Goal: Information Seeking & Learning: Check status

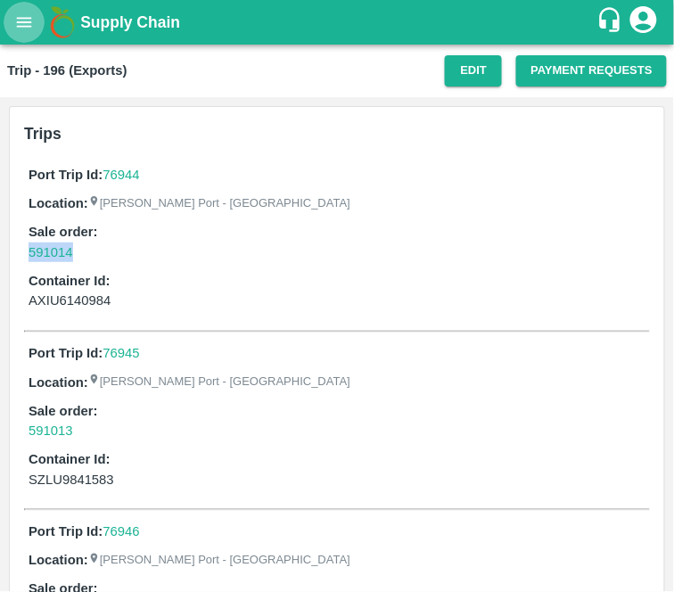
click at [27, 12] on icon "open drawer" at bounding box center [24, 22] width 20 height 20
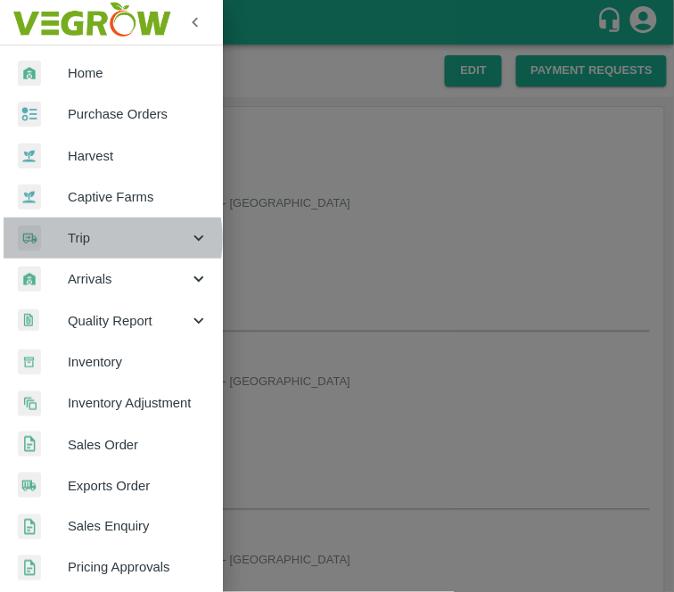
click at [98, 239] on span "Trip" at bounding box center [128, 238] width 121 height 20
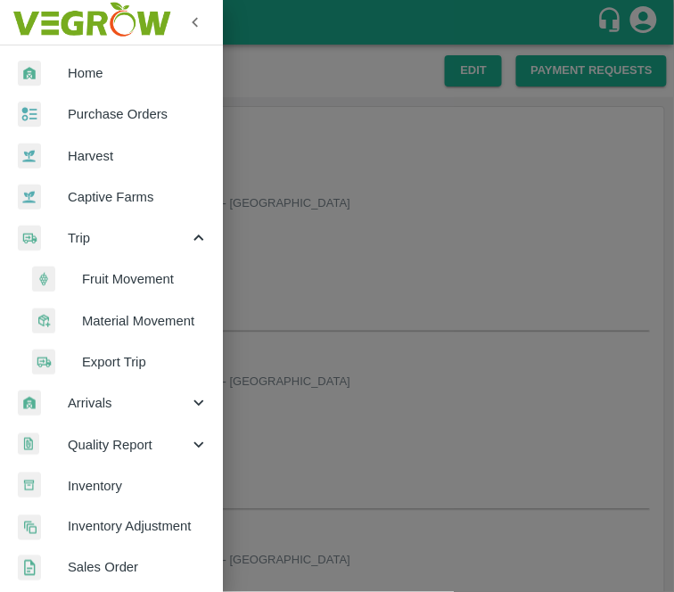
click at [127, 279] on span "Fruit Movement" at bounding box center [145, 279] width 127 height 20
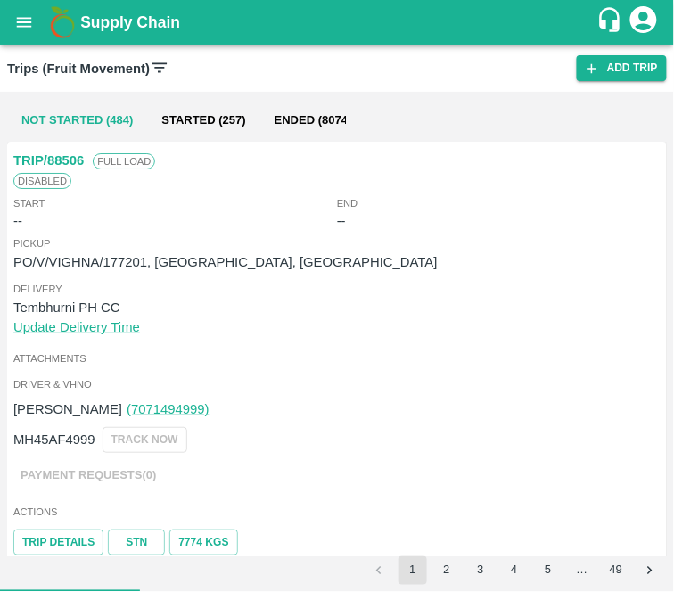
click at [164, 55] on div "Trips (Fruit Movement) Add Trip" at bounding box center [337, 68] width 674 height 47
click at [28, 16] on icon "open drawer" at bounding box center [24, 22] width 20 height 20
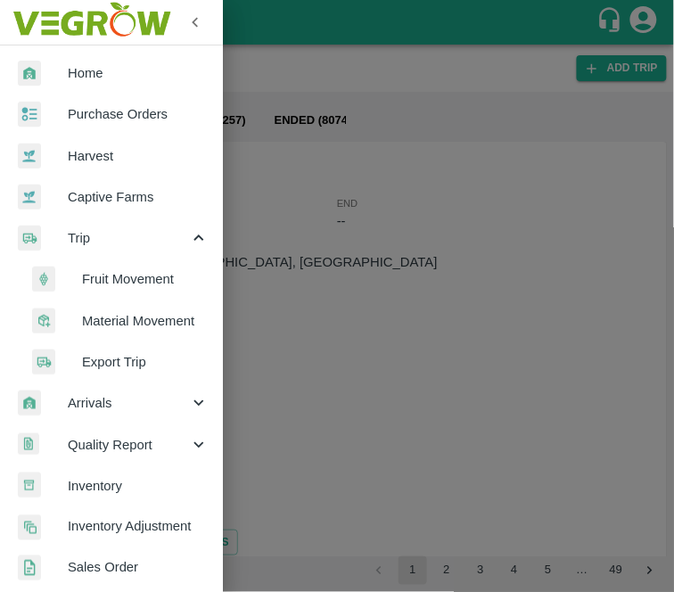
click at [86, 282] on span "Fruit Movement" at bounding box center [145, 279] width 127 height 20
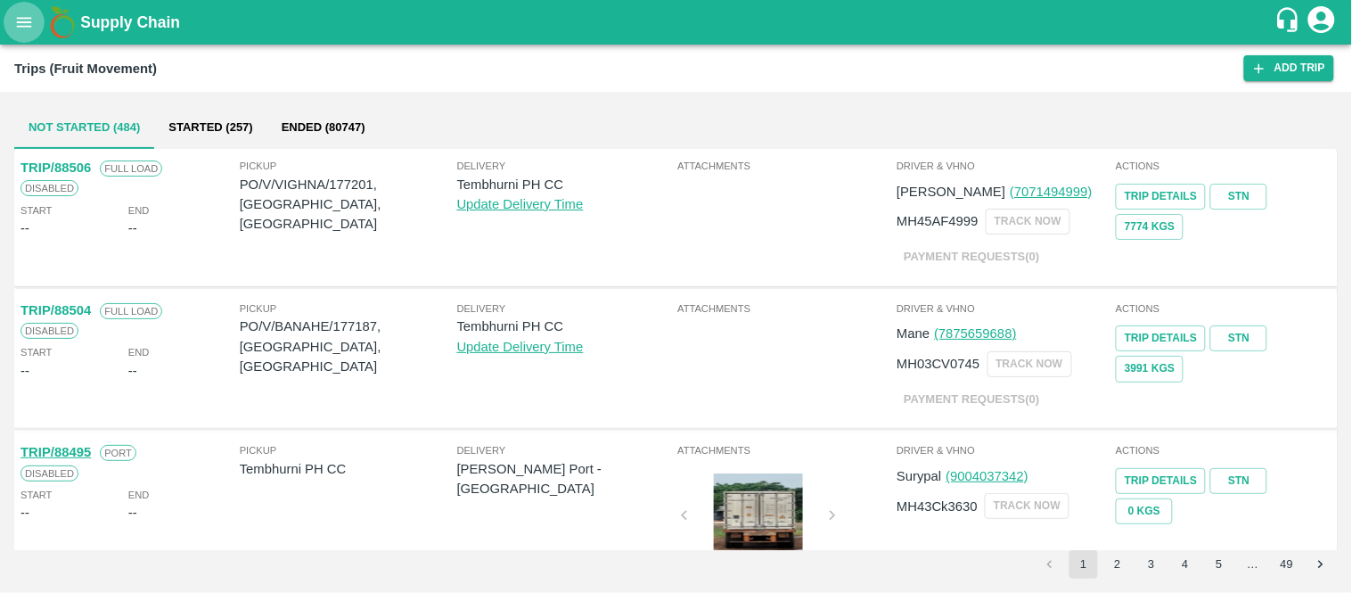
click at [34, 18] on button "open drawer" at bounding box center [24, 22] width 41 height 41
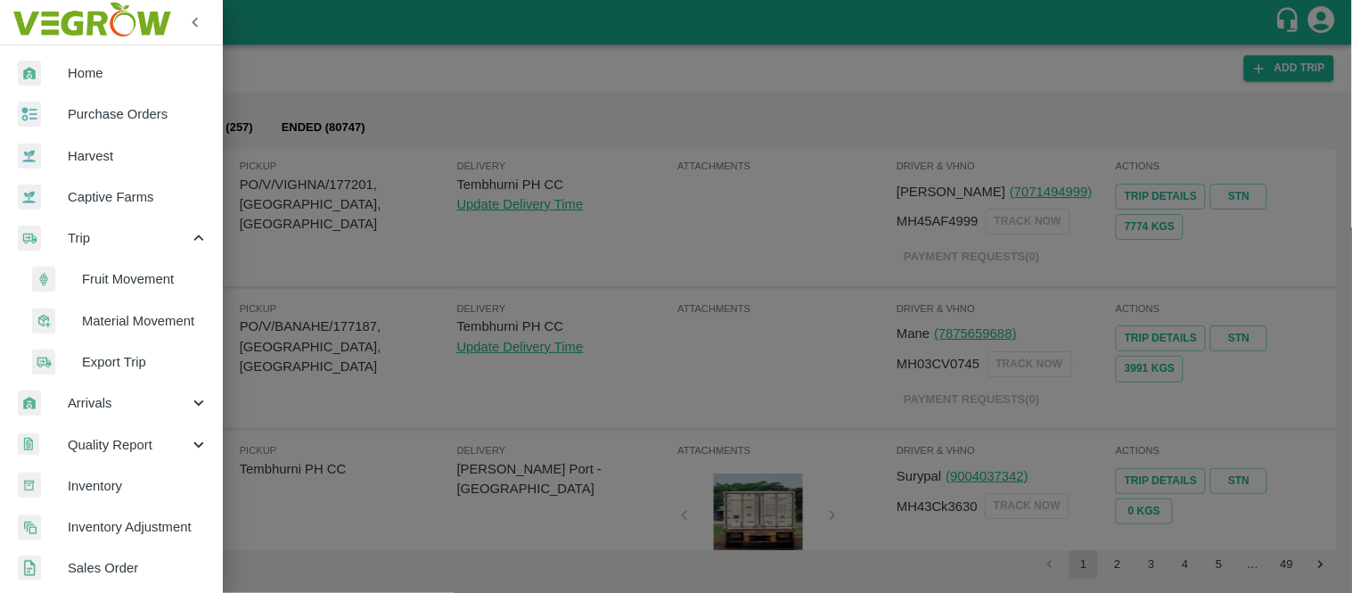
click at [495, 201] on div at bounding box center [676, 296] width 1352 height 593
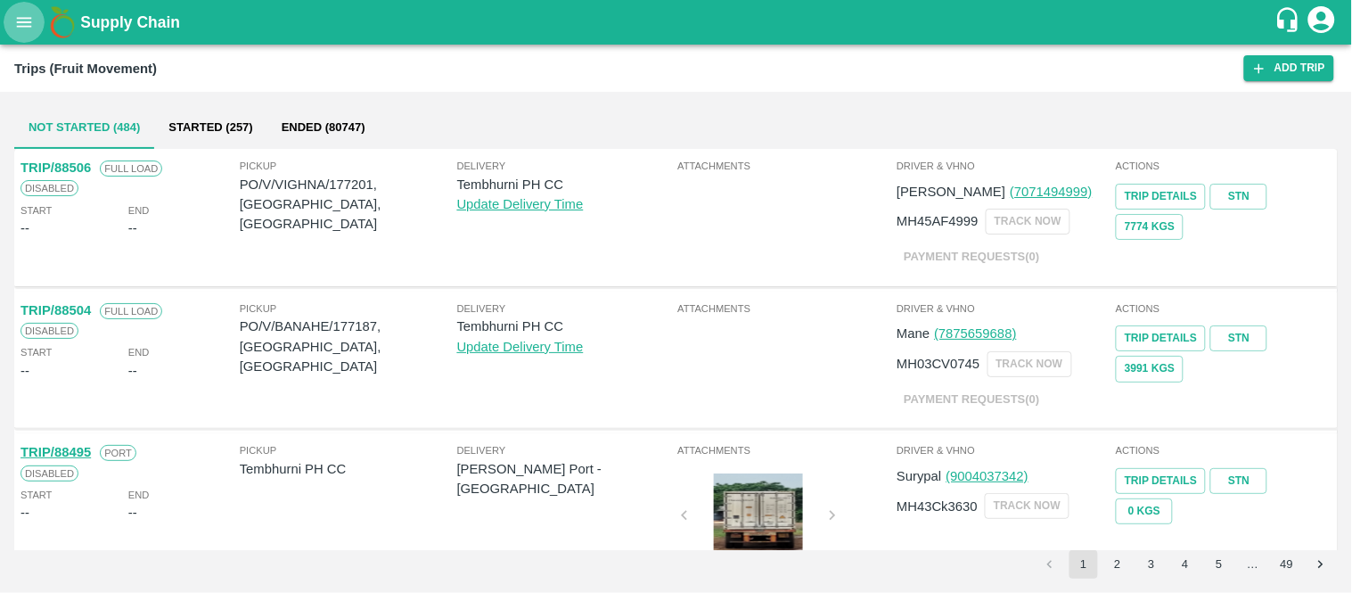
click at [32, 18] on icon "open drawer" at bounding box center [24, 22] width 20 height 20
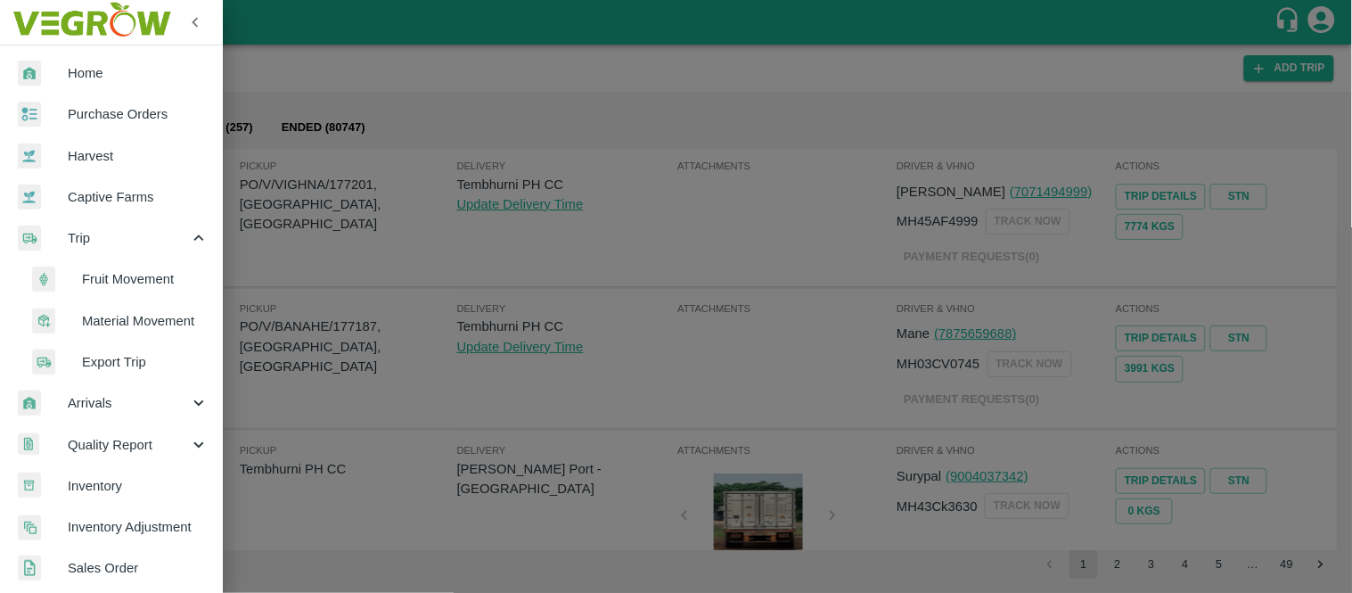
click at [116, 275] on span "Fruit Movement" at bounding box center [145, 279] width 127 height 20
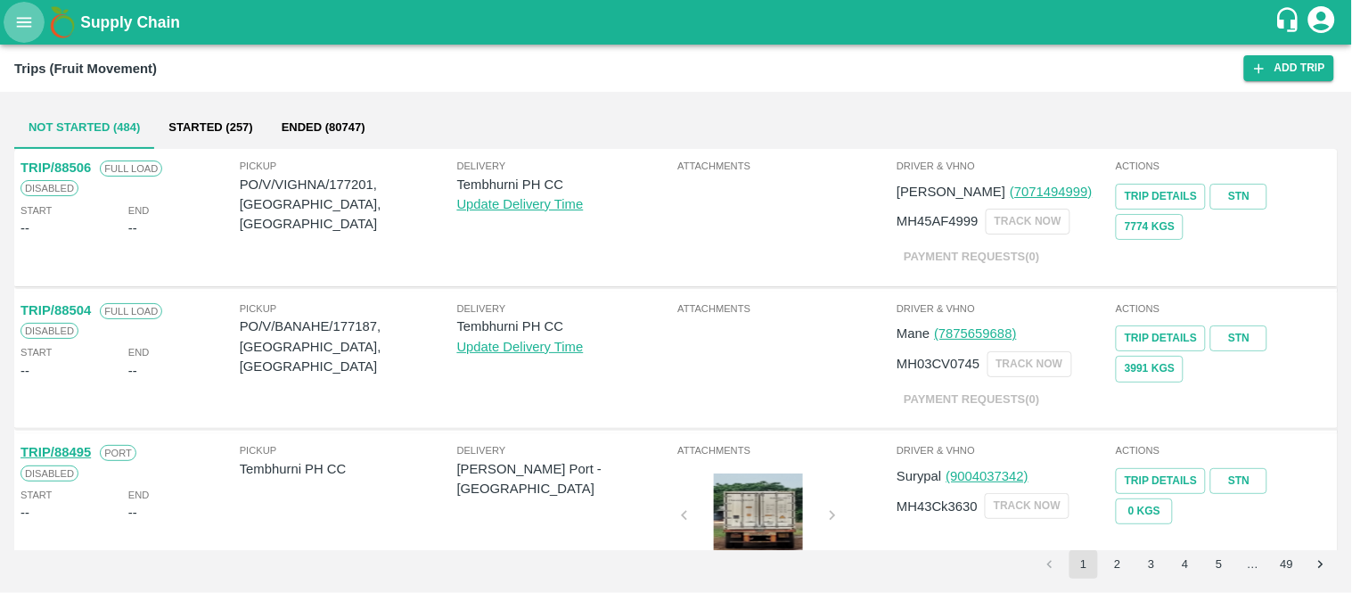
click at [10, 14] on button "open drawer" at bounding box center [24, 22] width 41 height 41
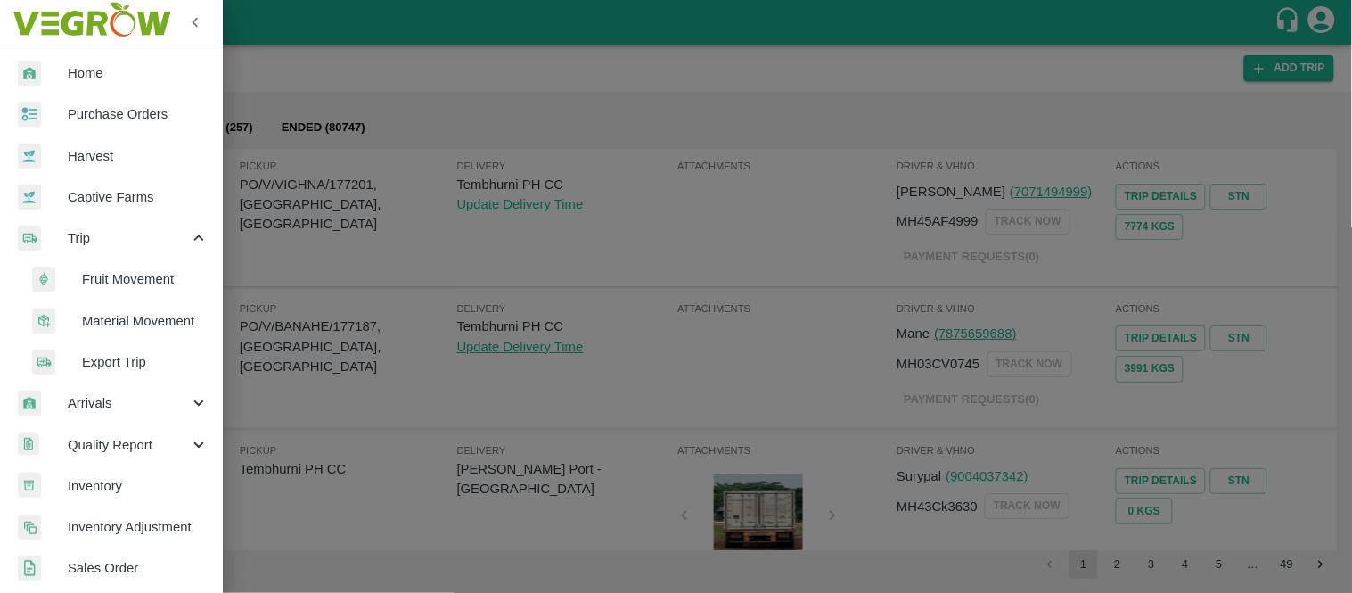
click at [128, 279] on span "Fruit Movement" at bounding box center [145, 279] width 127 height 20
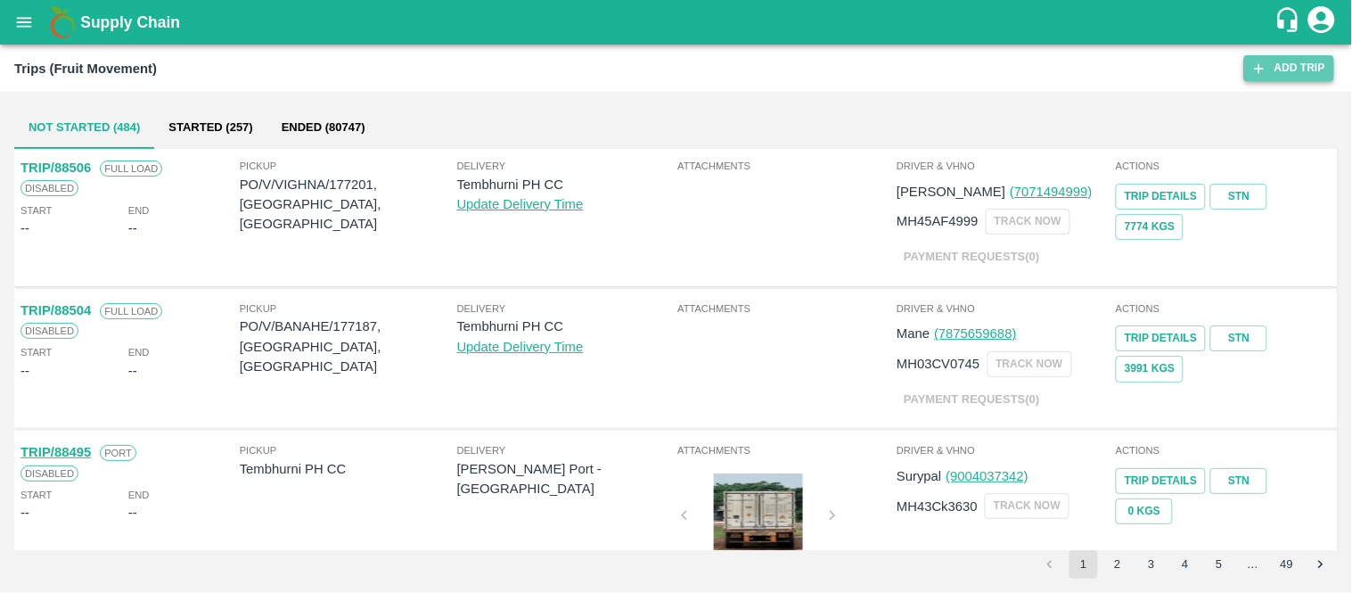
click at [673, 71] on link "Add Trip" at bounding box center [1289, 68] width 90 height 26
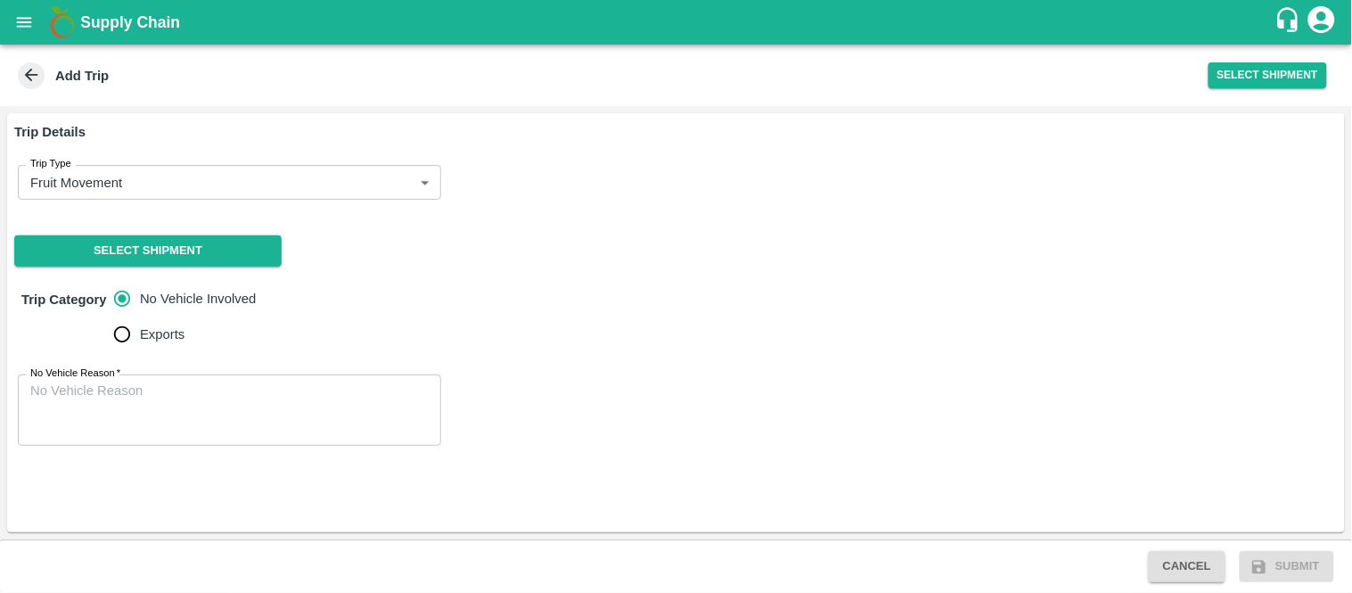
click at [24, 86] on span at bounding box center [31, 75] width 27 height 27
click at [30, 84] on icon at bounding box center [31, 75] width 20 height 20
click at [29, 81] on icon at bounding box center [31, 75] width 20 height 20
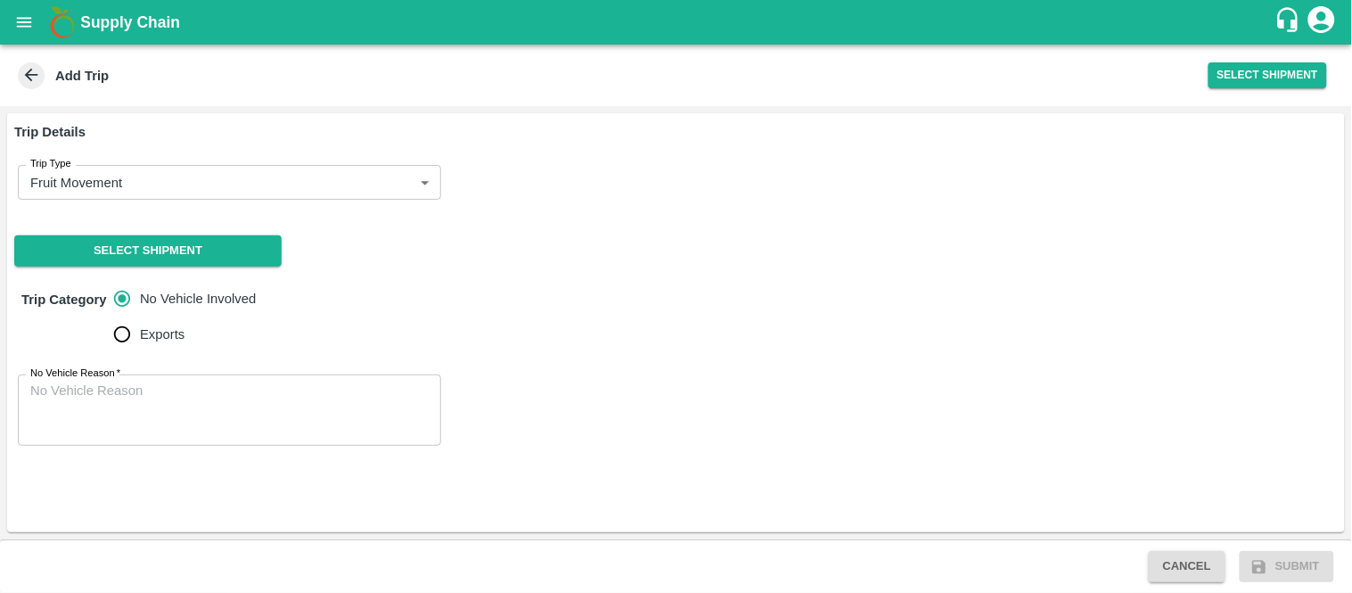
click at [29, 81] on icon at bounding box center [31, 75] width 20 height 20
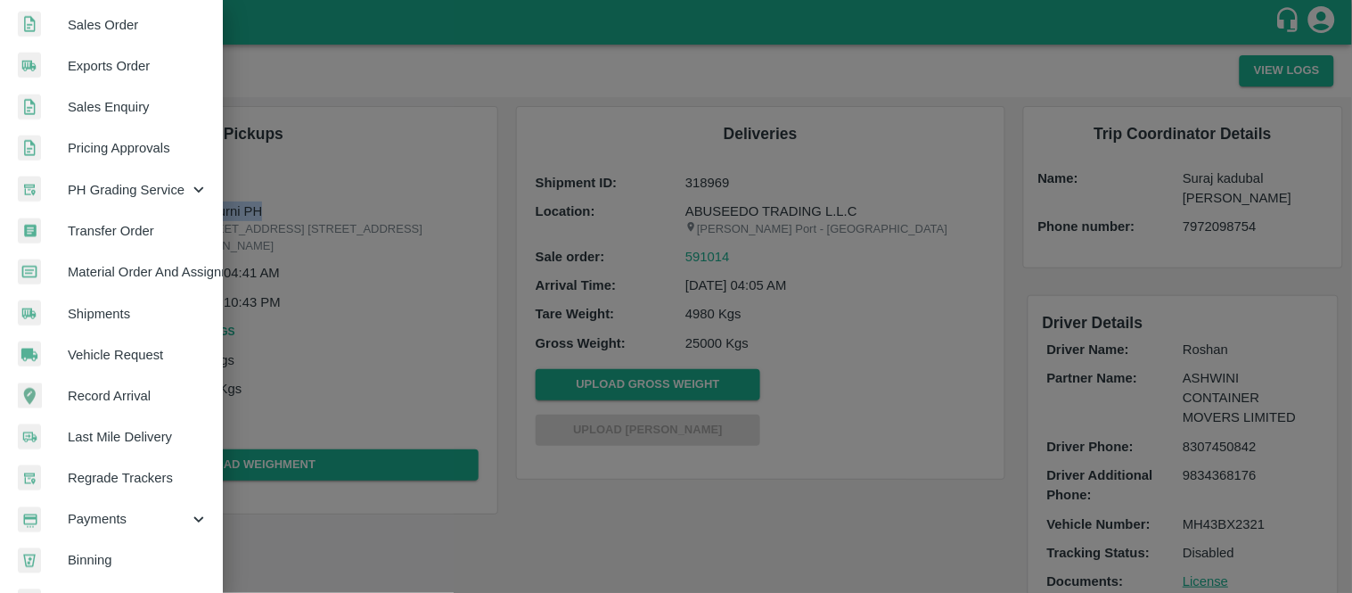
scroll to position [462, 0]
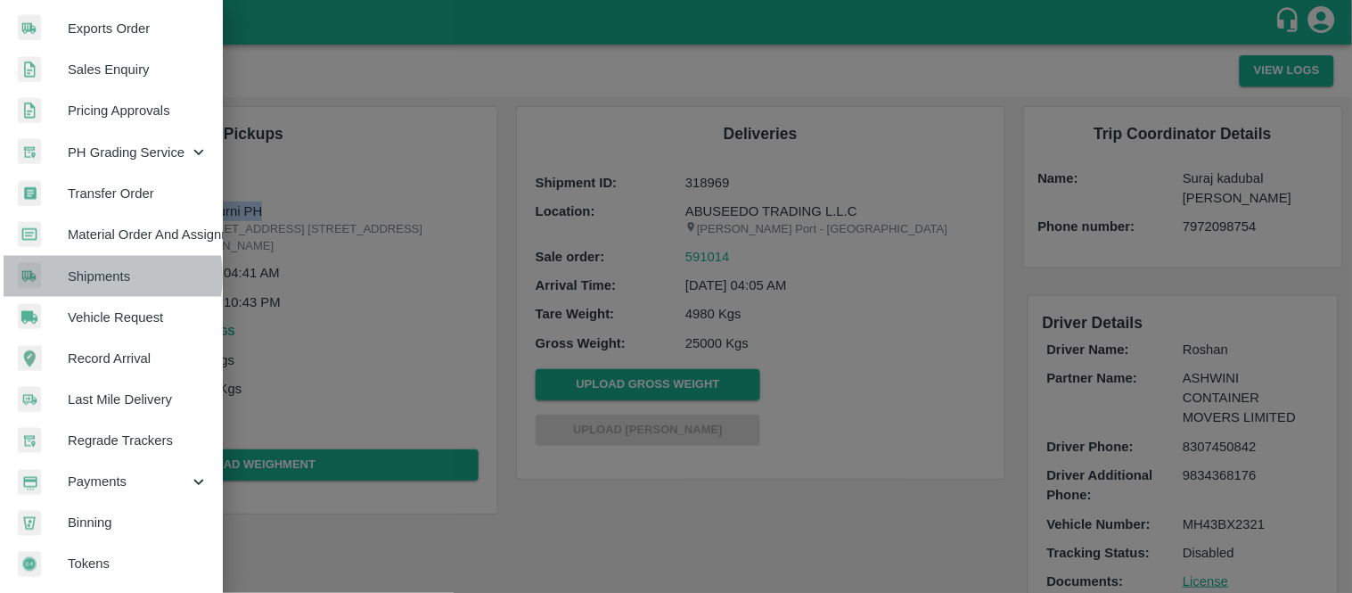
click at [98, 271] on span "Shipments" at bounding box center [138, 277] width 141 height 20
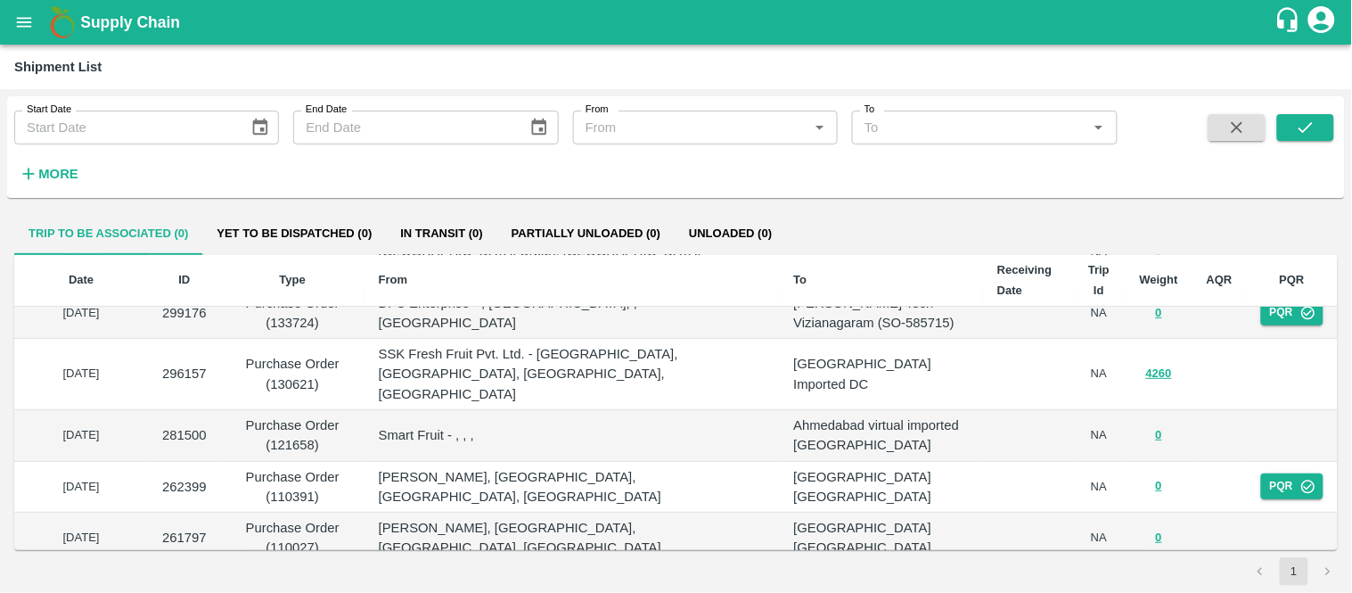
scroll to position [16, 0]
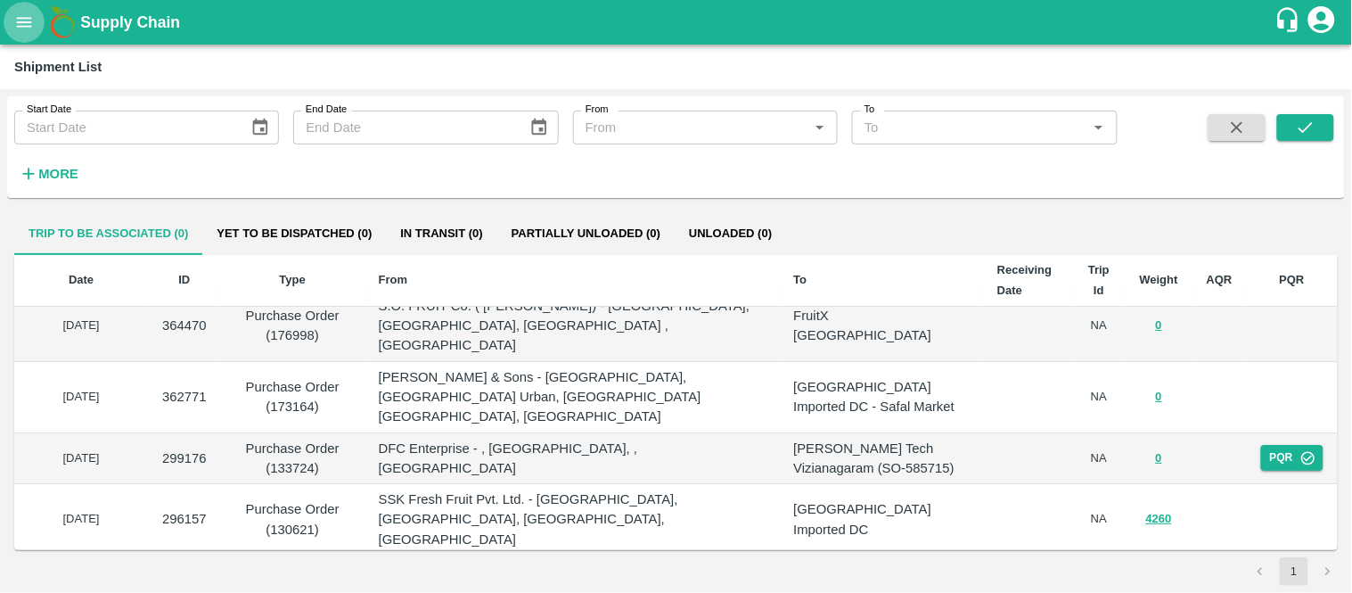
click at [15, 16] on icon "open drawer" at bounding box center [24, 22] width 20 height 20
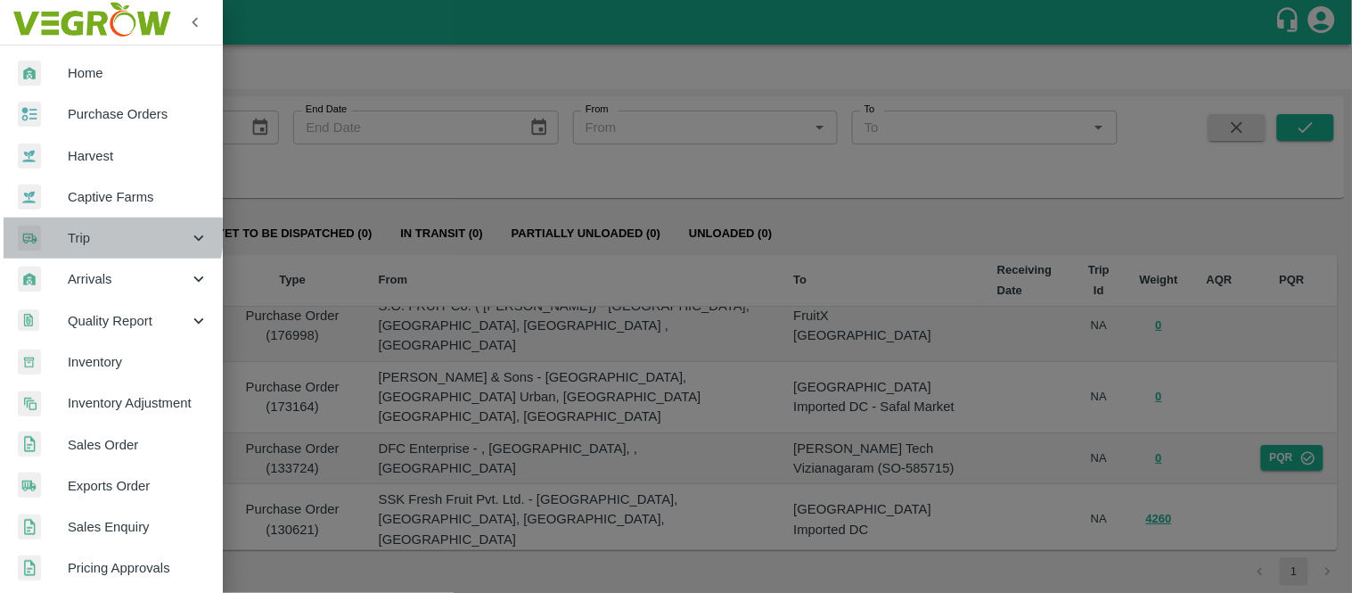
click at [108, 234] on span "Trip" at bounding box center [128, 238] width 121 height 20
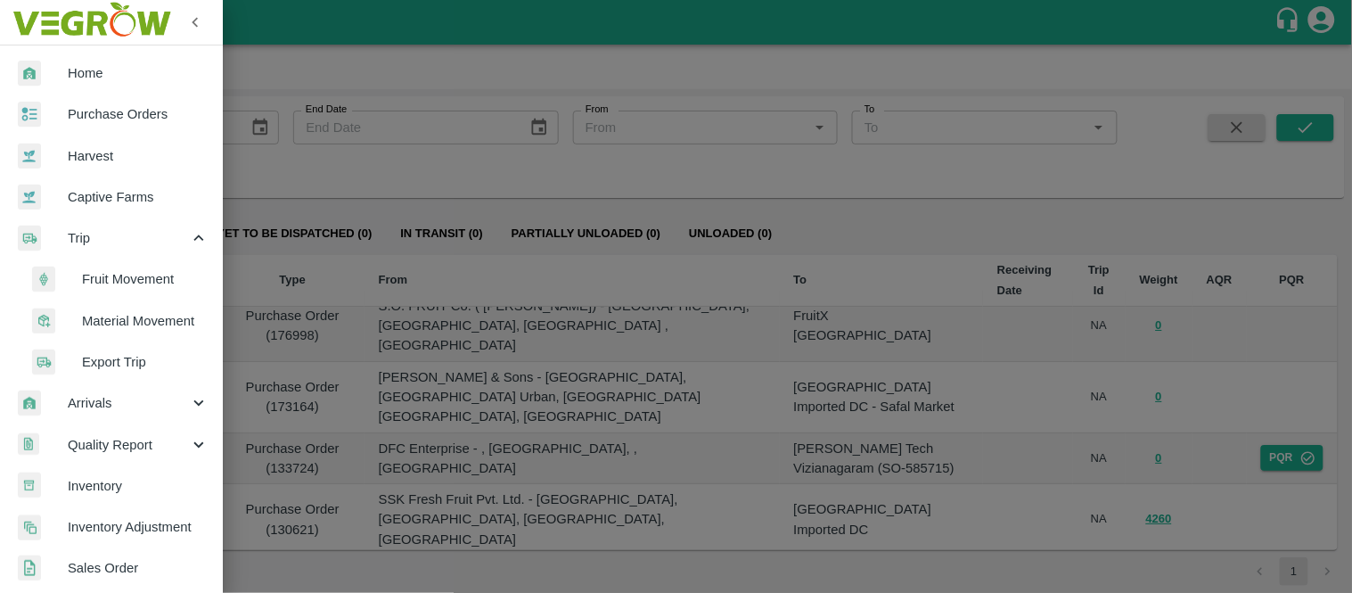
click at [125, 263] on li "Fruit Movement" at bounding box center [118, 278] width 209 height 41
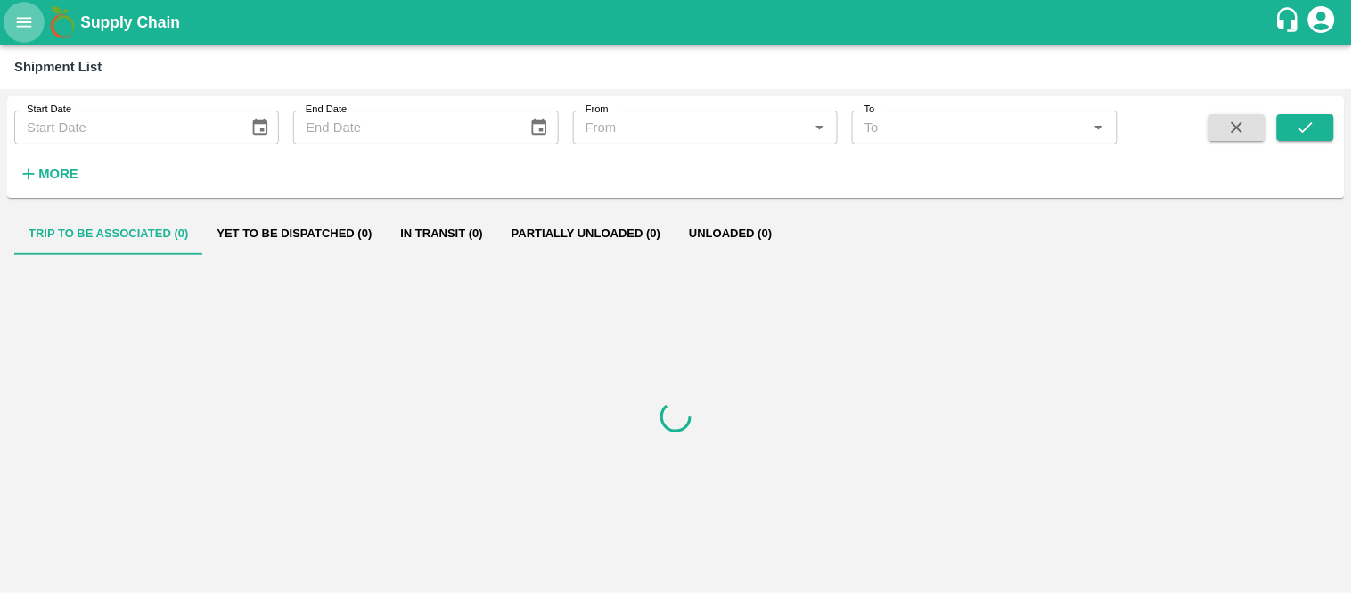
click at [32, 16] on icon "open drawer" at bounding box center [24, 22] width 20 height 20
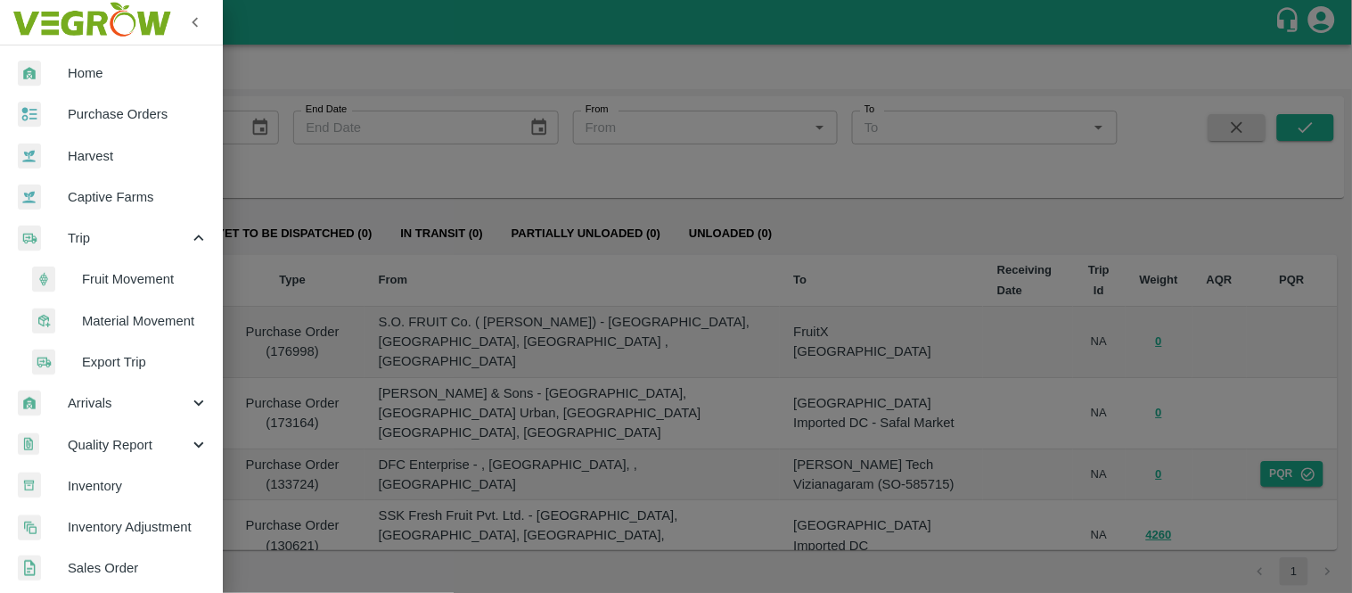
click at [137, 276] on span "Fruit Movement" at bounding box center [145, 279] width 127 height 20
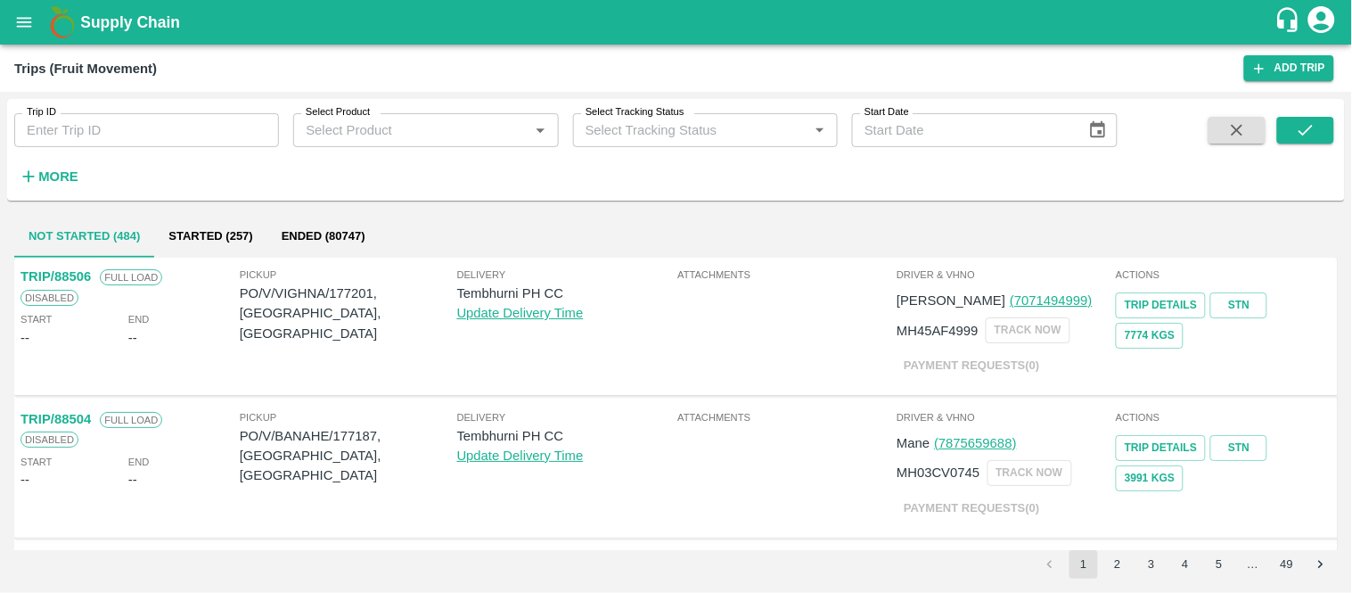
click at [135, 132] on input "Trip ID" at bounding box center [146, 130] width 265 height 34
type input "82294"
click at [1309, 127] on icon "submit" at bounding box center [1306, 130] width 20 height 20
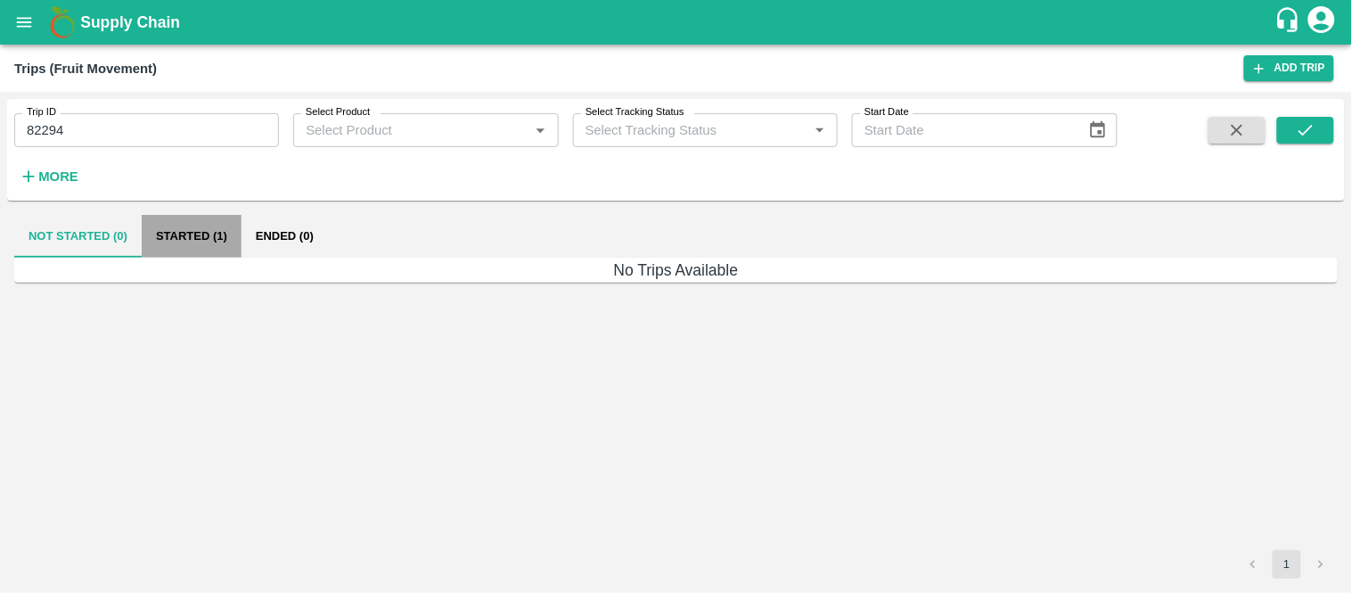
click at [196, 228] on button "Started (1)" at bounding box center [192, 236] width 100 height 43
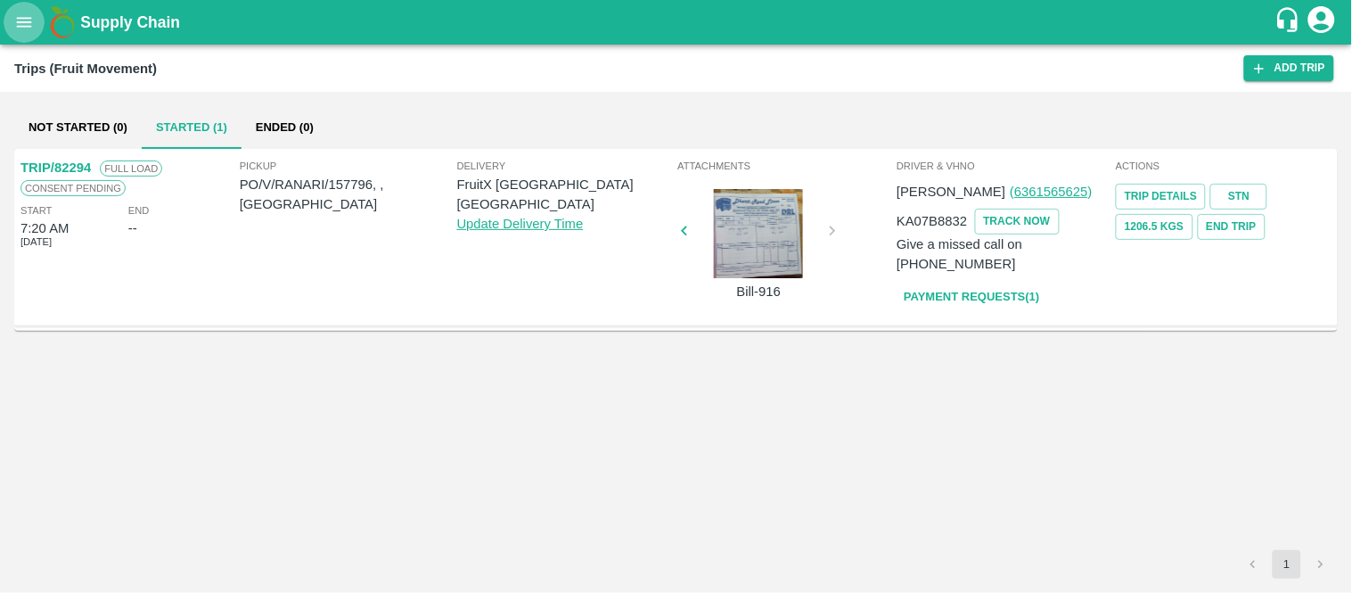
click at [18, 25] on icon "open drawer" at bounding box center [24, 22] width 15 height 10
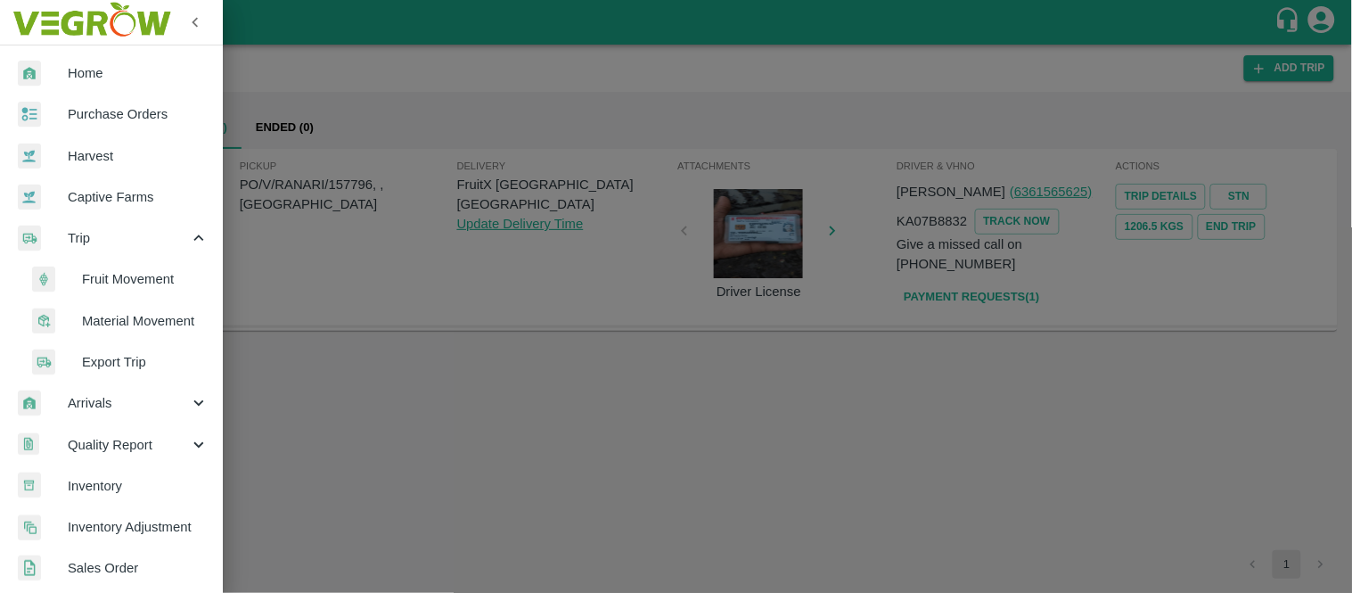
click at [157, 271] on span "Fruit Movement" at bounding box center [145, 279] width 127 height 20
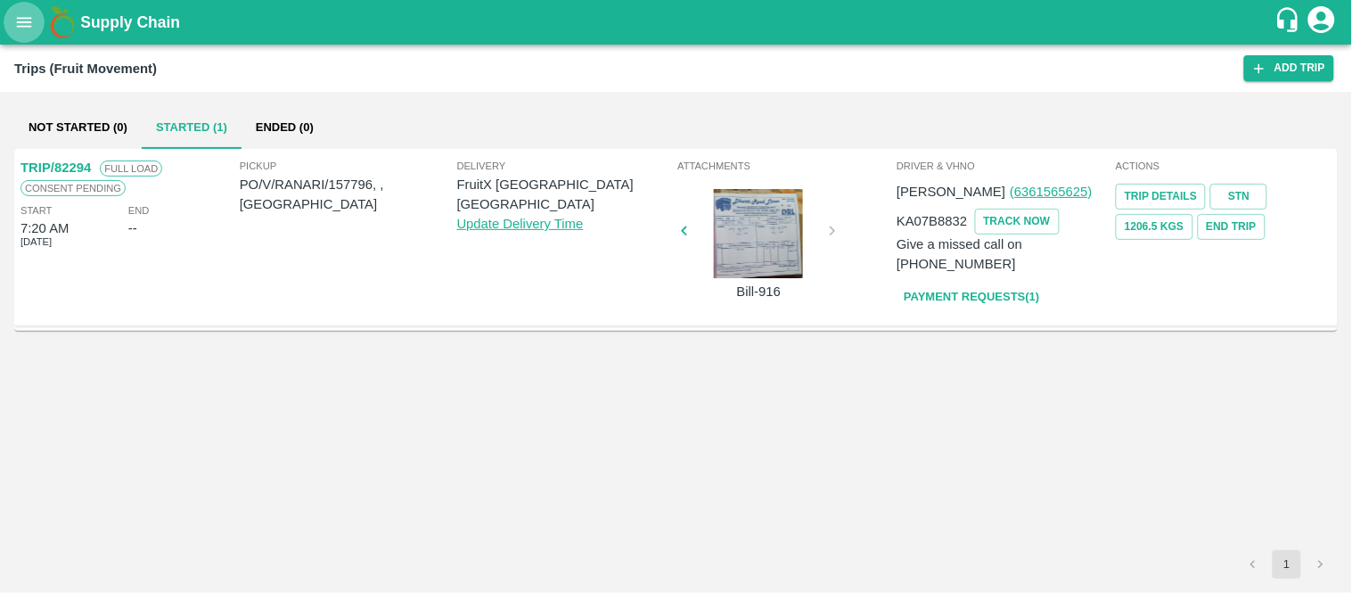
click at [24, 28] on icon "open drawer" at bounding box center [24, 22] width 20 height 20
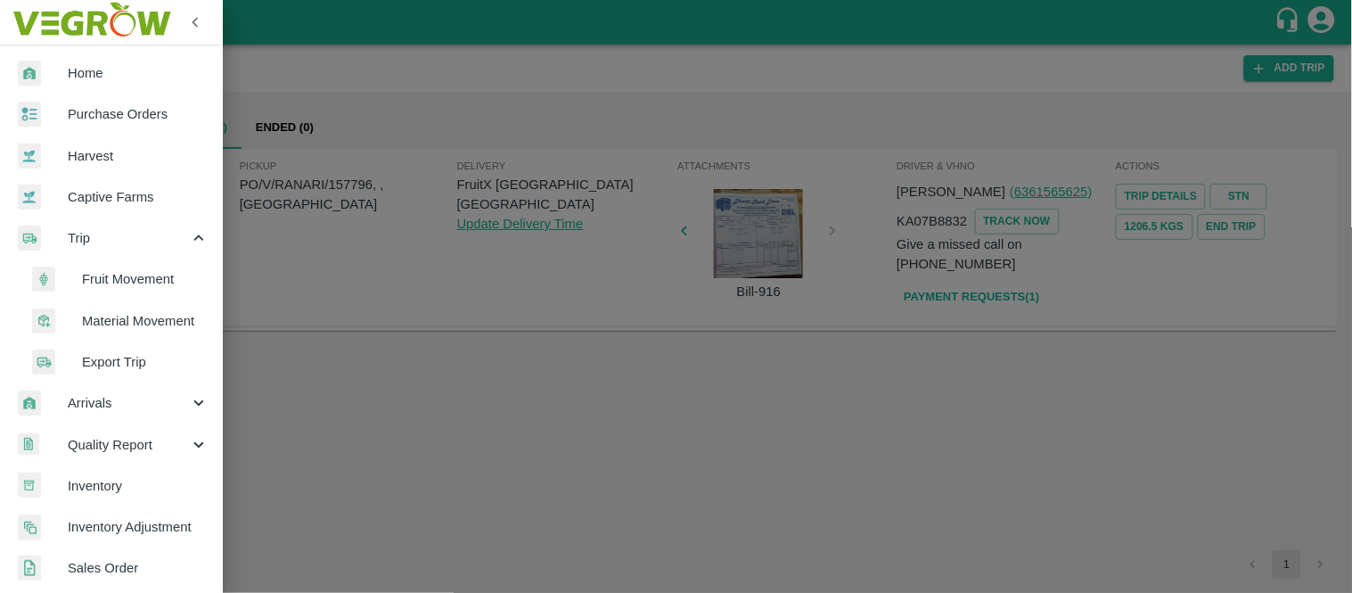
click at [111, 283] on span "Fruit Movement" at bounding box center [145, 279] width 127 height 20
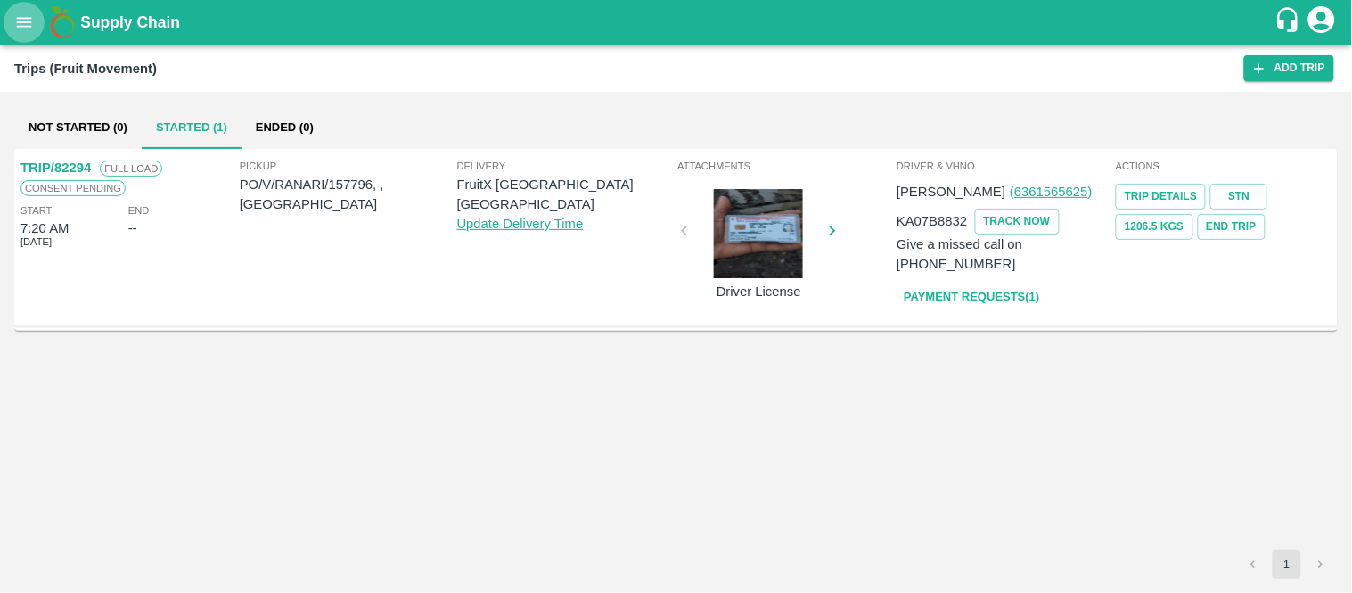
click at [28, 15] on icon "open drawer" at bounding box center [24, 22] width 20 height 20
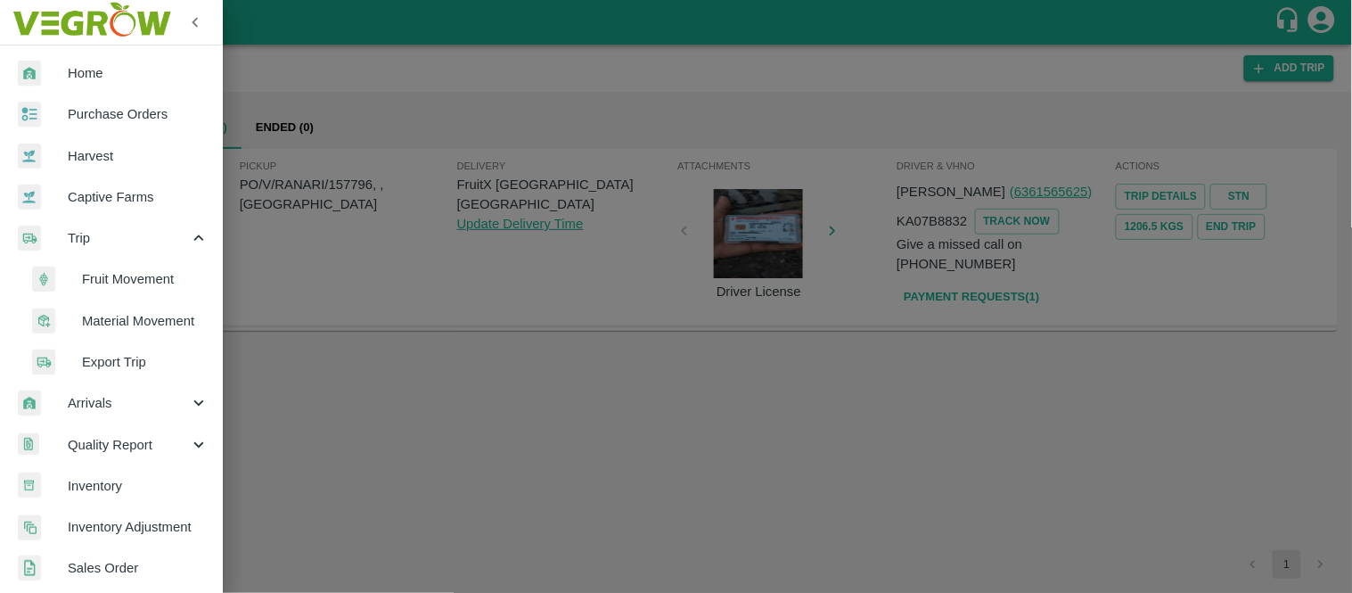
click at [111, 275] on span "Fruit Movement" at bounding box center [145, 279] width 127 height 20
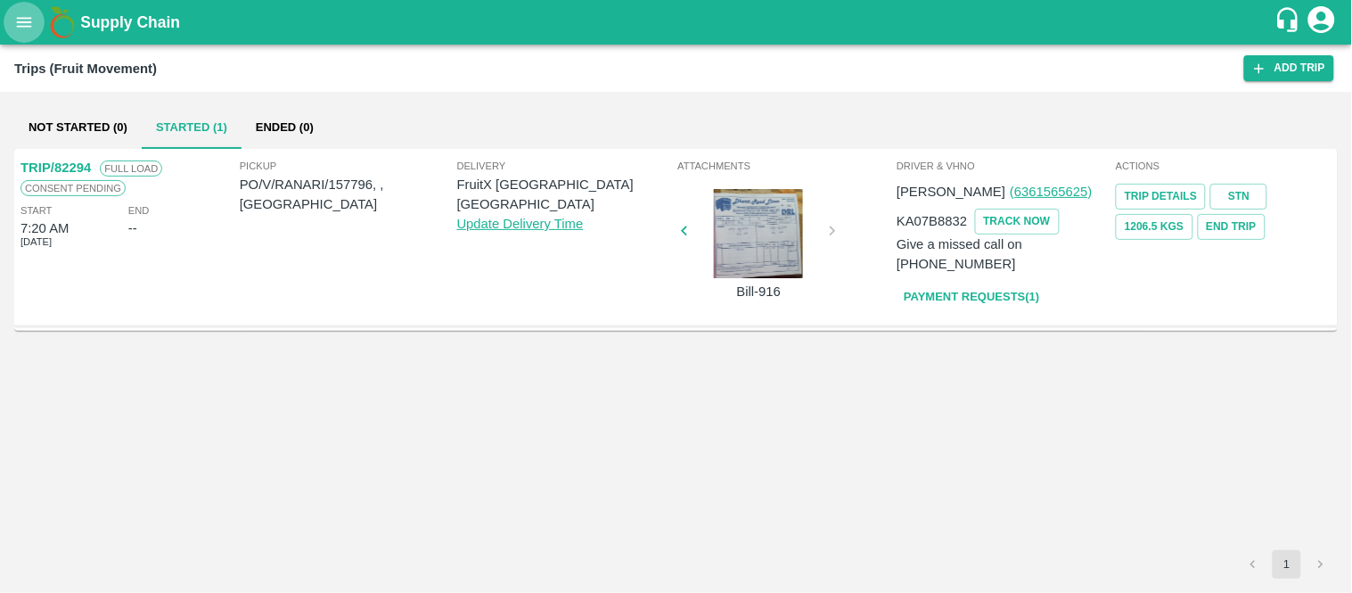
click at [29, 23] on icon "open drawer" at bounding box center [24, 22] width 20 height 20
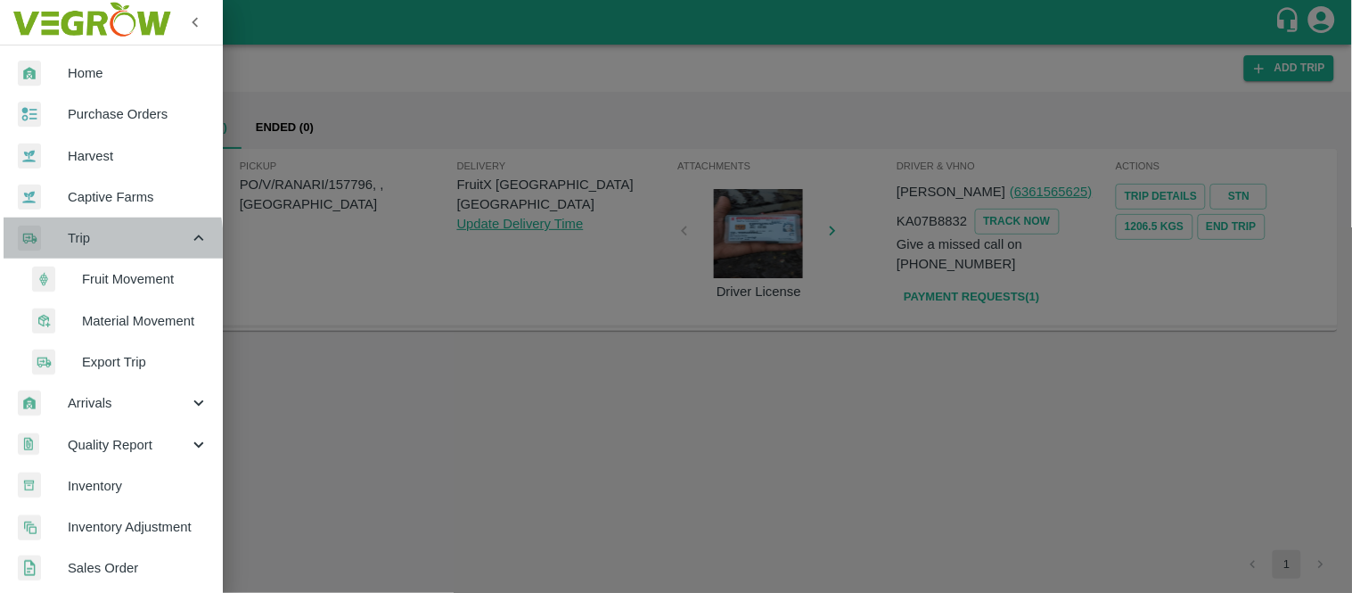
click at [77, 243] on span "Trip" at bounding box center [128, 238] width 121 height 20
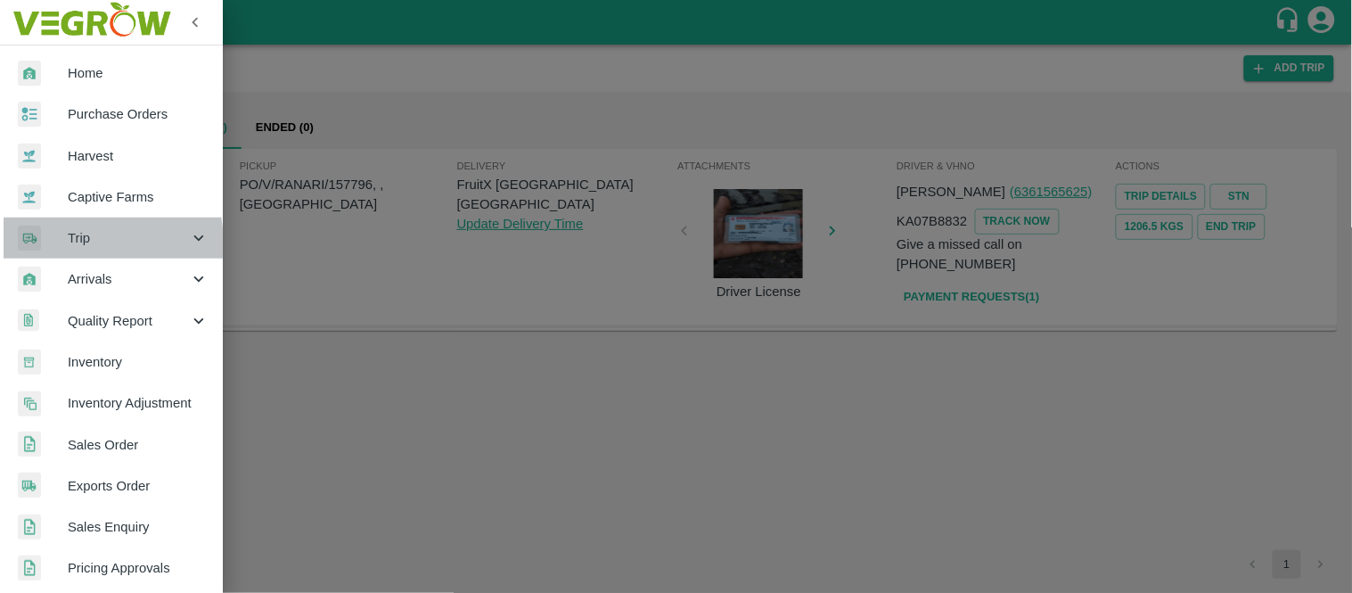
click at [77, 243] on span "Trip" at bounding box center [128, 238] width 121 height 20
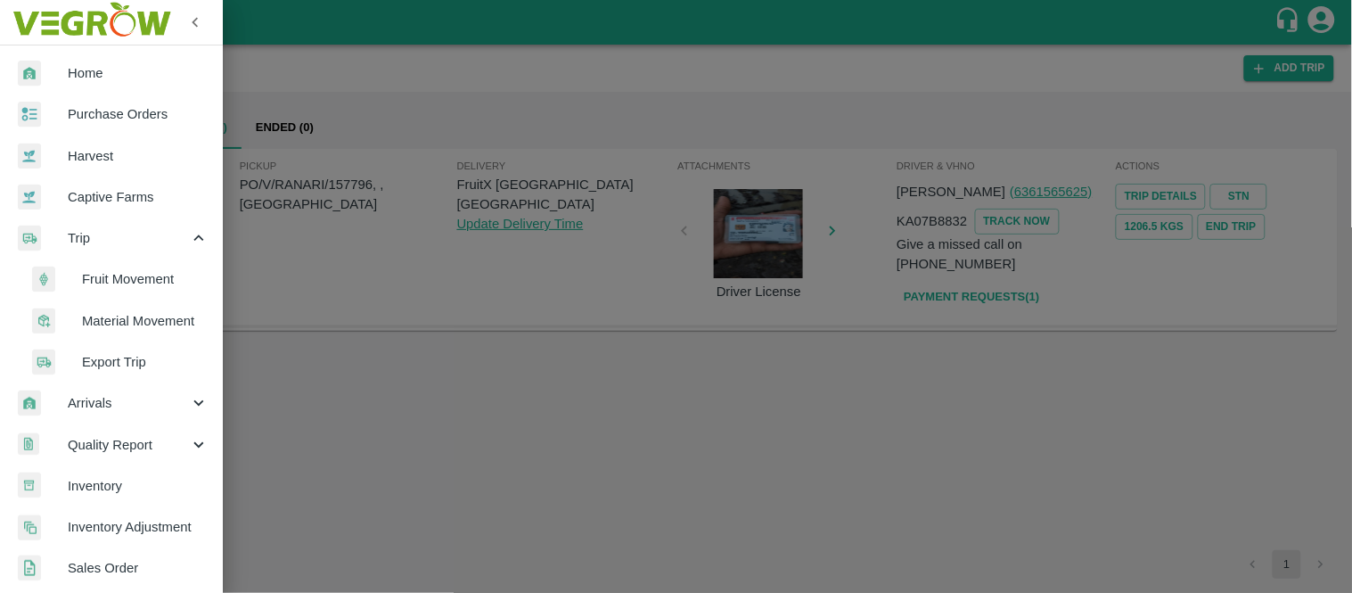
click at [60, 279] on div at bounding box center [57, 280] width 50 height 26
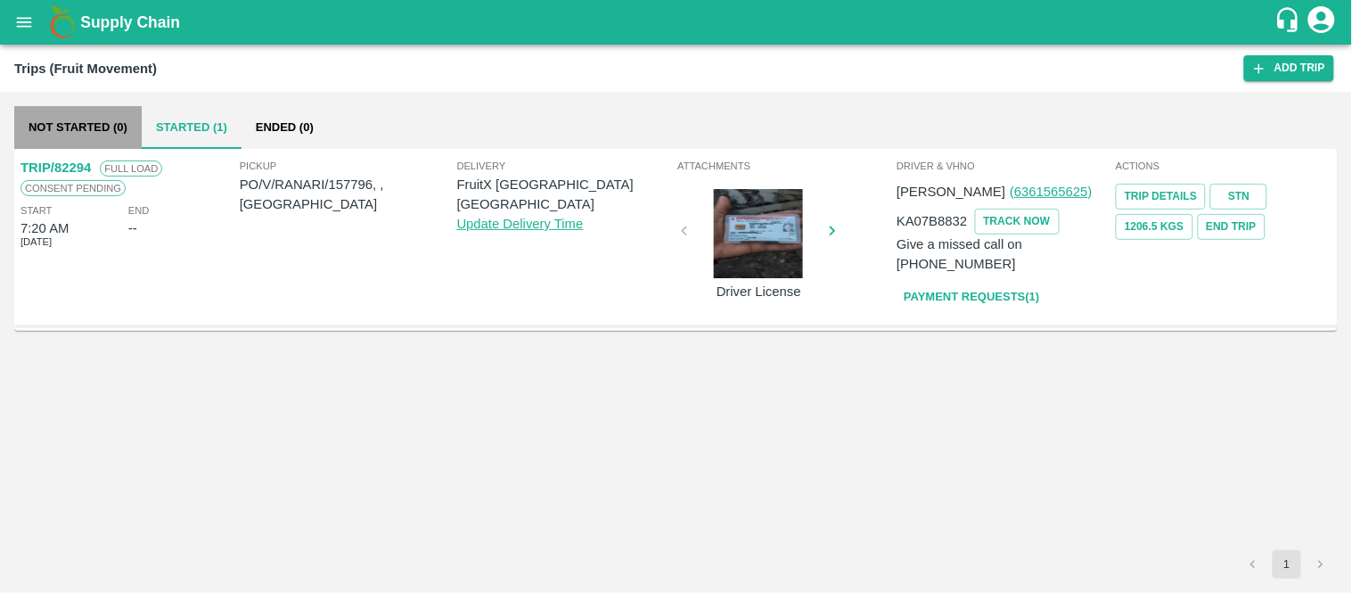
click at [116, 128] on button "Not Started (0)" at bounding box center [77, 127] width 127 height 43
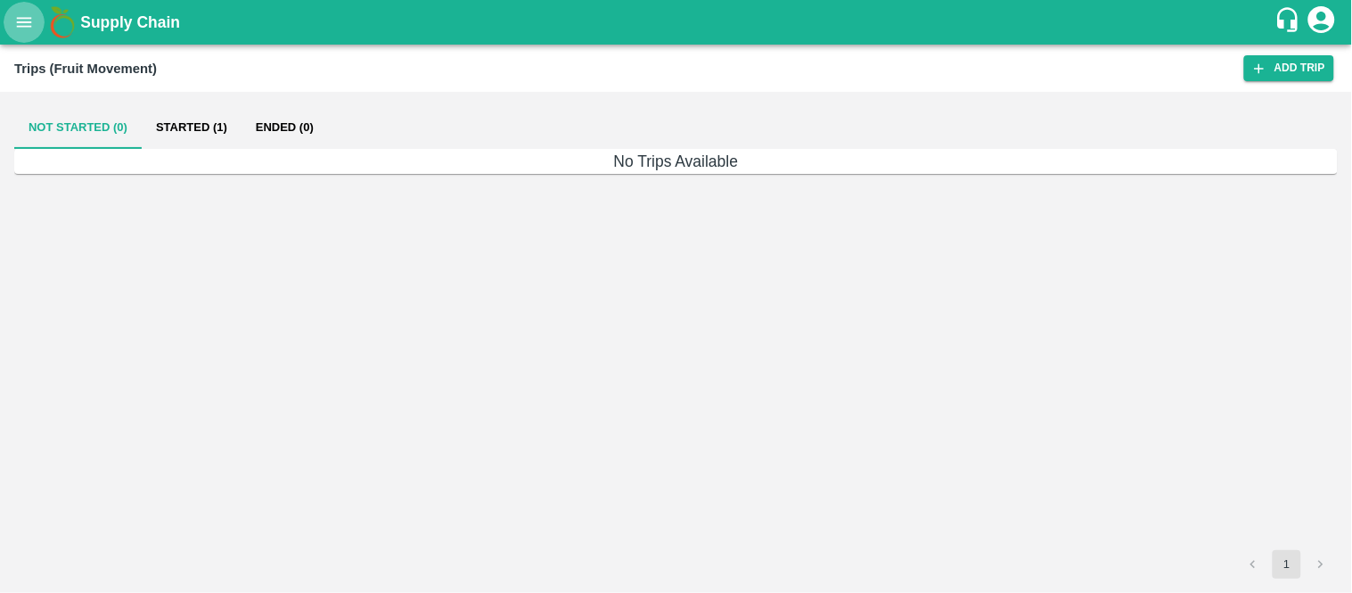
click at [15, 15] on icon "open drawer" at bounding box center [24, 22] width 20 height 20
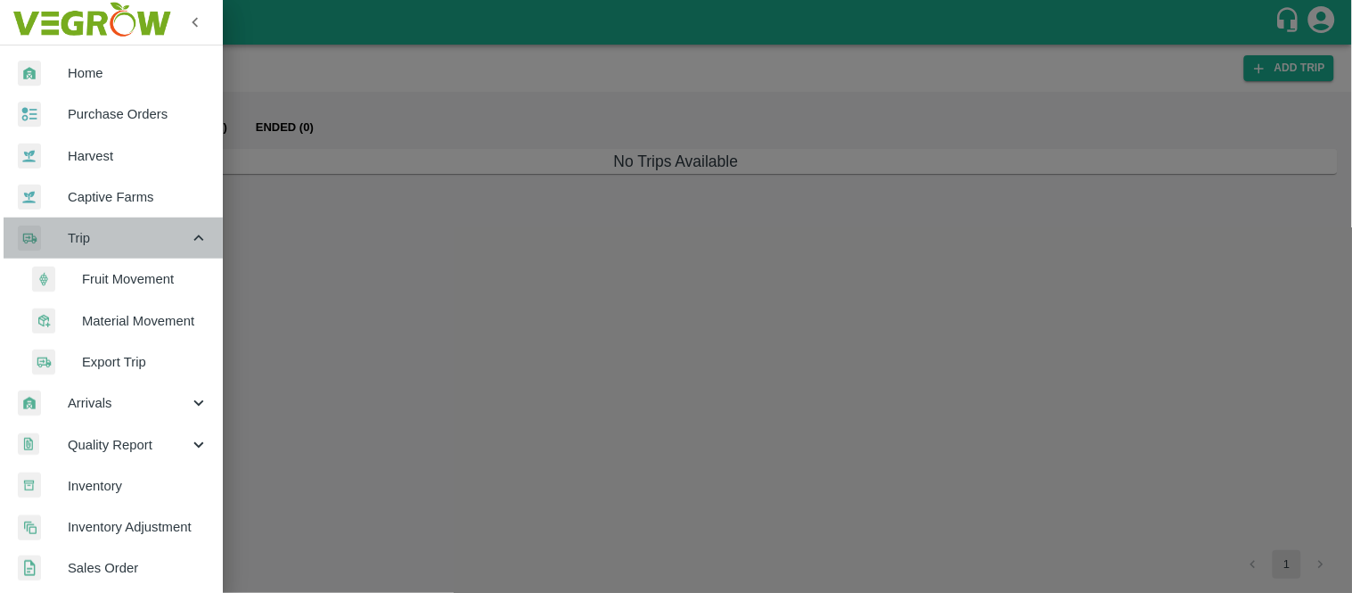
click at [125, 221] on div "Trip" at bounding box center [111, 237] width 223 height 41
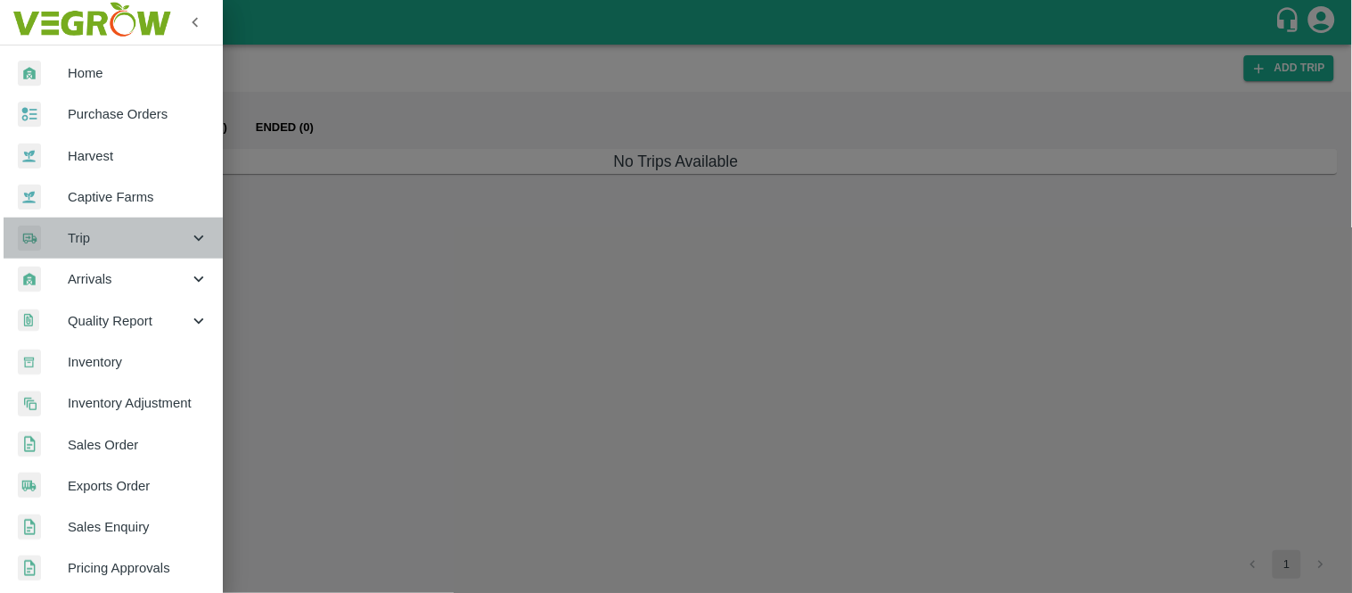
click at [122, 228] on span "Trip" at bounding box center [128, 238] width 121 height 20
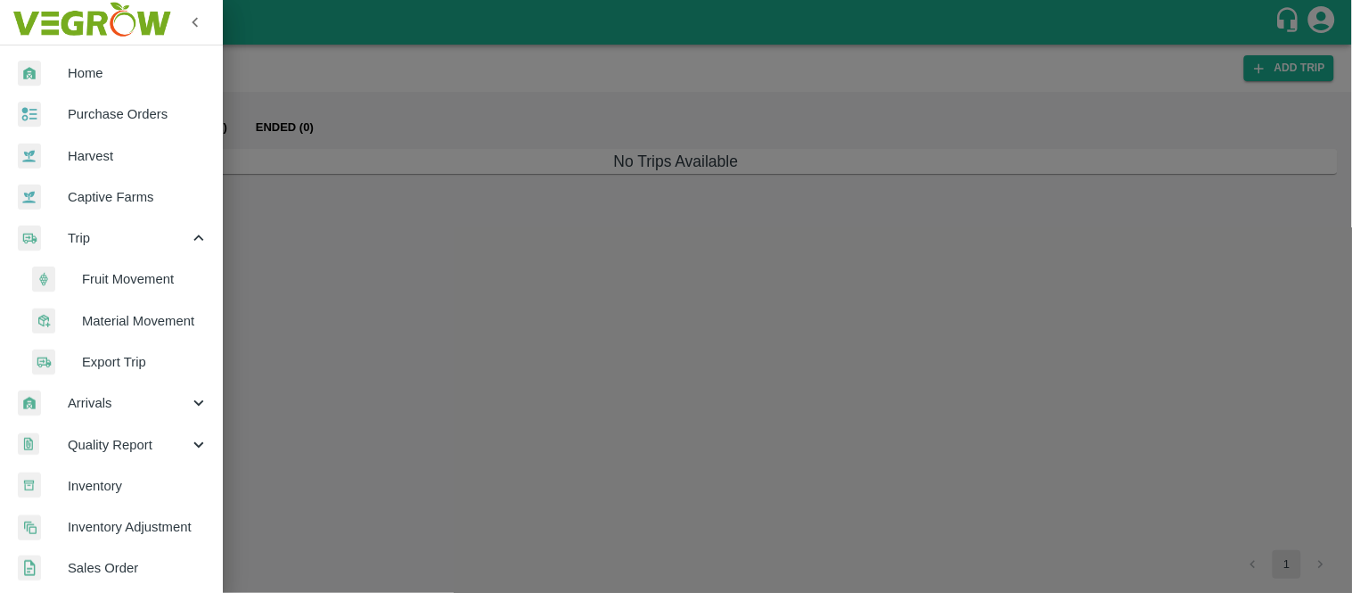
click at [150, 289] on span "Fruit Movement" at bounding box center [145, 279] width 127 height 20
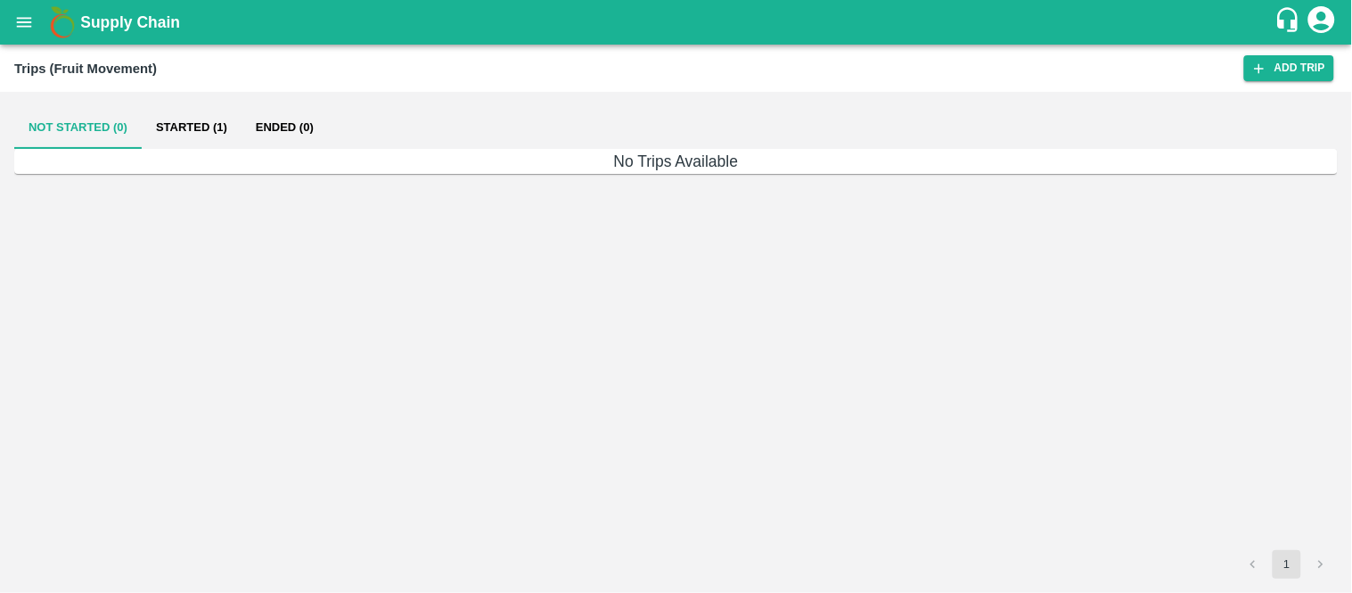
click at [23, 12] on icon "open drawer" at bounding box center [24, 22] width 20 height 20
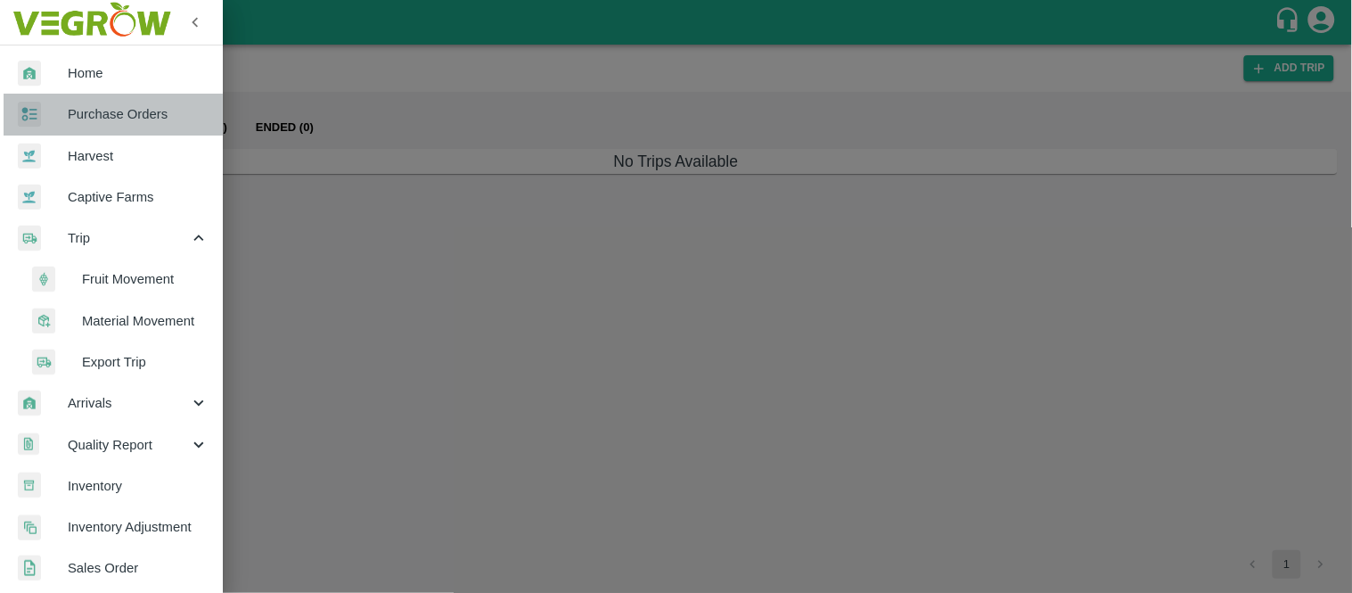
click at [127, 121] on span "Purchase Orders" at bounding box center [138, 114] width 141 height 20
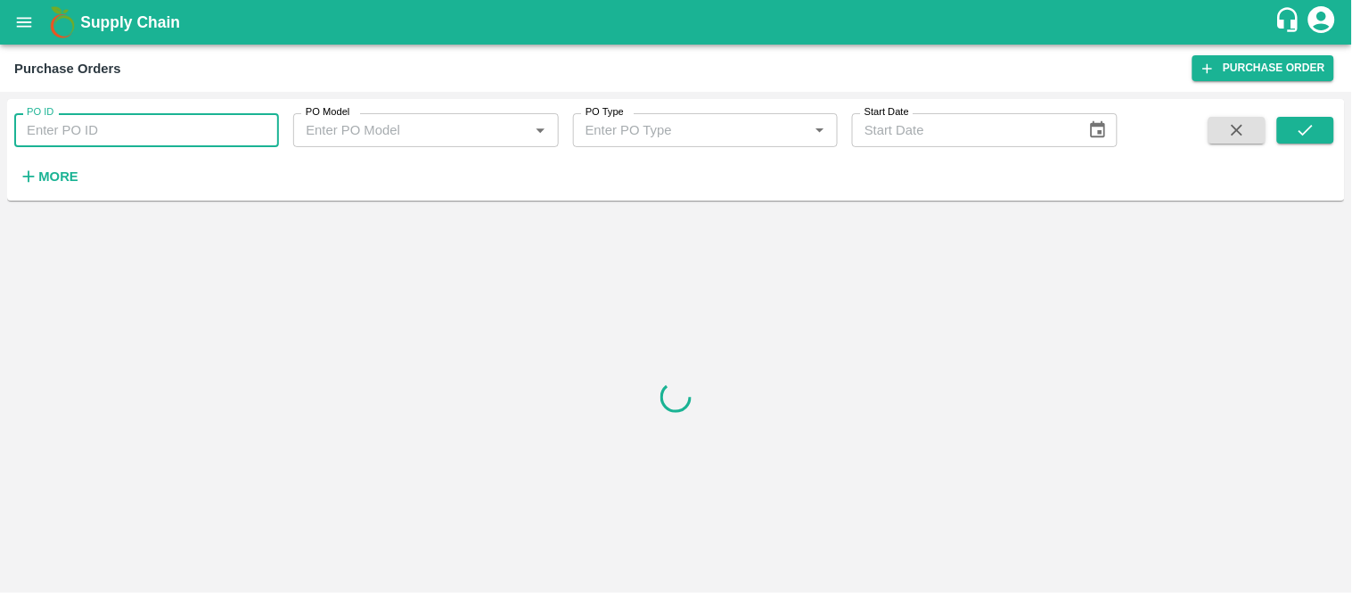
click at [127, 129] on input "PO ID" at bounding box center [146, 130] width 265 height 34
paste input "PO-145962"
click at [108, 120] on input "PO-145962" at bounding box center [146, 130] width 265 height 34
click at [108, 121] on input "PO-" at bounding box center [146, 130] width 265 height 34
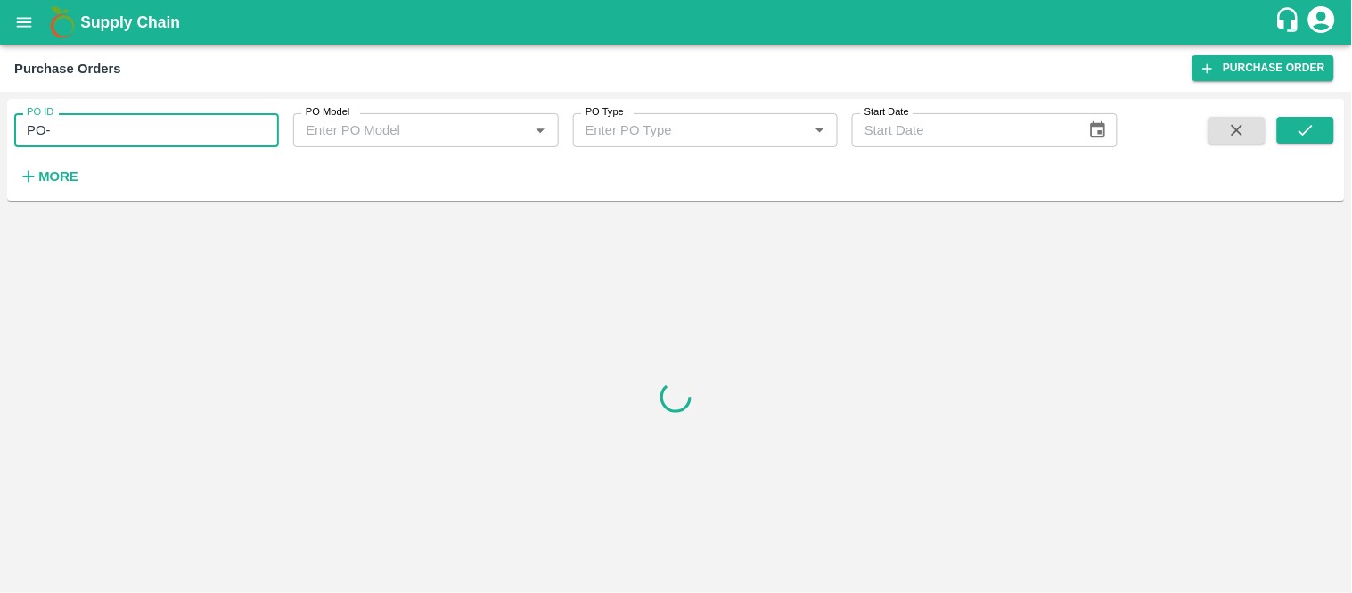
click at [108, 121] on input "PO-" at bounding box center [146, 130] width 265 height 34
paste input "text"
type input "145962"
click at [1320, 125] on button "submit" at bounding box center [1305, 130] width 57 height 27
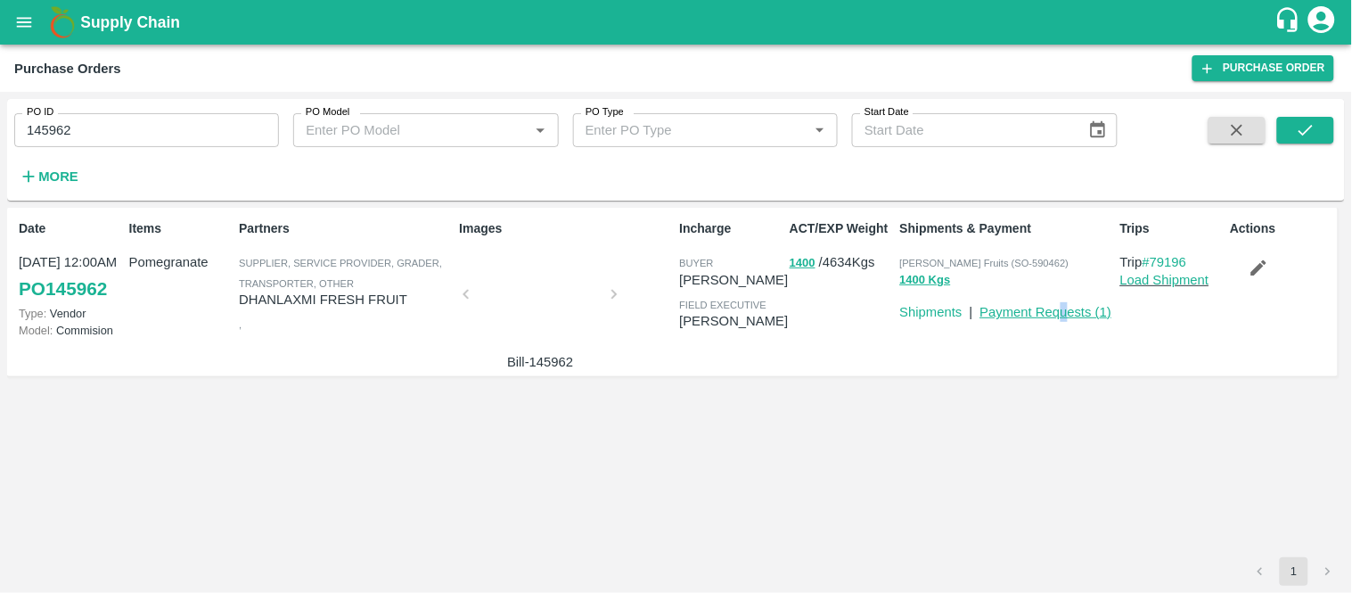
drag, startPoint x: 1070, startPoint y: 318, endPoint x: 1061, endPoint y: 304, distance: 16.8
click at [1061, 304] on p "Payment Requests ( 1 )" at bounding box center [1047, 312] width 132 height 20
click at [1061, 305] on link "Payment Requests ( 1 )" at bounding box center [1047, 312] width 132 height 14
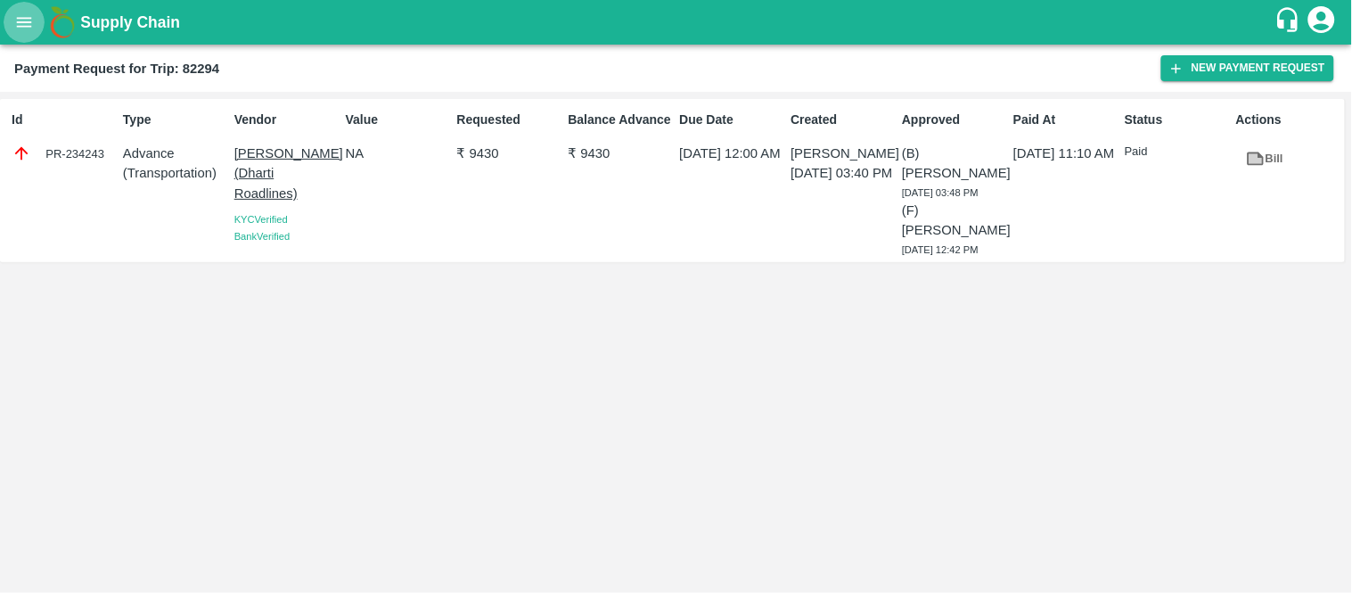
click at [20, 16] on icon "open drawer" at bounding box center [24, 22] width 20 height 20
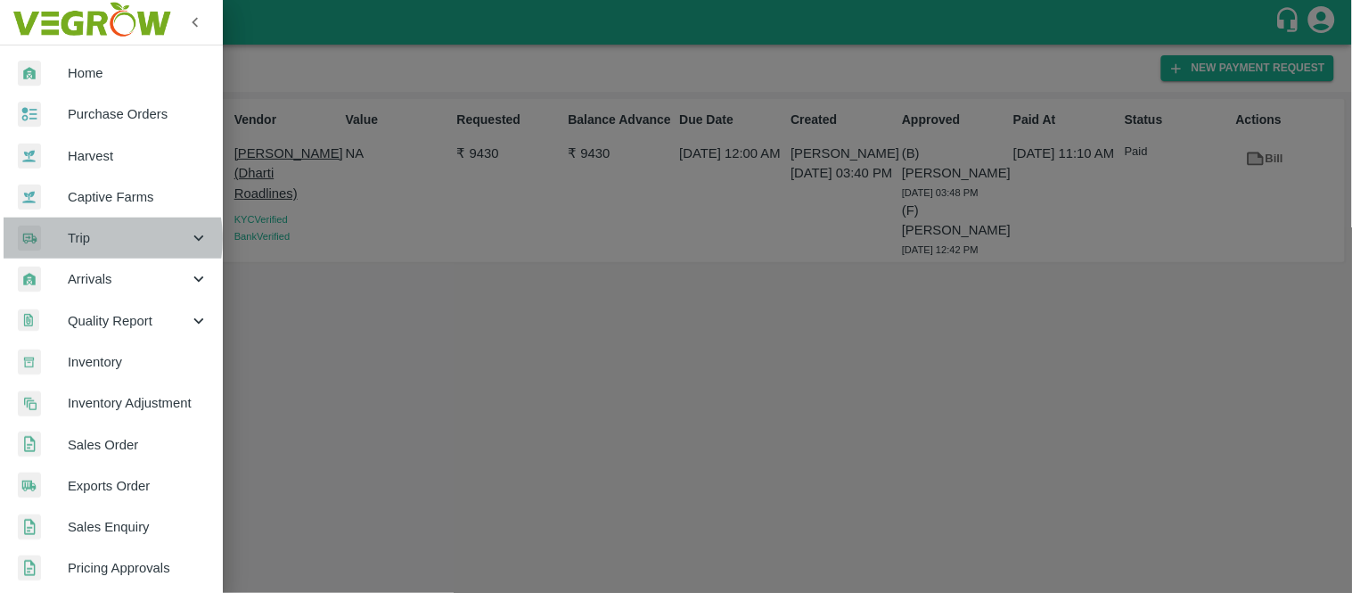
click at [86, 239] on span "Trip" at bounding box center [128, 238] width 121 height 20
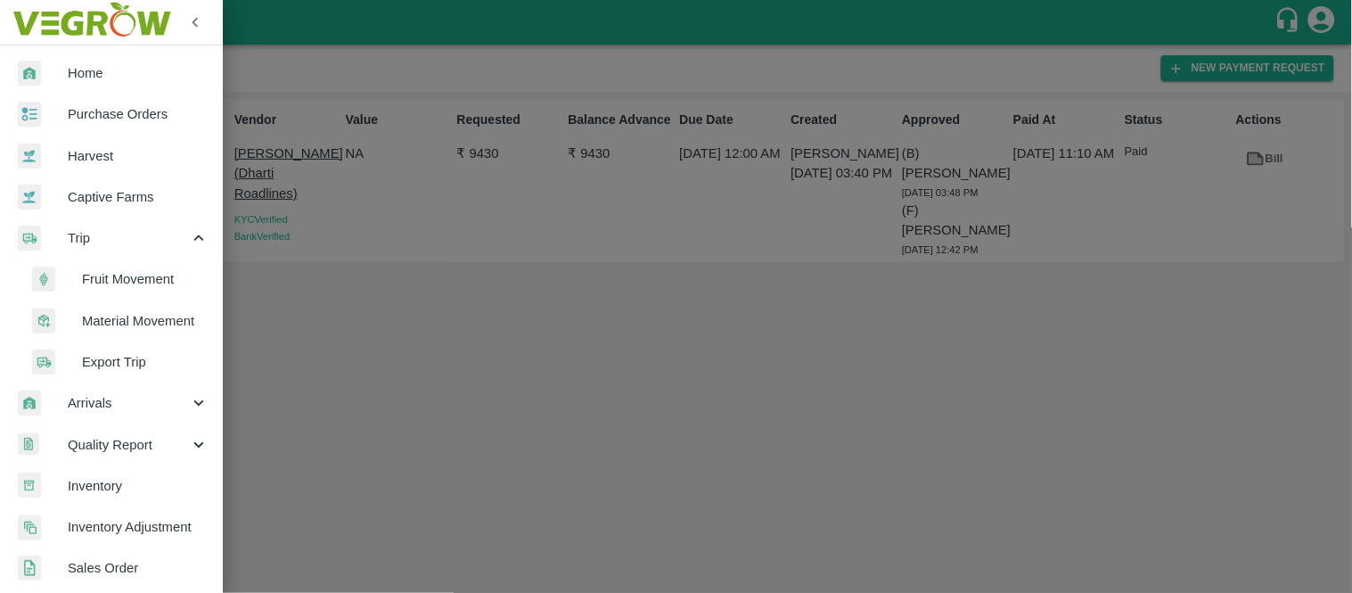
click at [107, 272] on span "Fruit Movement" at bounding box center [145, 279] width 127 height 20
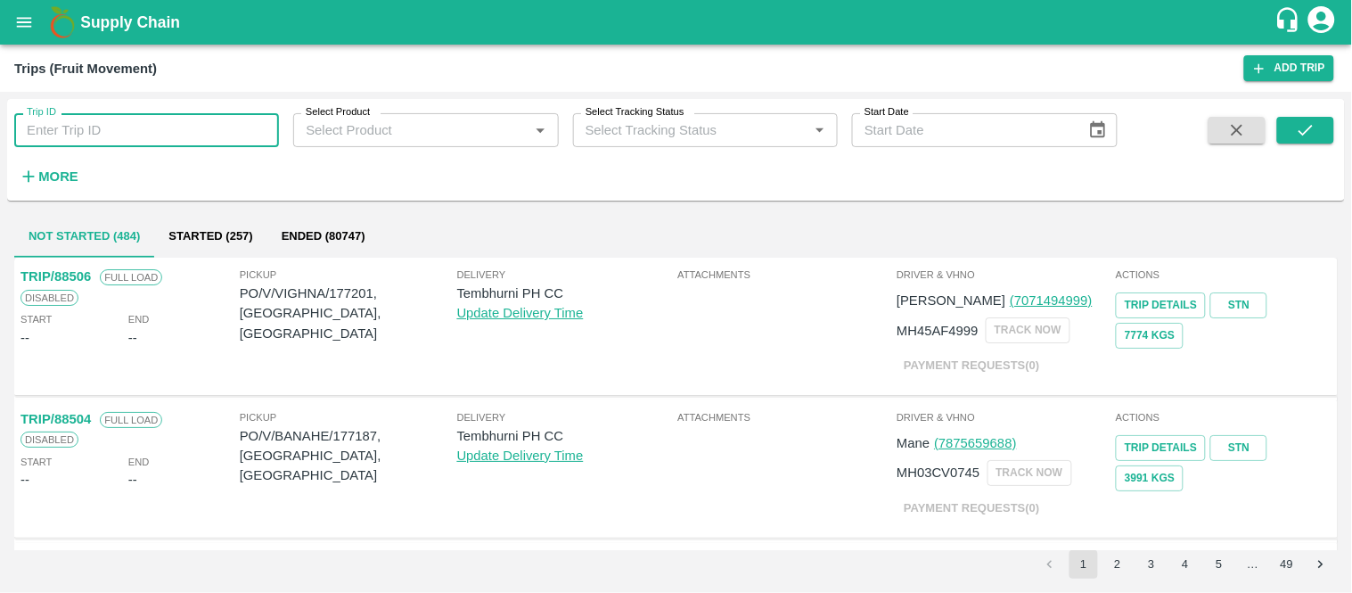
click at [132, 127] on input "Trip ID" at bounding box center [146, 130] width 265 height 34
click at [95, 138] on input "Trip ID" at bounding box center [146, 130] width 265 height 34
type input "75810"
click at [1308, 132] on icon "submit" at bounding box center [1306, 130] width 20 height 20
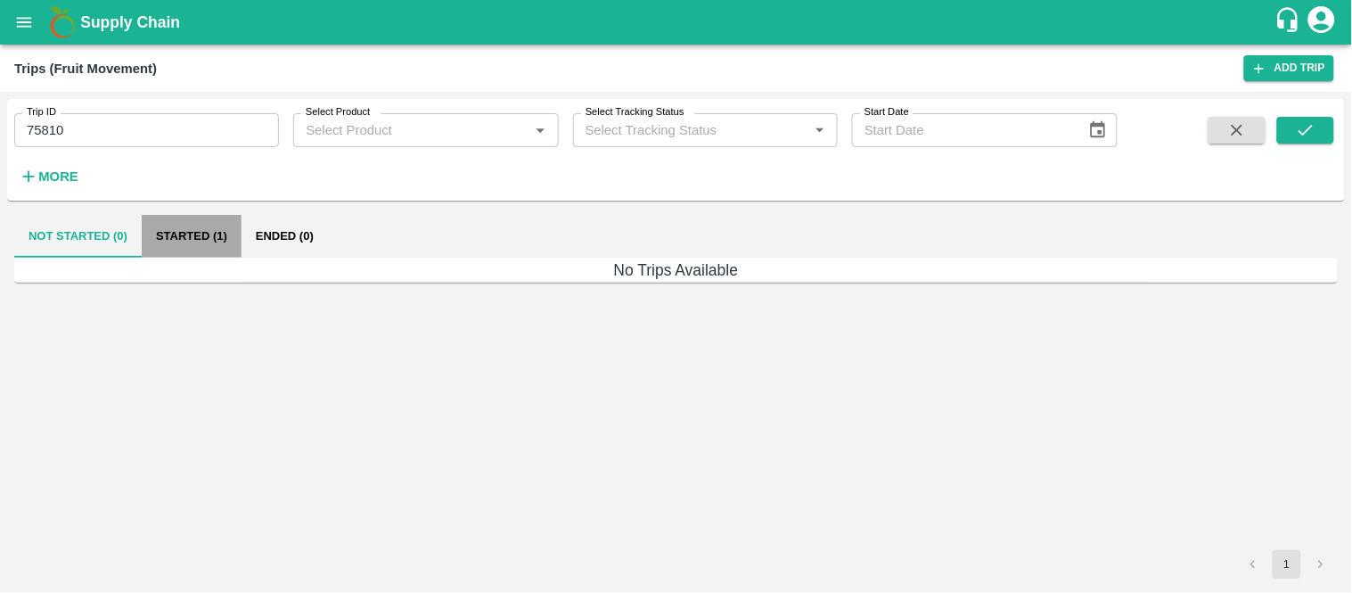
click at [200, 233] on button "Started (1)" at bounding box center [192, 236] width 100 height 43
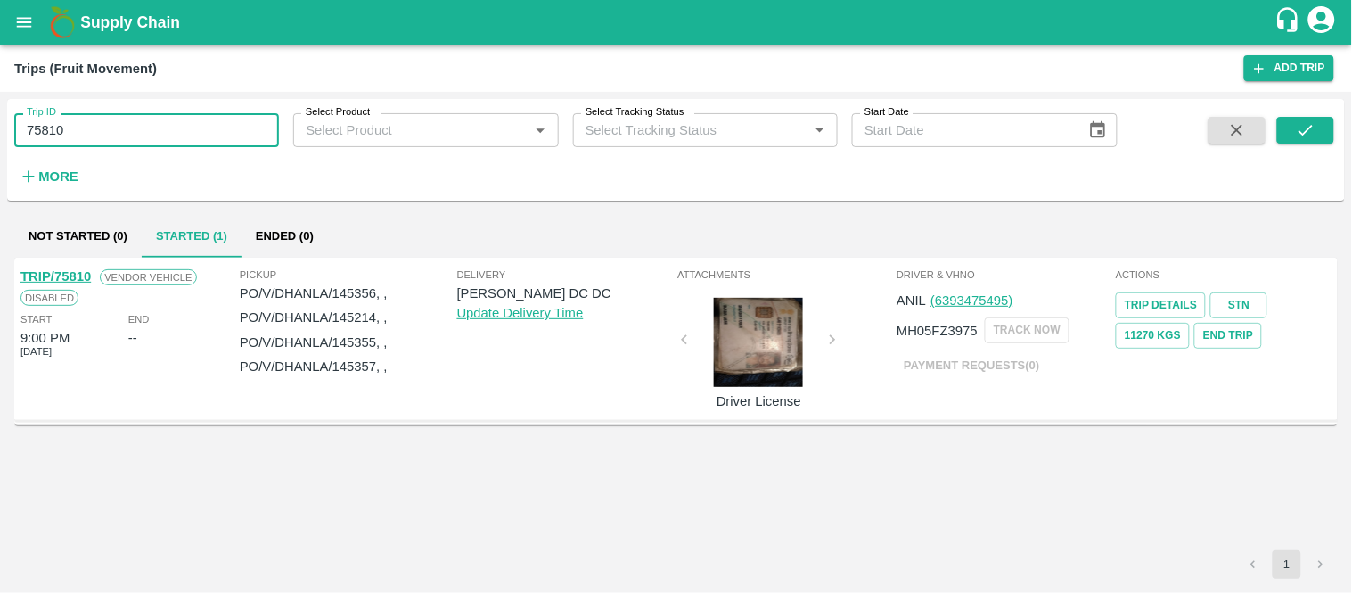
click at [162, 119] on input "75810" at bounding box center [146, 130] width 265 height 34
paste input "text"
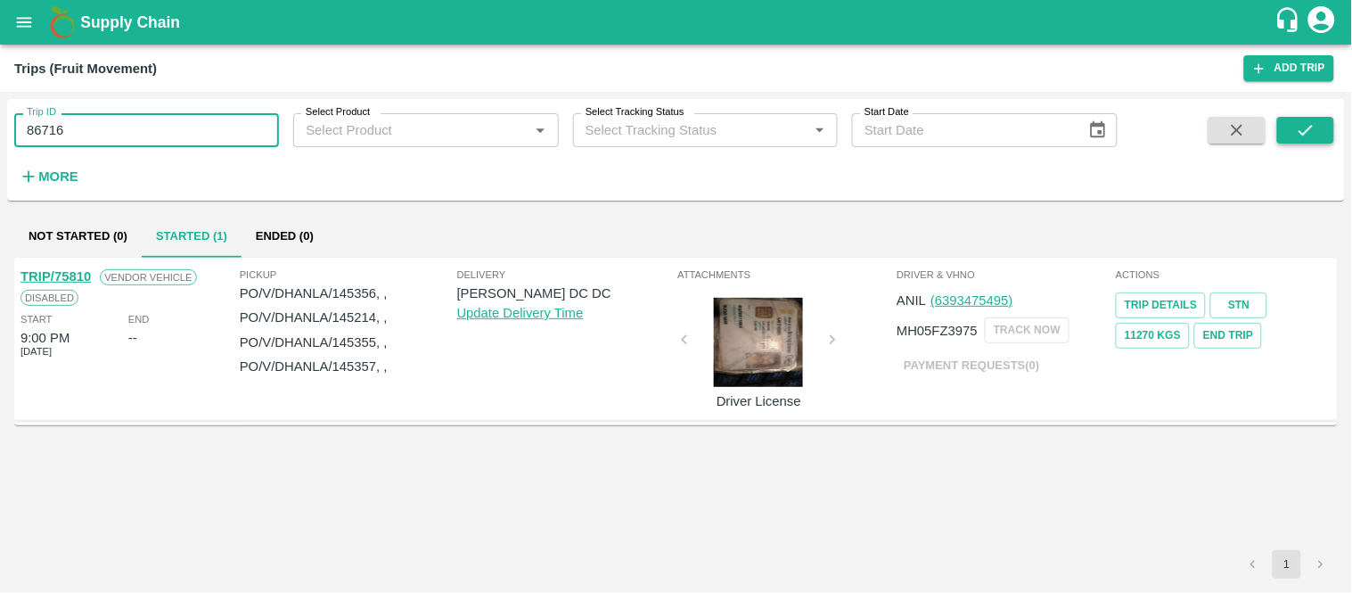
type input "86716"
click at [1297, 135] on icon "submit" at bounding box center [1306, 130] width 20 height 20
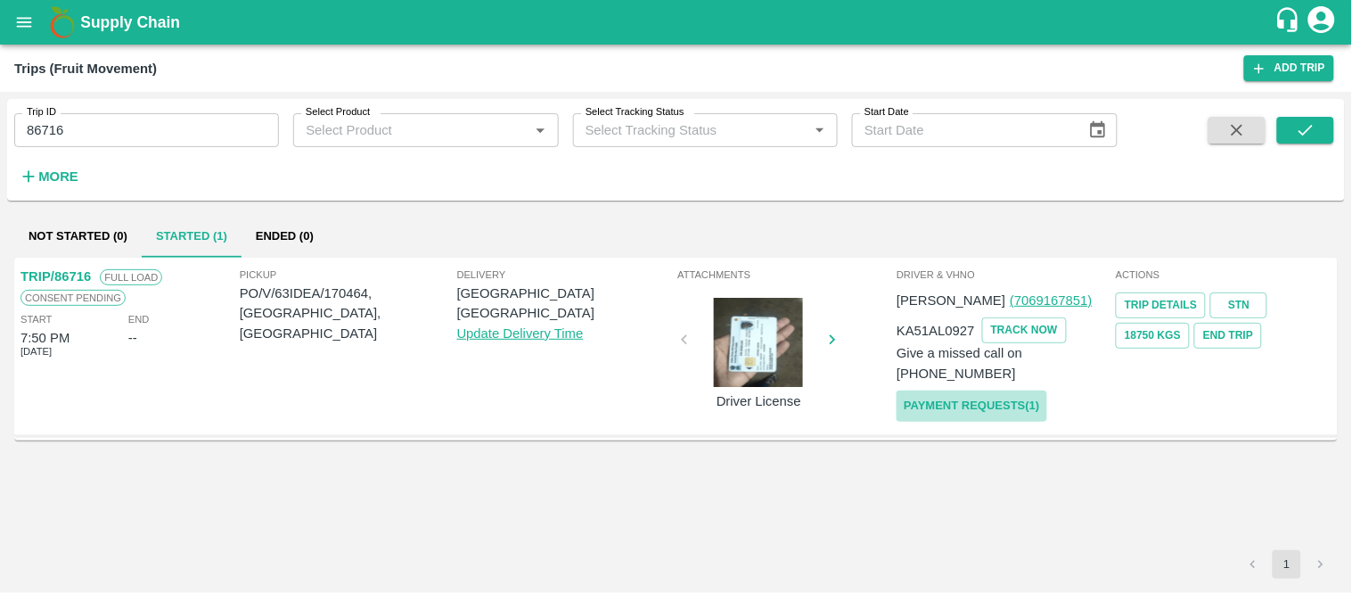
click at [989, 390] on link "Payment Requests( 1 )" at bounding box center [972, 405] width 150 height 31
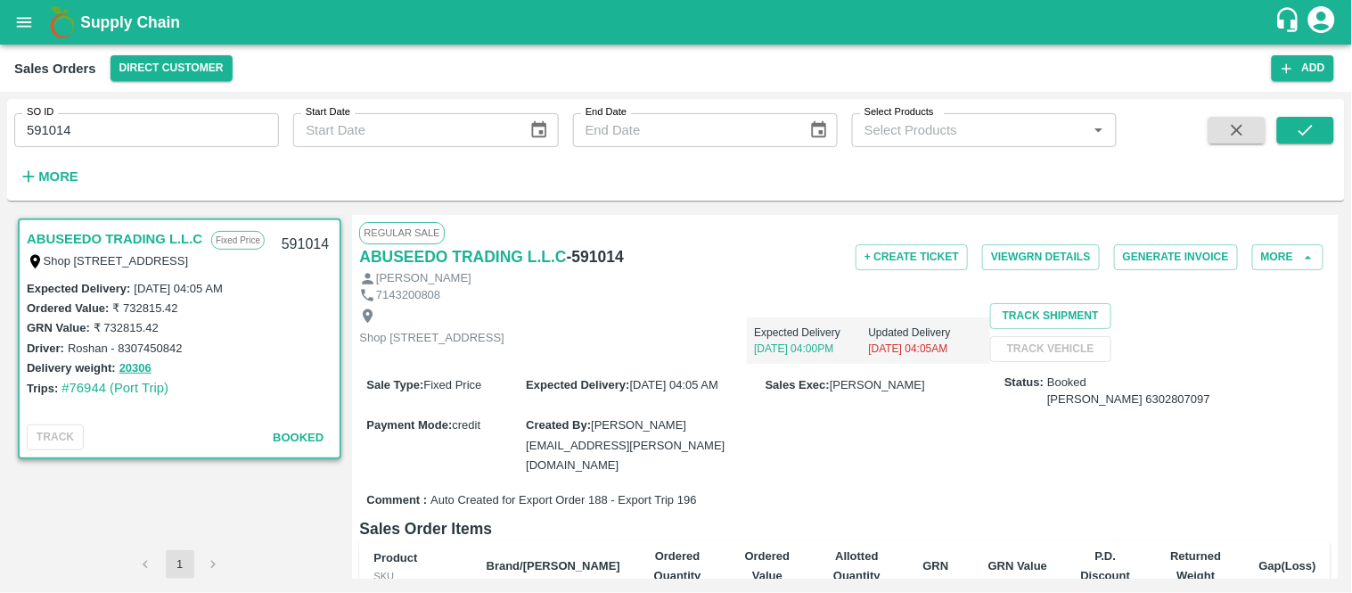
scroll to position [546, 0]
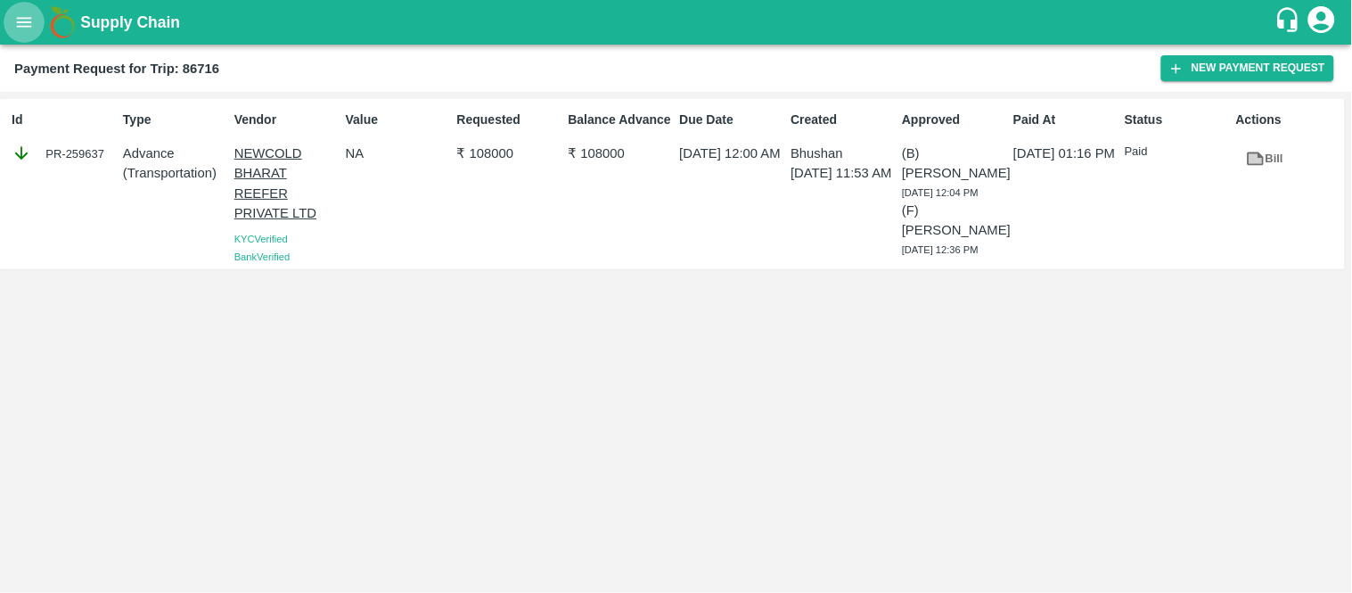
click at [14, 10] on button "open drawer" at bounding box center [24, 22] width 41 height 41
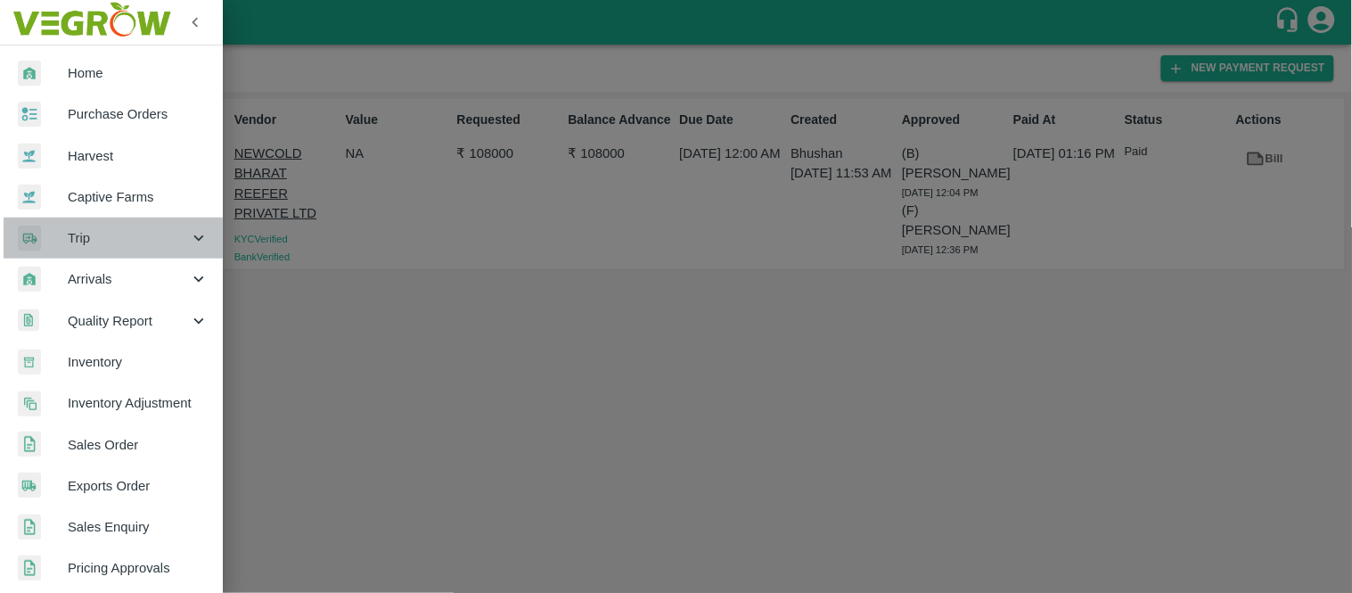
click at [120, 234] on span "Trip" at bounding box center [128, 238] width 121 height 20
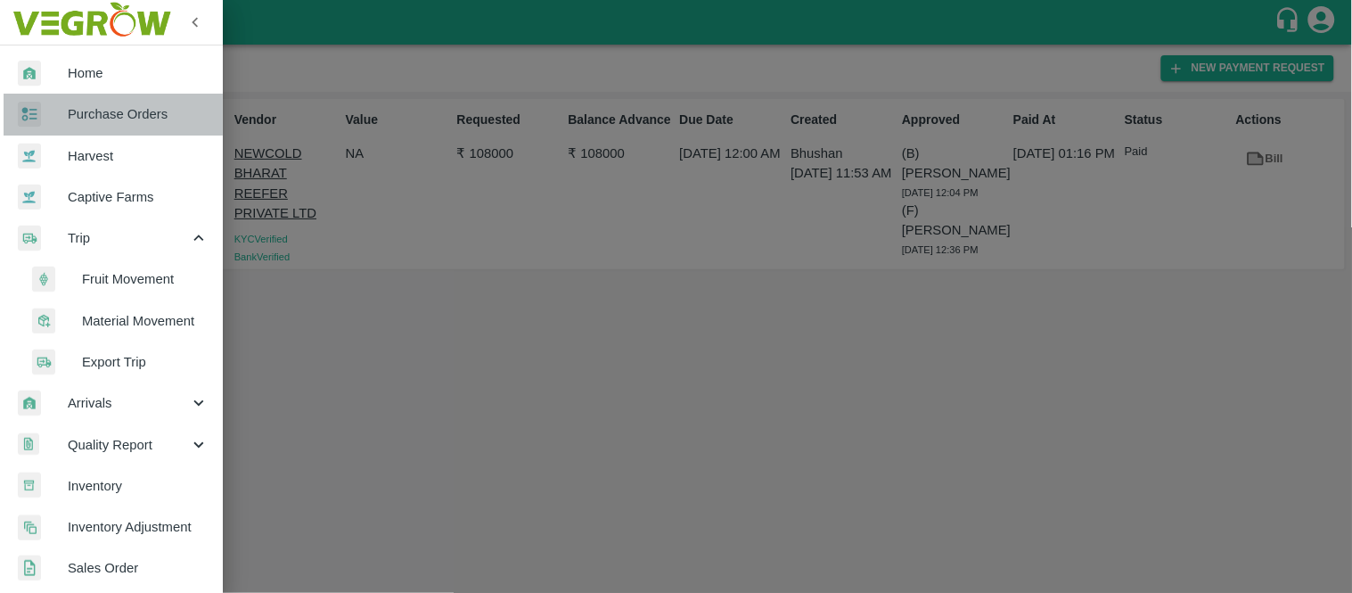
click at [134, 123] on span "Purchase Orders" at bounding box center [138, 114] width 141 height 20
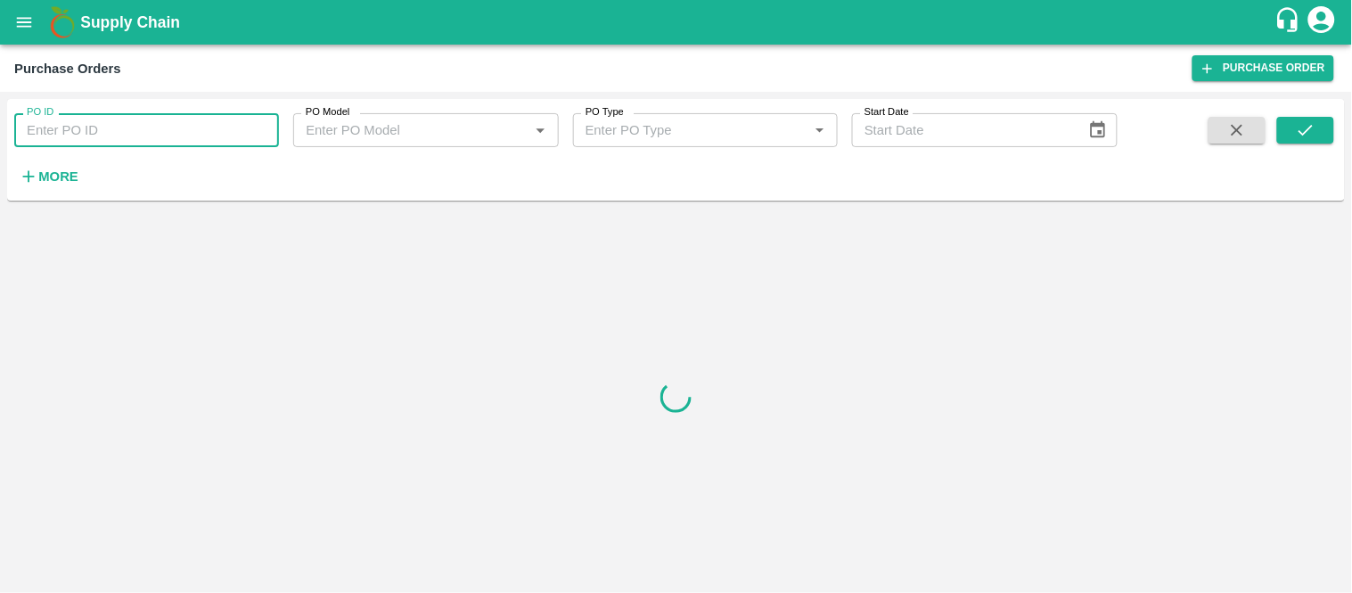
click at [157, 131] on input "PO ID" at bounding box center [146, 130] width 265 height 34
paste input "PO-170464"
click at [1293, 130] on button "submit" at bounding box center [1305, 130] width 57 height 27
click at [52, 128] on input "PO-170464" at bounding box center [146, 130] width 265 height 34
paste input "text"
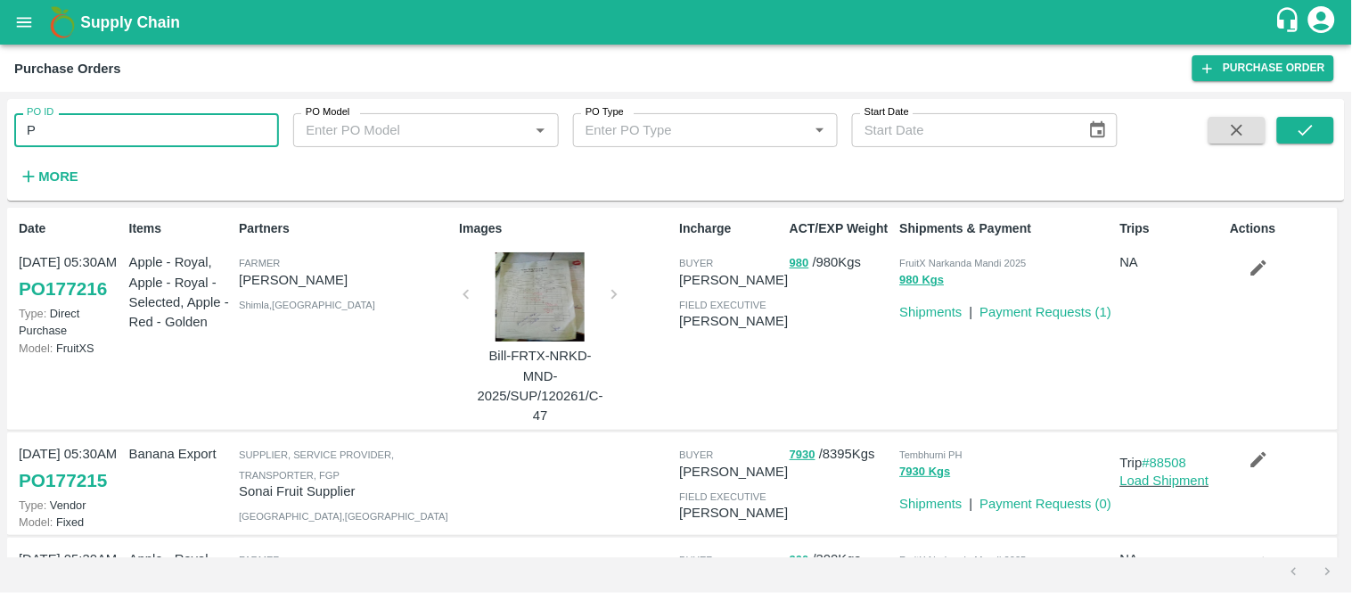
type input "P"
paste input "text"
type input "170464"
click at [1298, 120] on icon "submit" at bounding box center [1306, 130] width 20 height 20
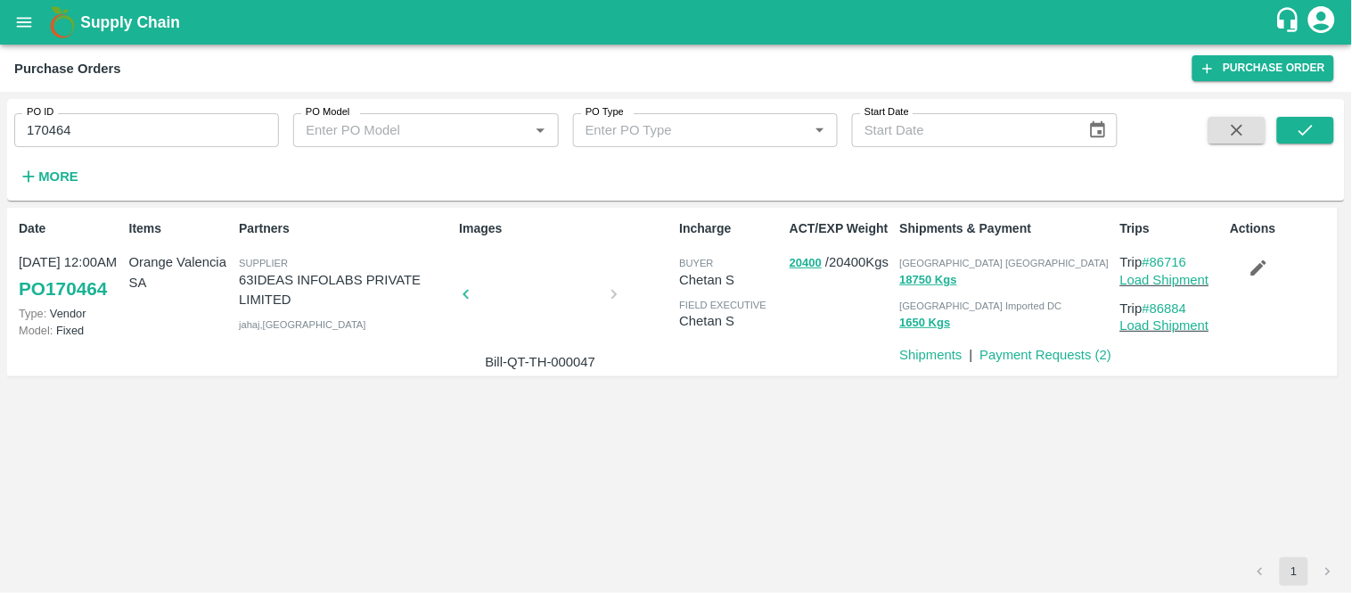
click at [184, 283] on p "Orange Valencia SA" at bounding box center [180, 272] width 103 height 40
copy p "Orange Valencia SA"
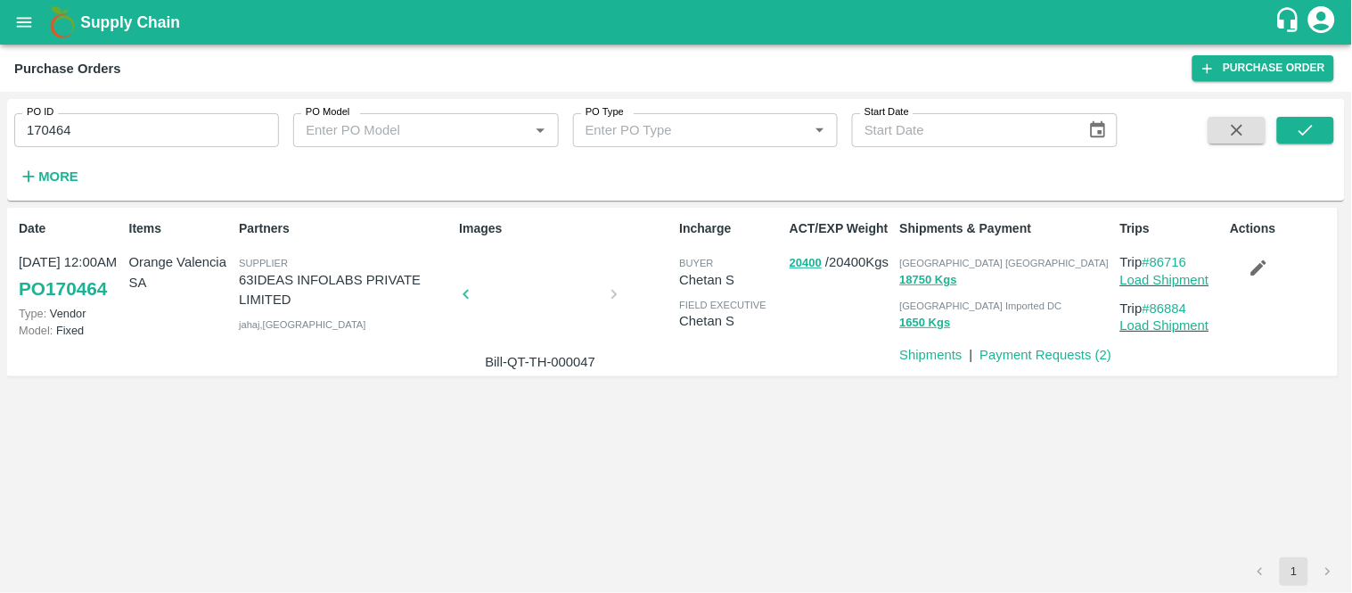
click at [126, 138] on input "170464" at bounding box center [146, 130] width 265 height 34
type input "1"
type input "144408"
click at [1298, 131] on icon "submit" at bounding box center [1306, 130] width 20 height 20
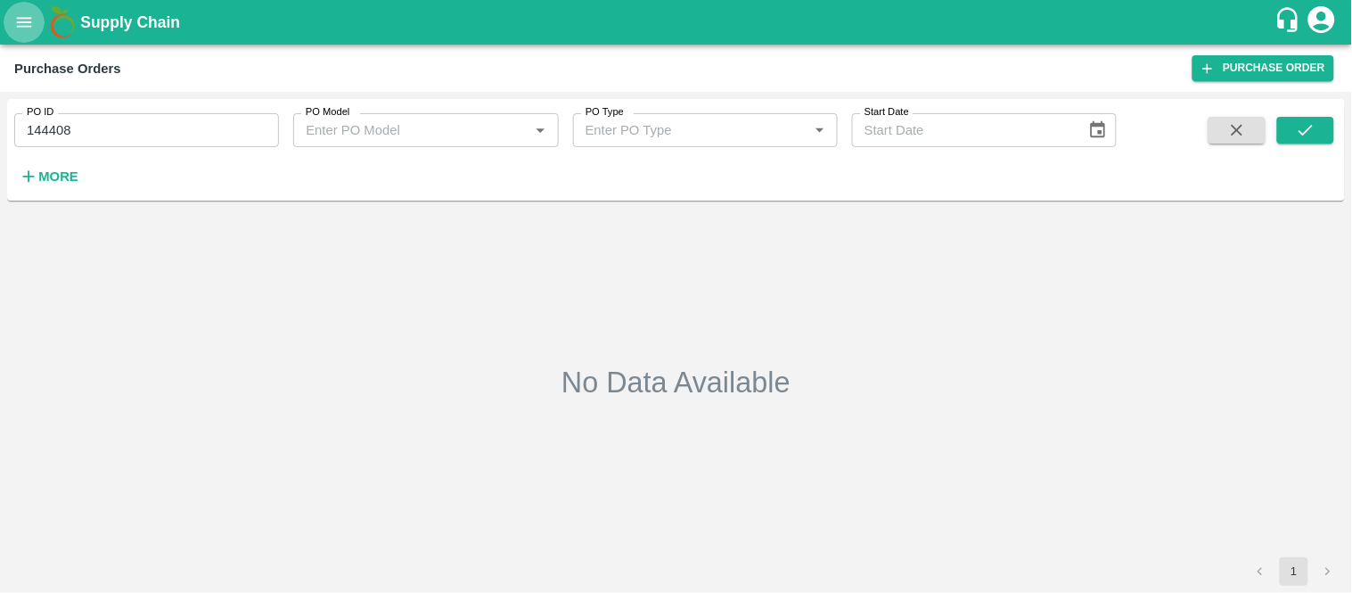
click at [9, 12] on button "open drawer" at bounding box center [24, 22] width 41 height 41
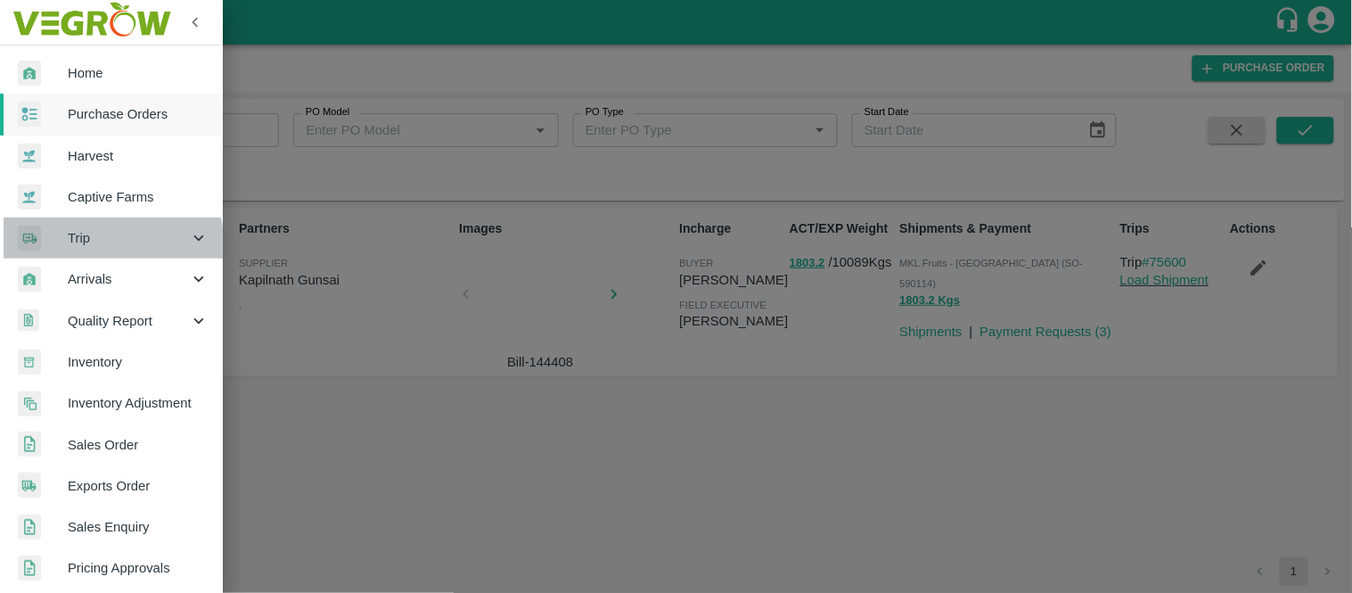
click at [102, 247] on span "Trip" at bounding box center [128, 238] width 121 height 20
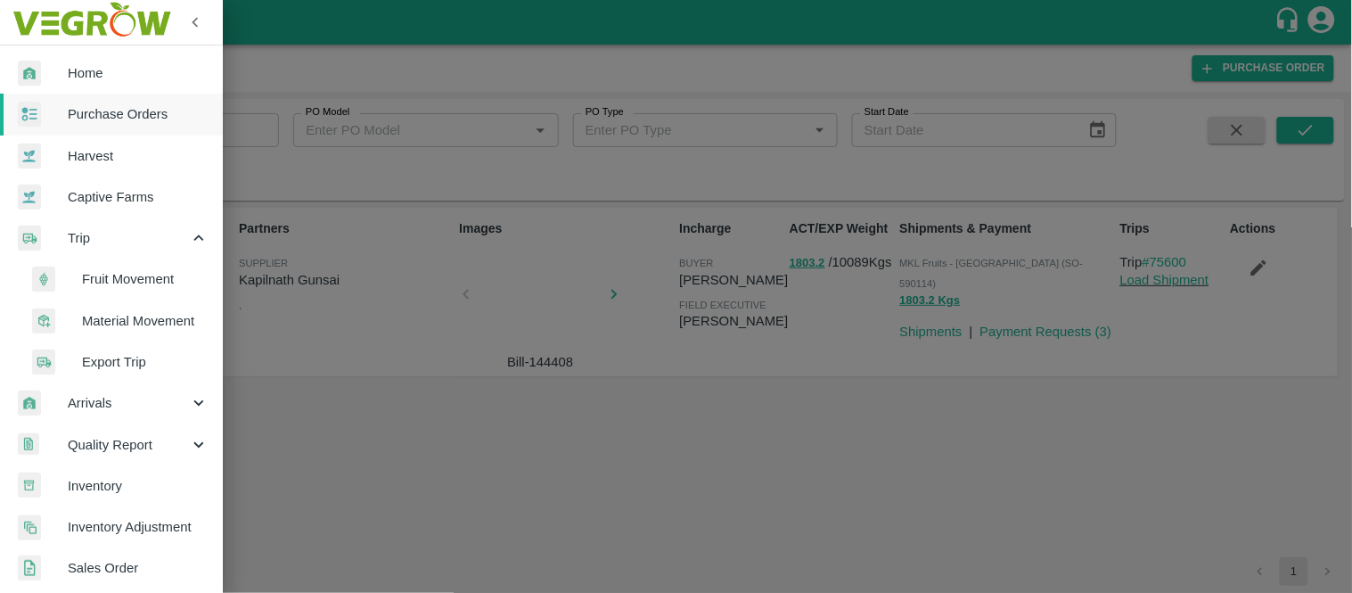
click at [111, 283] on span "Fruit Movement" at bounding box center [145, 279] width 127 height 20
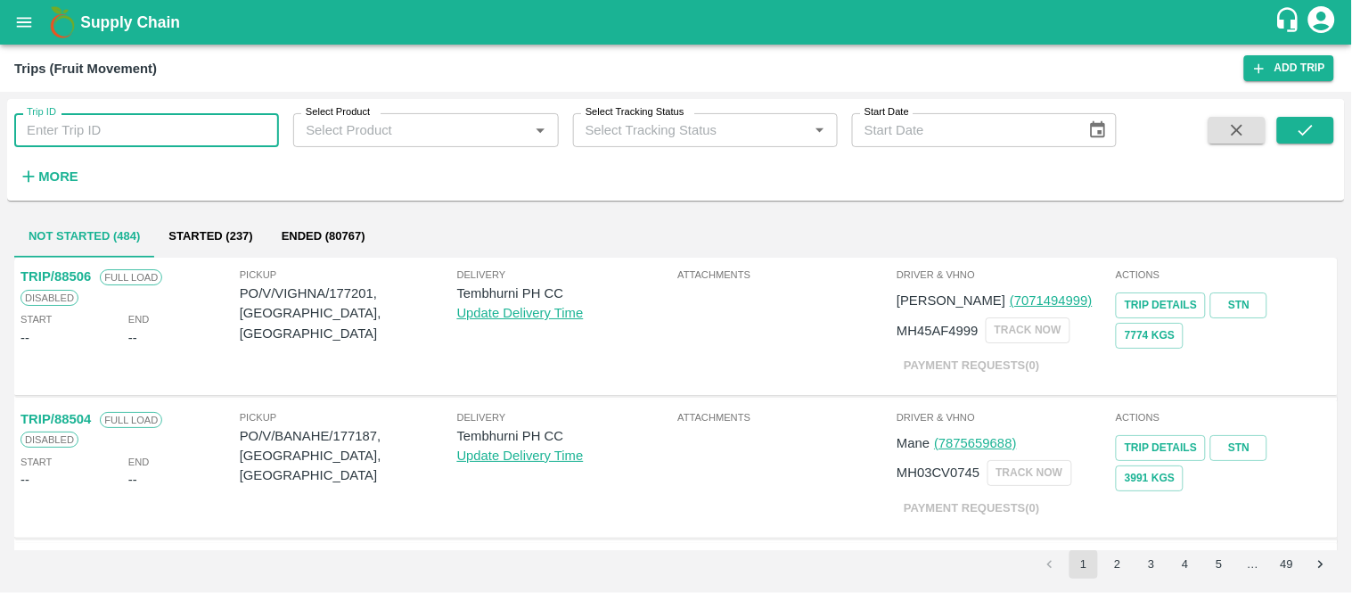
click at [125, 127] on input "Trip ID" at bounding box center [146, 130] width 265 height 34
paste input "75600"
type input "75600"
click at [1311, 130] on icon "submit" at bounding box center [1306, 130] width 20 height 20
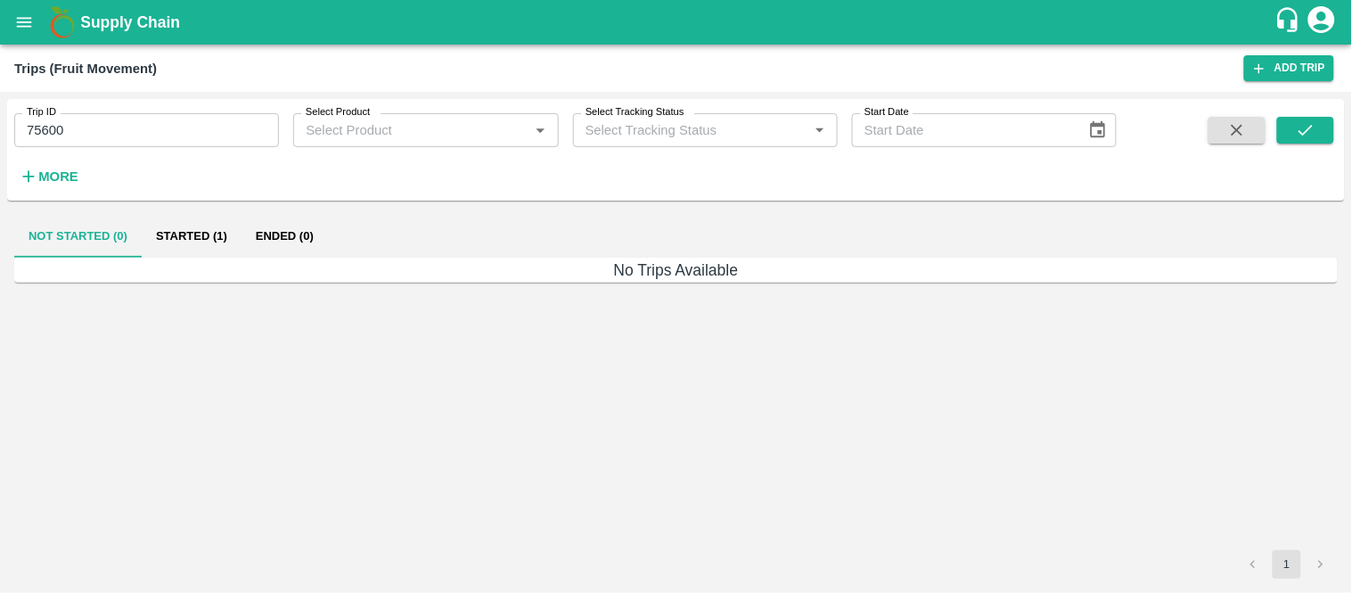
click at [190, 227] on button "Started (1)" at bounding box center [192, 236] width 100 height 43
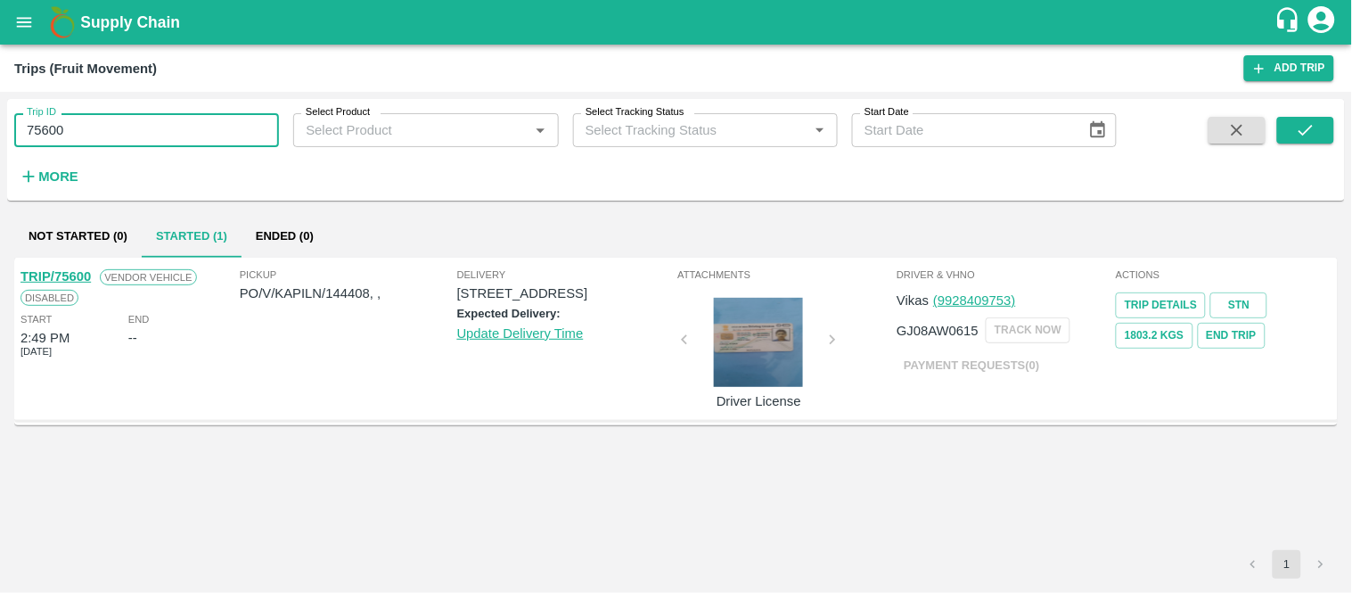
click at [84, 119] on input "75600" at bounding box center [146, 130] width 265 height 34
click at [23, 32] on button "open drawer" at bounding box center [24, 22] width 41 height 41
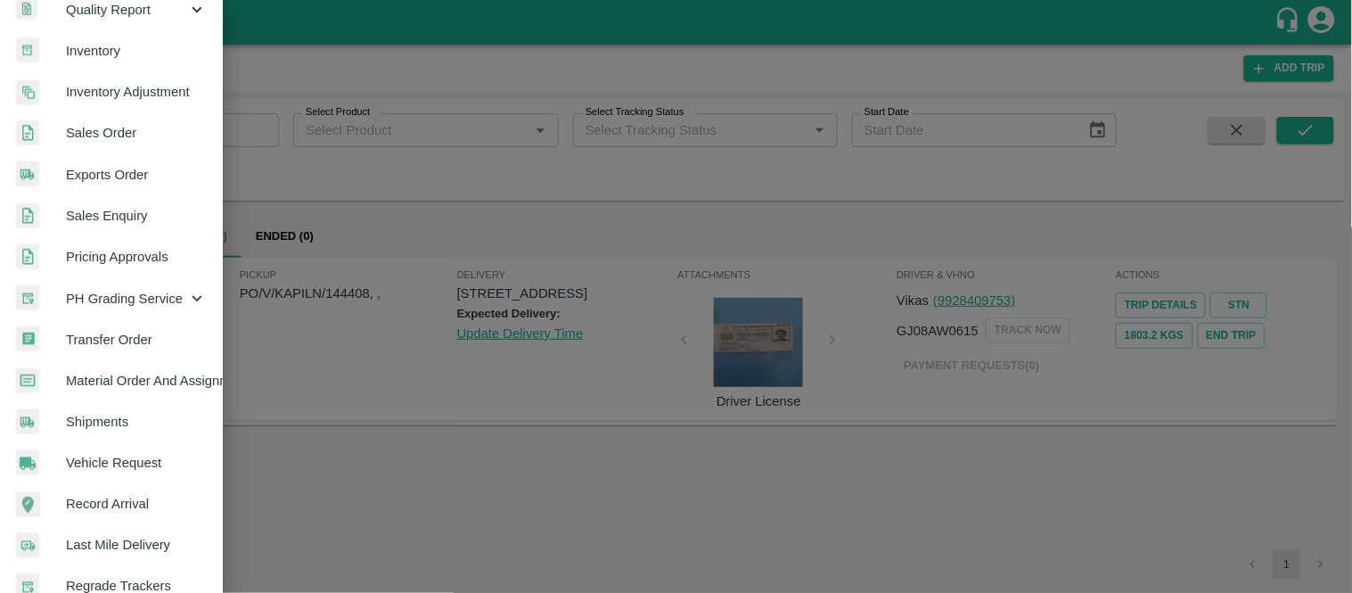
scroll to position [586, 2]
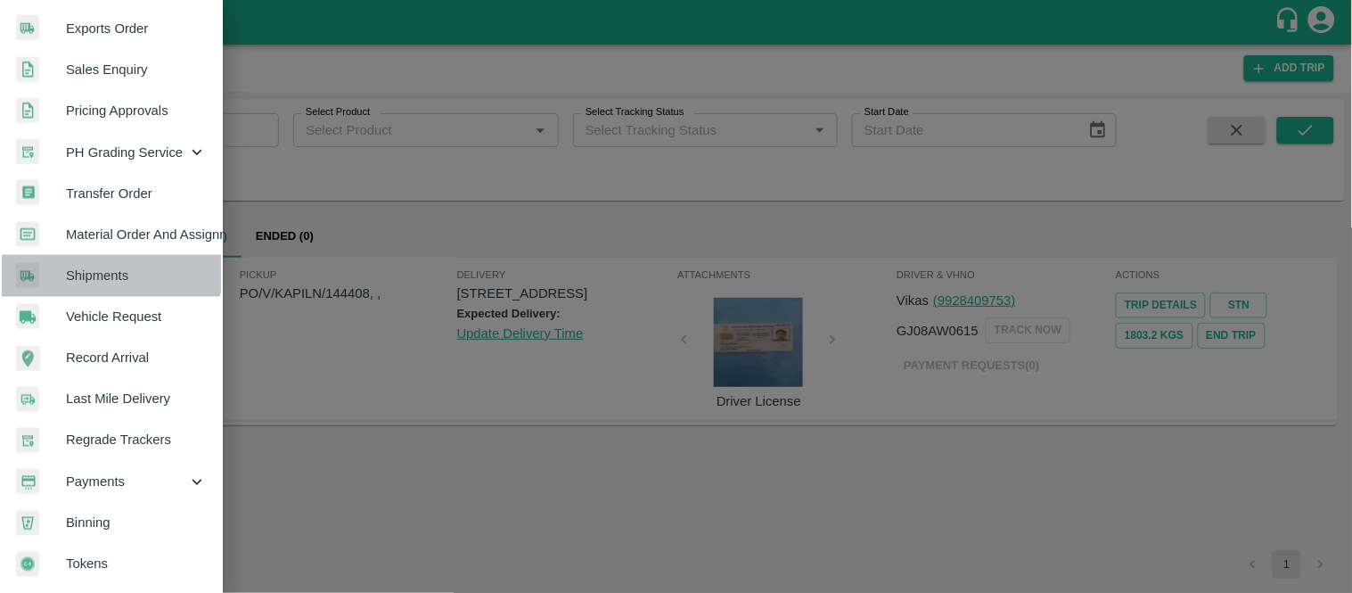
click at [107, 255] on link "Shipments" at bounding box center [109, 275] width 223 height 41
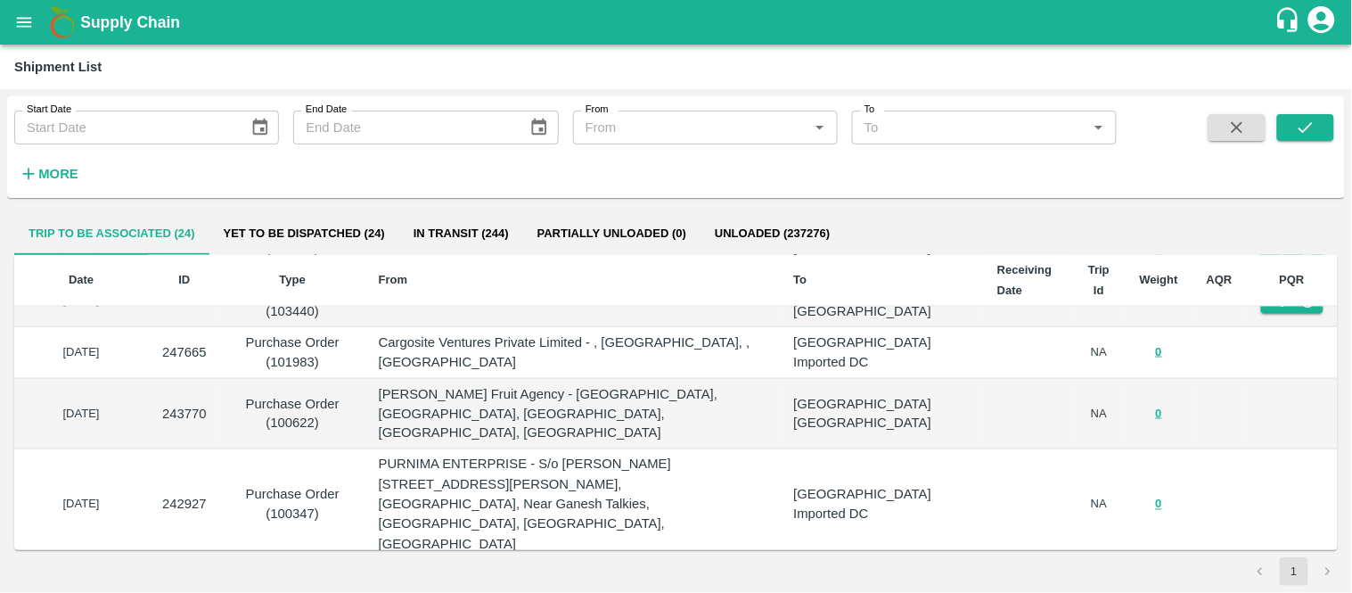
scroll to position [714, 0]
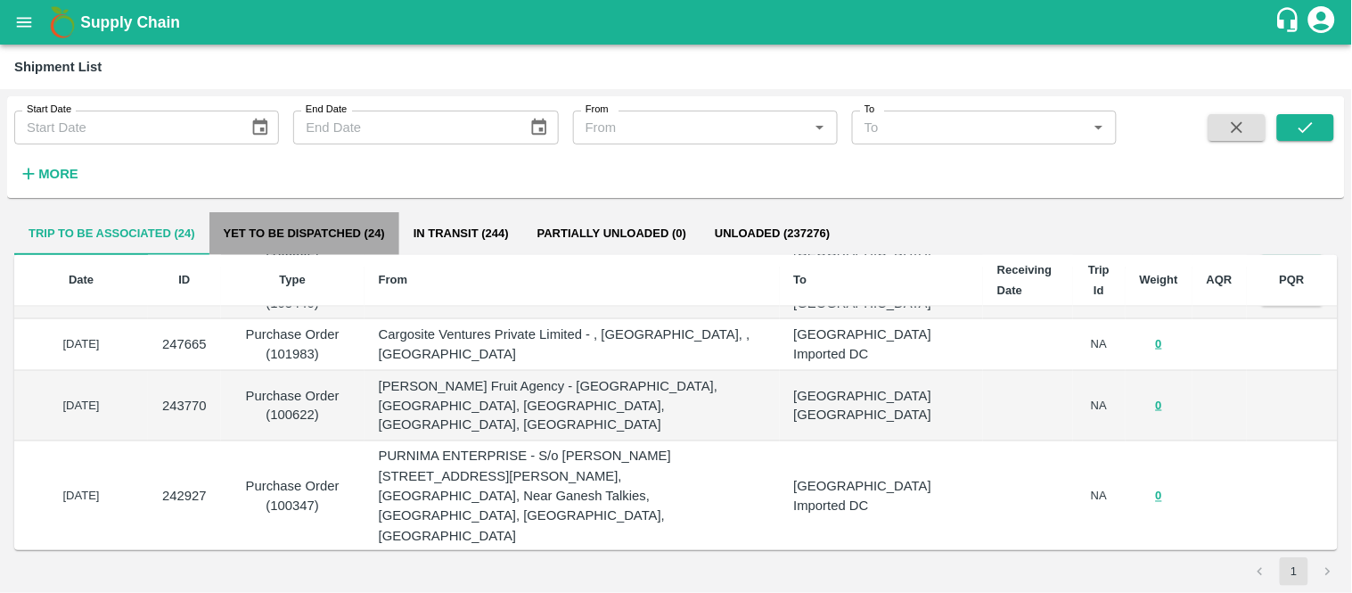
click at [306, 237] on button "Yet to be dispatched (24)" at bounding box center [304, 233] width 190 height 43
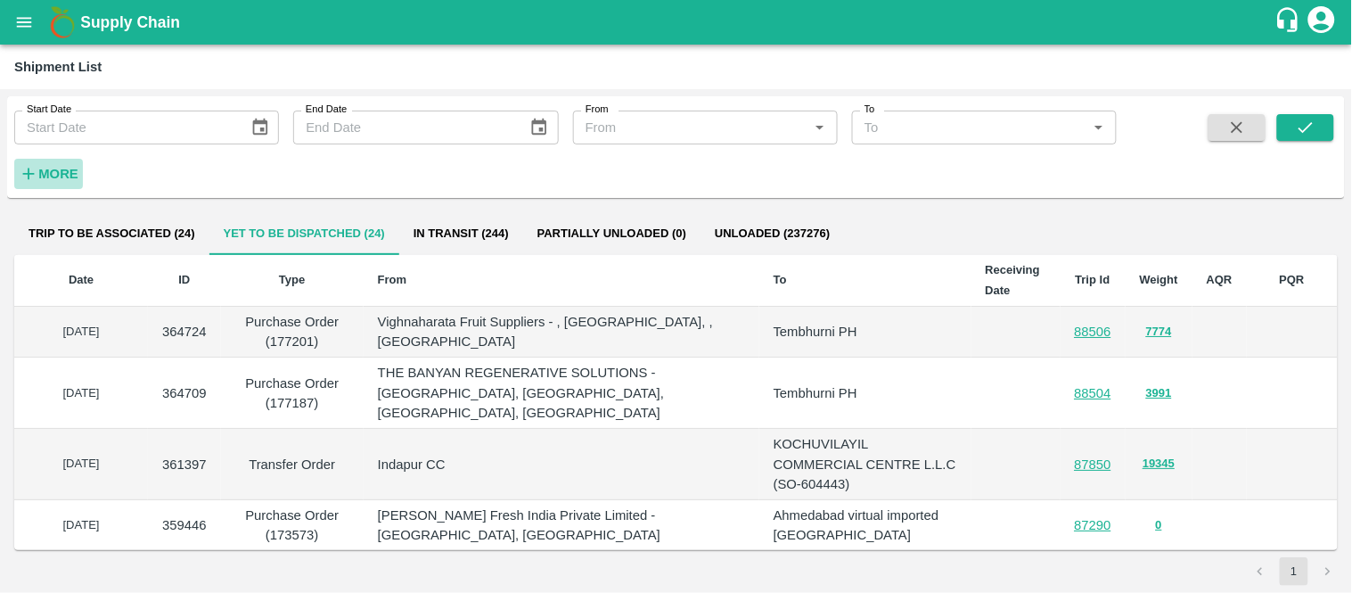
click at [42, 176] on strong "More" at bounding box center [58, 174] width 40 height 14
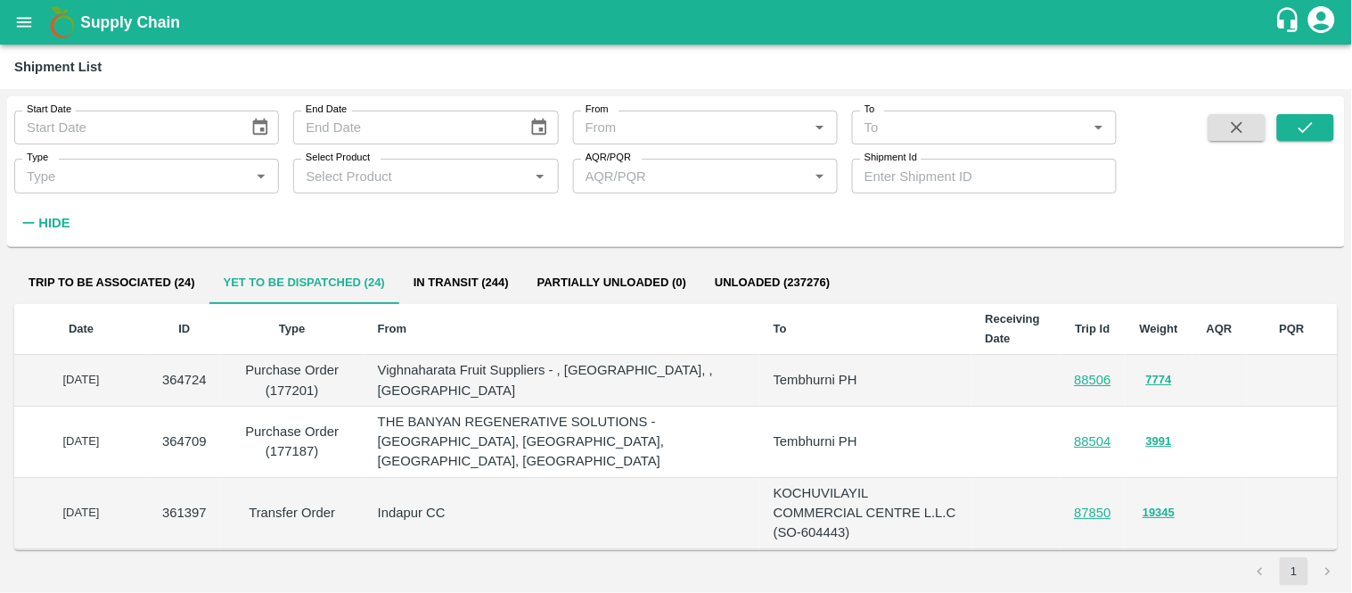
click at [349, 175] on input "Select Product" at bounding box center [411, 175] width 225 height 23
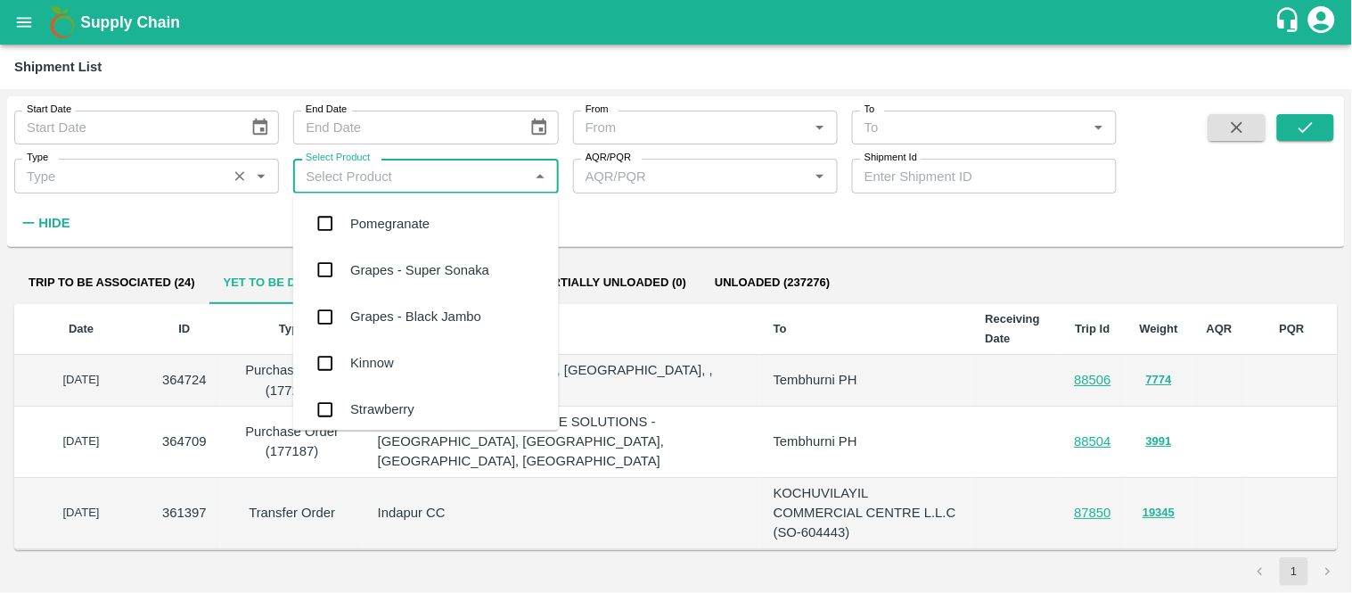
click at [228, 167] on div at bounding box center [250, 176] width 44 height 24
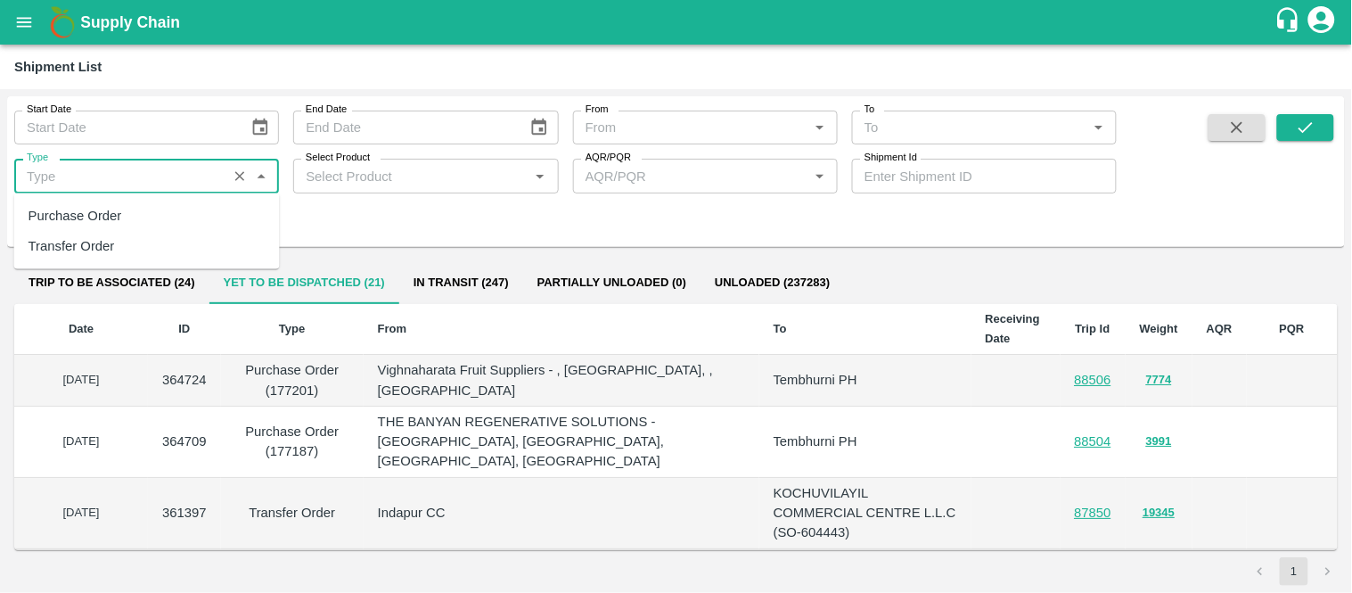
click at [154, 171] on input "Type" at bounding box center [120, 175] width 201 height 23
click at [130, 218] on div "Purchase Order" at bounding box center [147, 216] width 266 height 30
type input "Purchase Order"
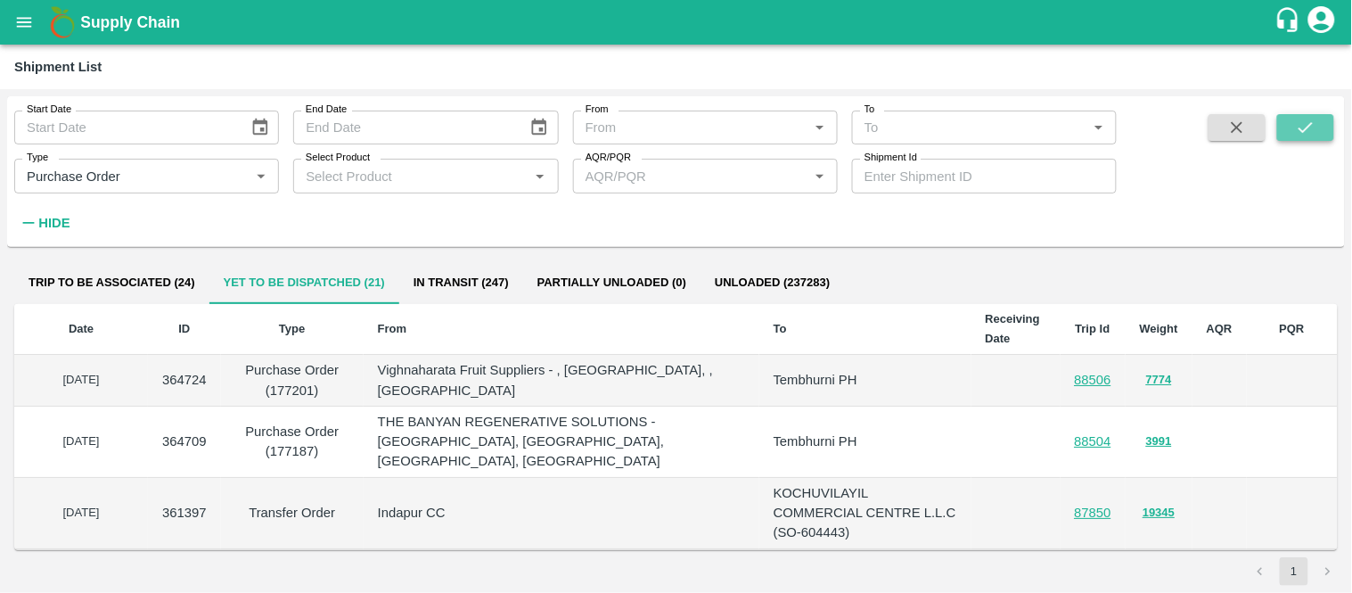
click at [1301, 135] on icon "submit" at bounding box center [1306, 128] width 20 height 20
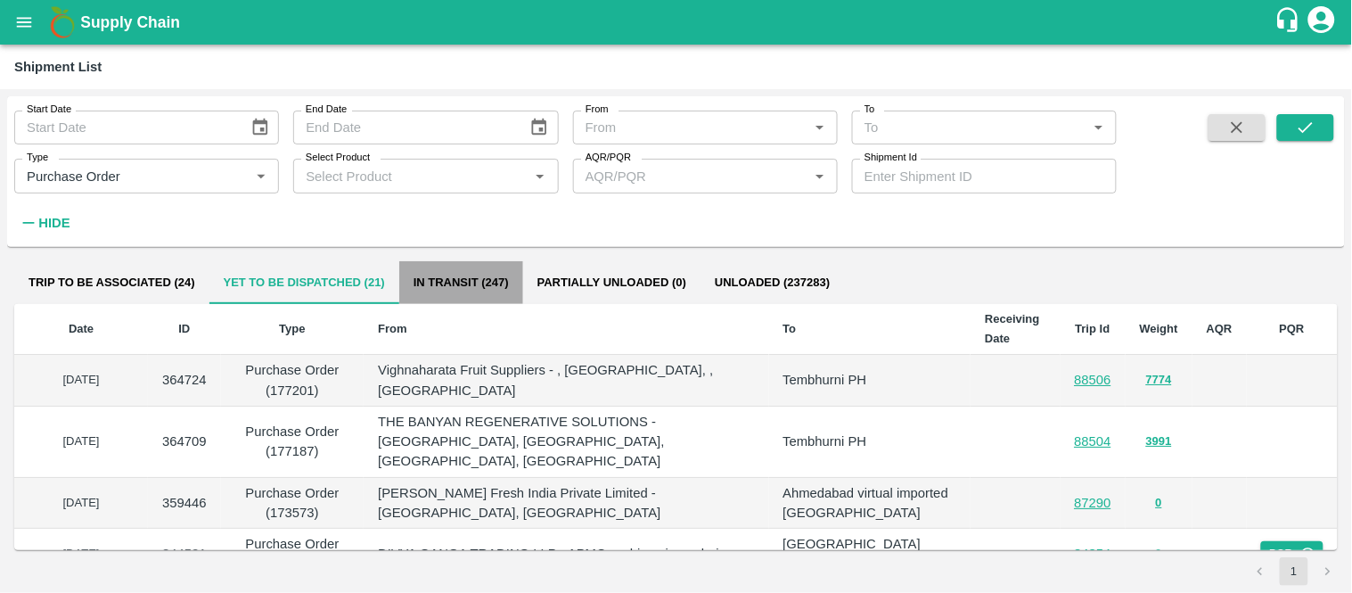
click at [492, 291] on button "In transit (247)" at bounding box center [461, 282] width 124 height 43
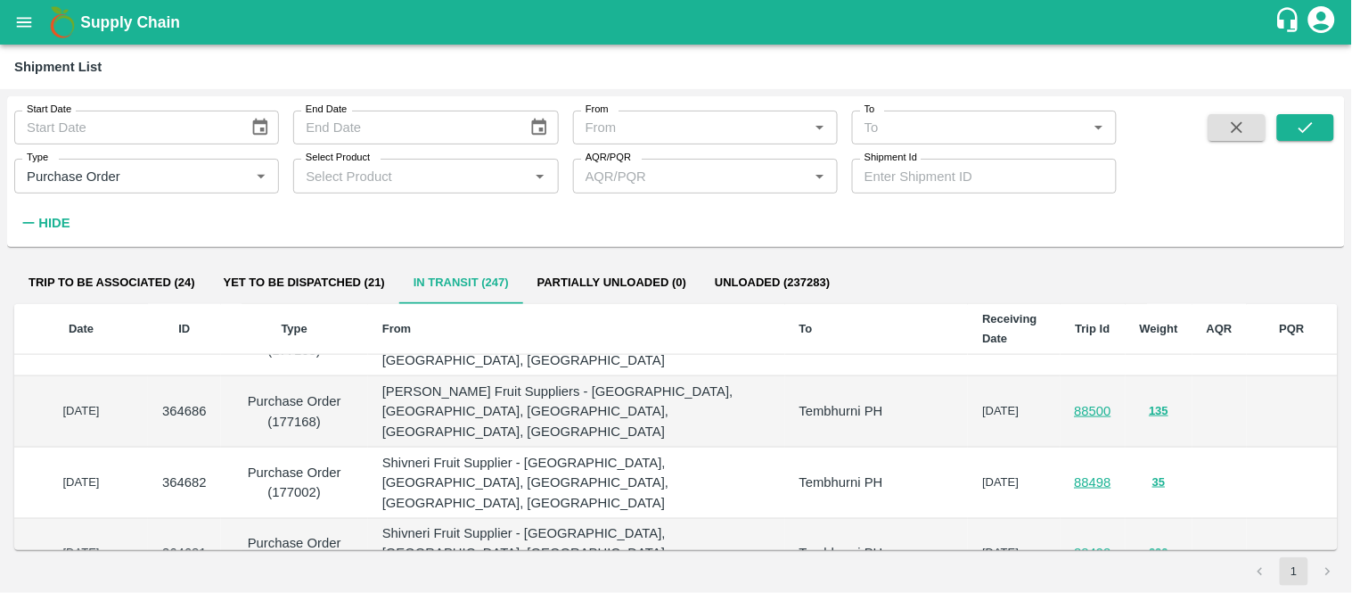
scroll to position [1089, 0]
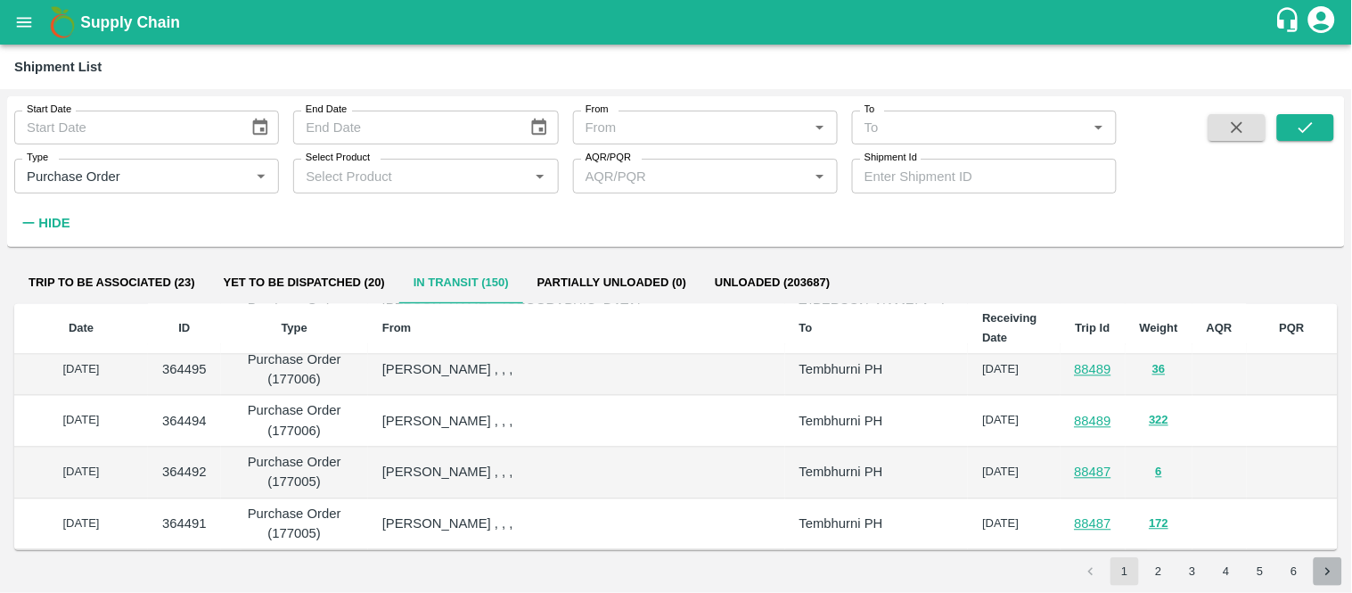
click at [1331, 572] on icon "Go to next page" at bounding box center [1328, 571] width 17 height 17
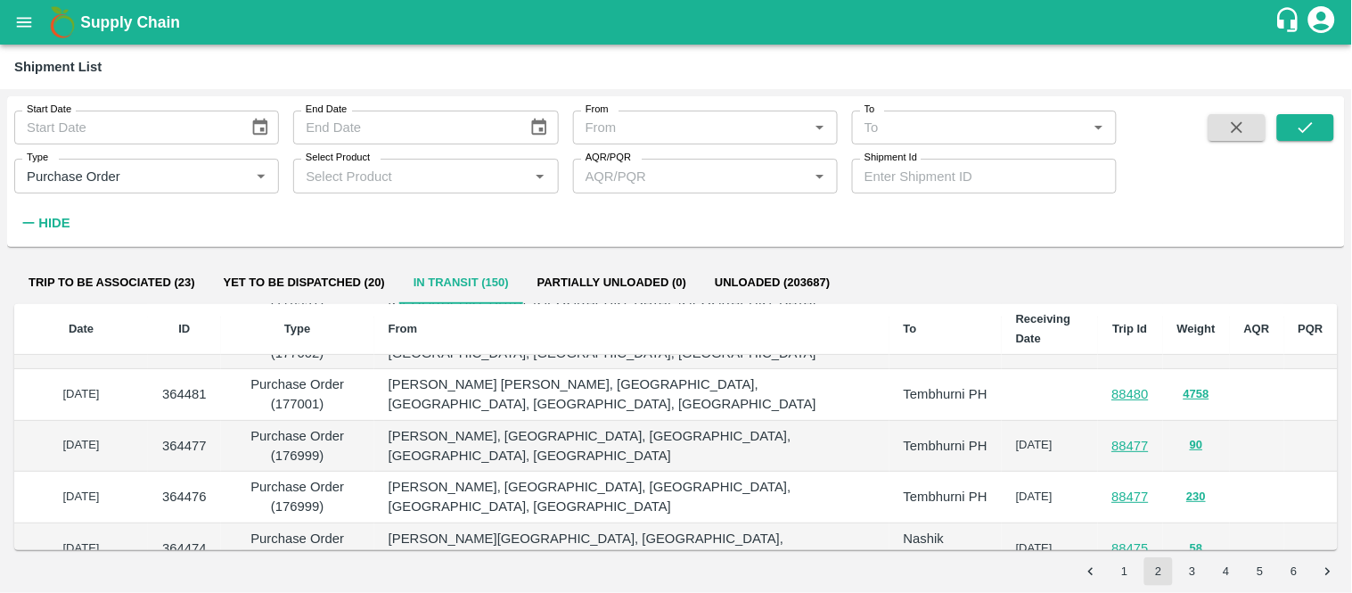
scroll to position [0, 0]
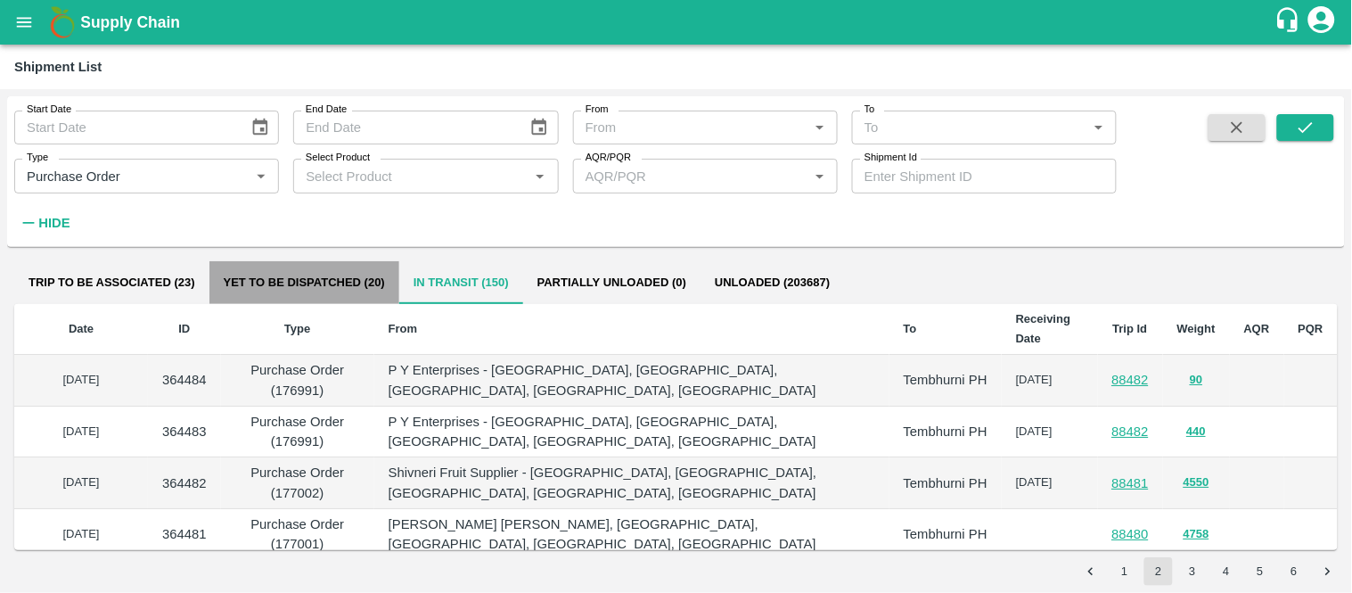
click at [321, 272] on button "Yet to be dispatched (20)" at bounding box center [304, 282] width 190 height 43
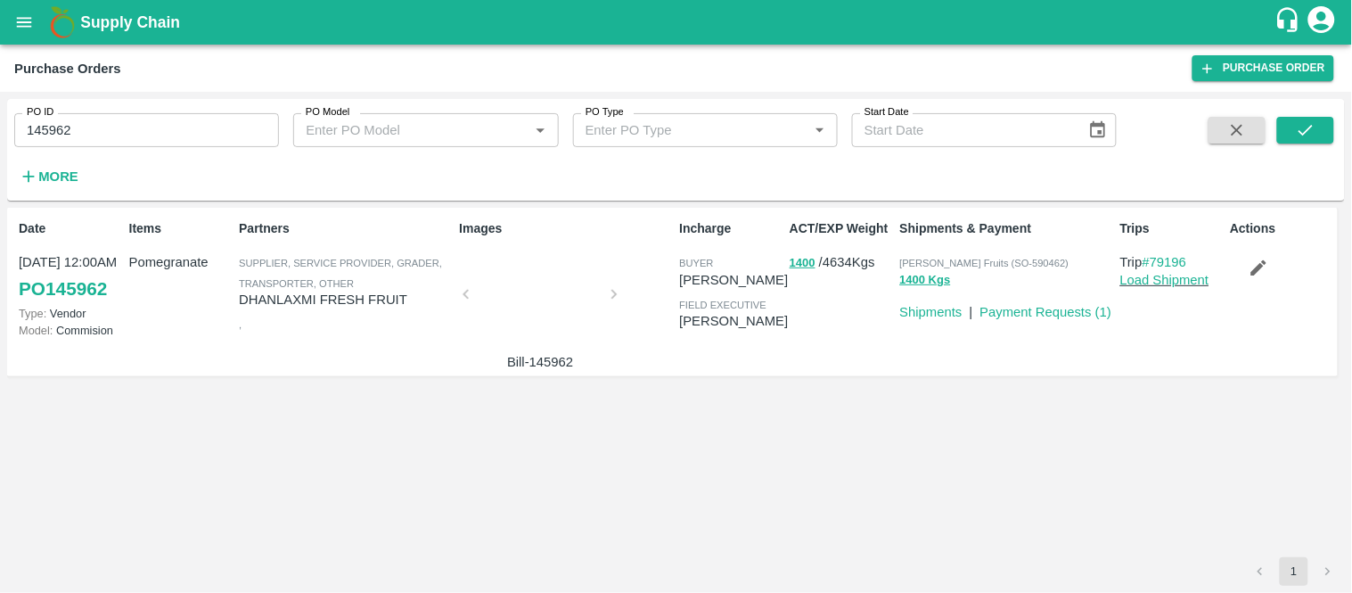
click at [84, 126] on input "145962" at bounding box center [146, 130] width 265 height 34
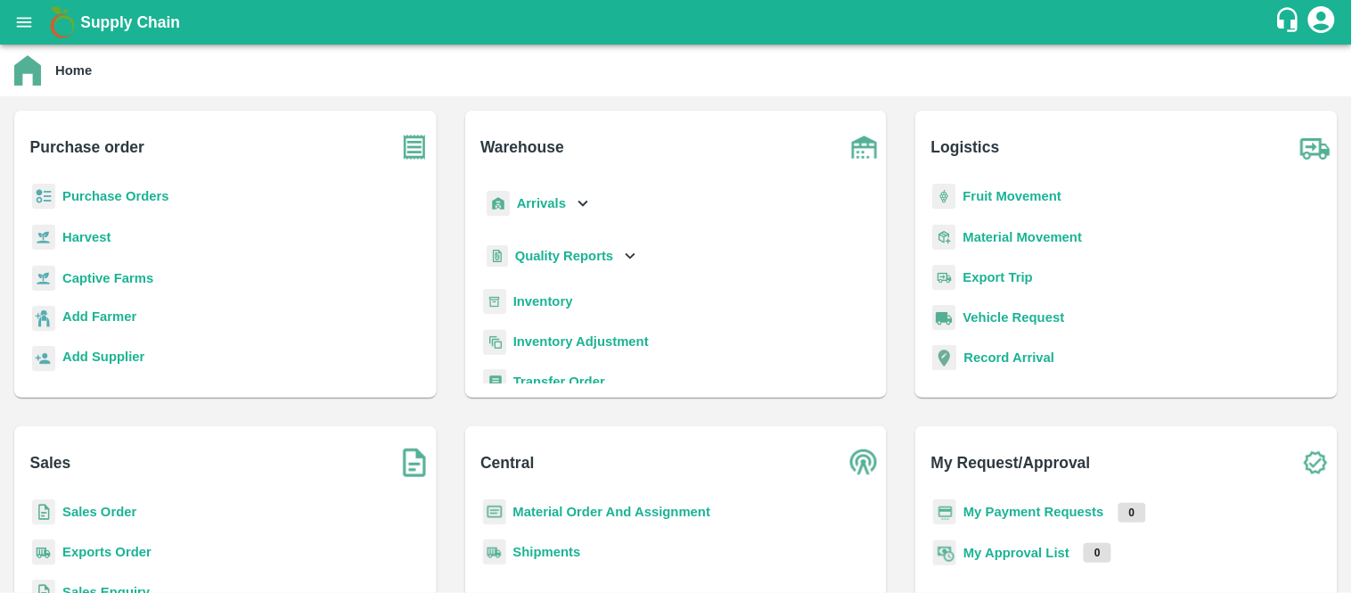
click at [109, 201] on b "Purchase Orders" at bounding box center [115, 196] width 107 height 14
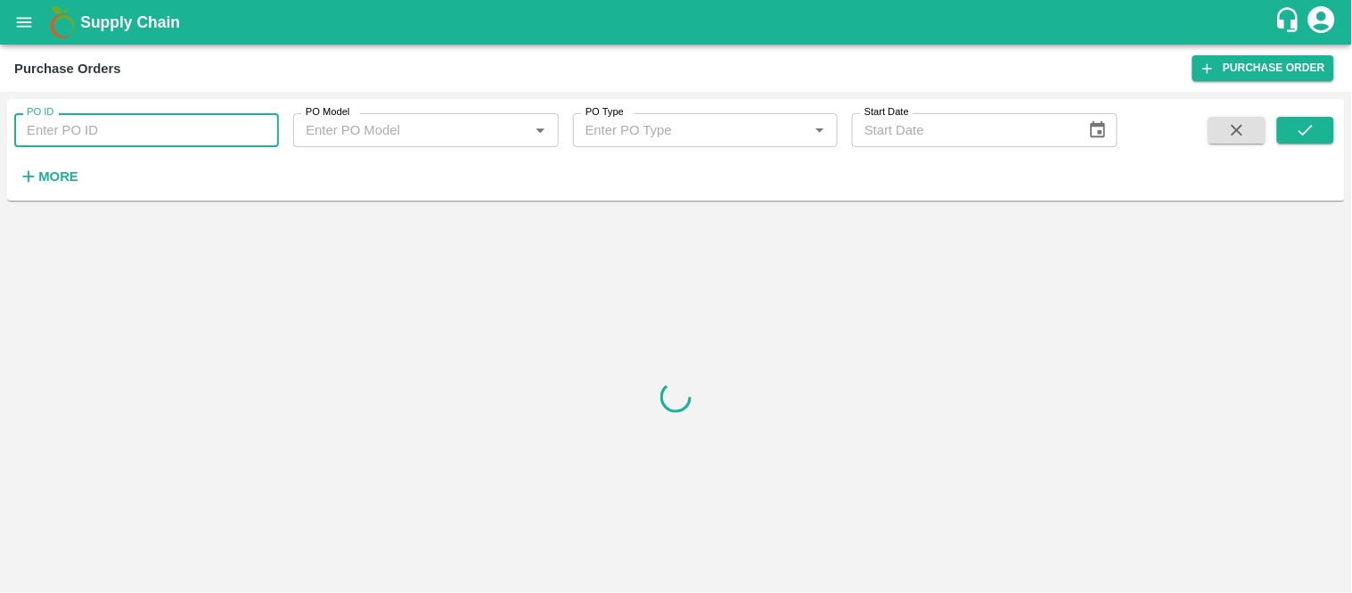
click at [100, 120] on input "PO ID" at bounding box center [146, 130] width 265 height 34
paste input "PO-169912"
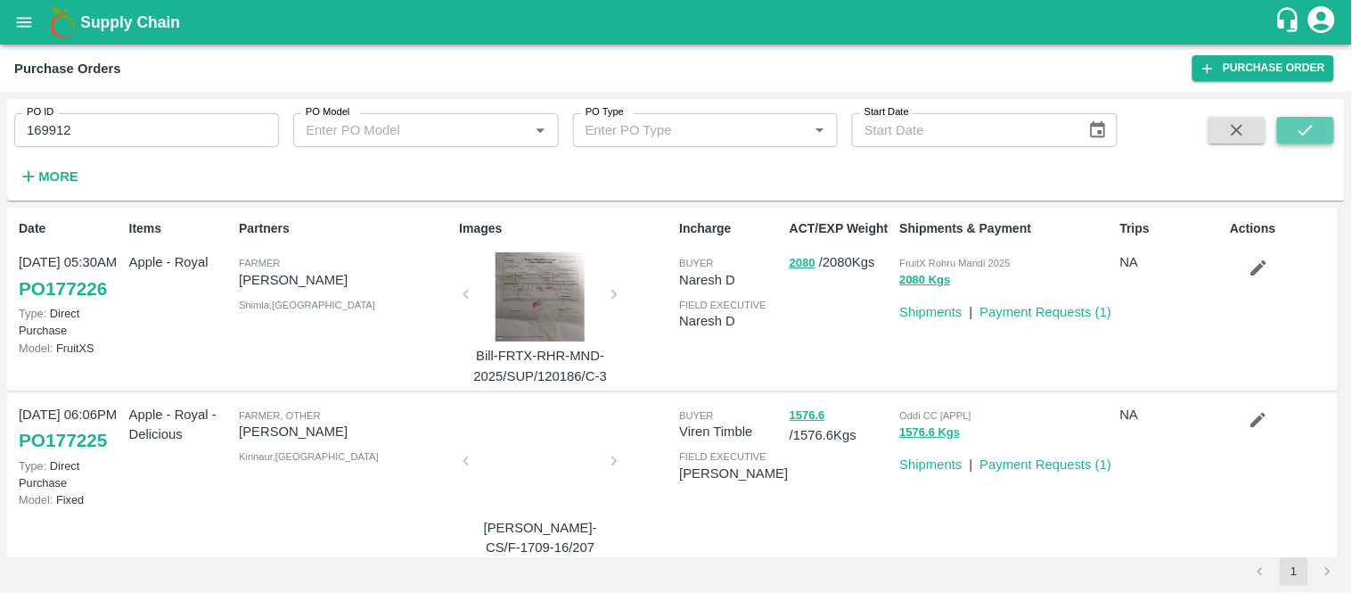
click at [1321, 123] on button "submit" at bounding box center [1305, 130] width 57 height 27
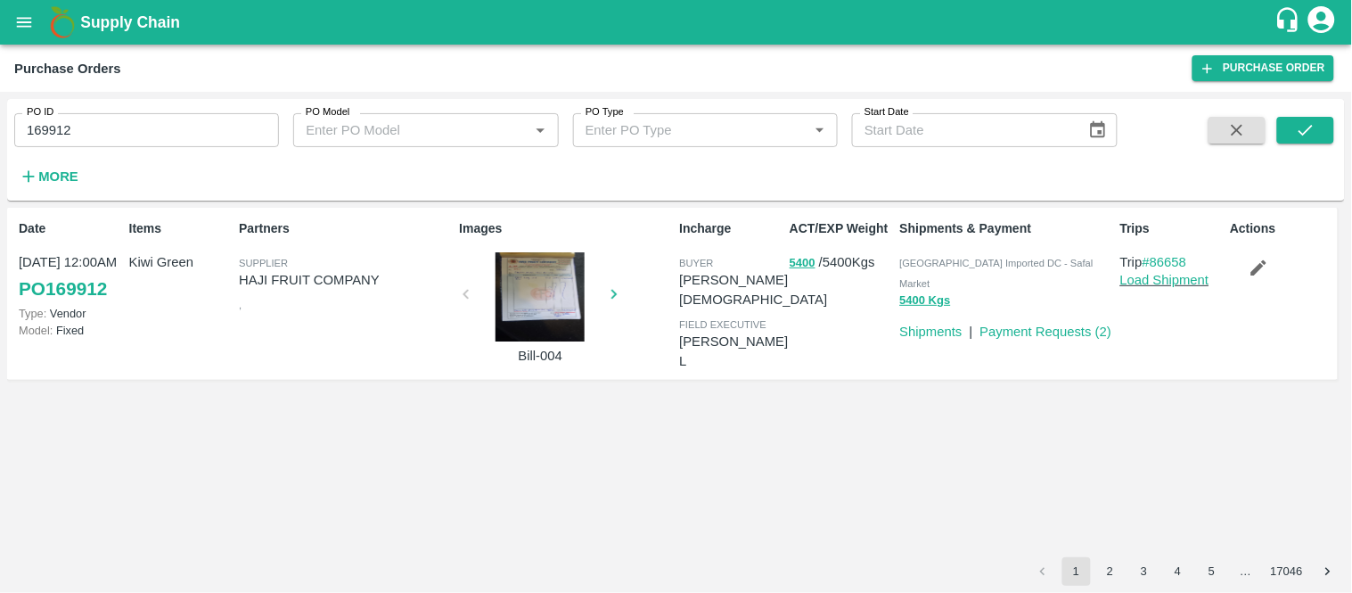
click at [175, 258] on p "Kiwi Green" at bounding box center [180, 262] width 103 height 20
copy p "Kiwi Green"
click at [152, 134] on input "169912" at bounding box center [146, 130] width 265 height 34
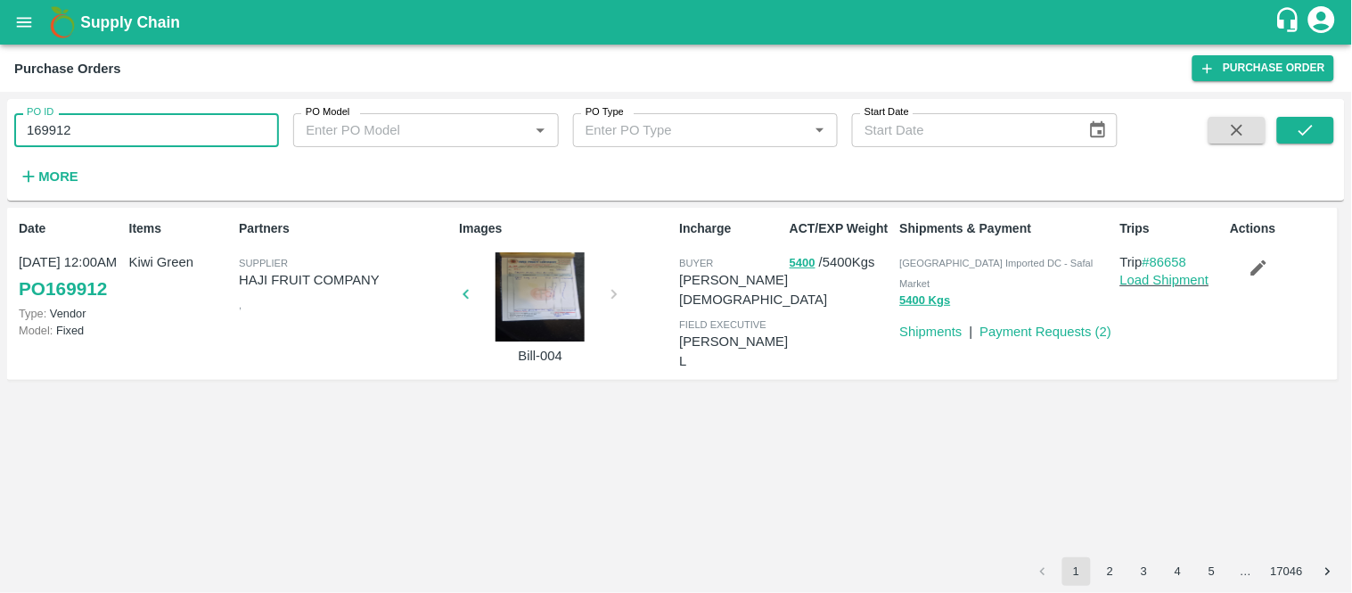
click at [152, 134] on input "169912" at bounding box center [146, 130] width 265 height 34
type input "169912"
click at [1334, 127] on button "submit" at bounding box center [1305, 130] width 57 height 27
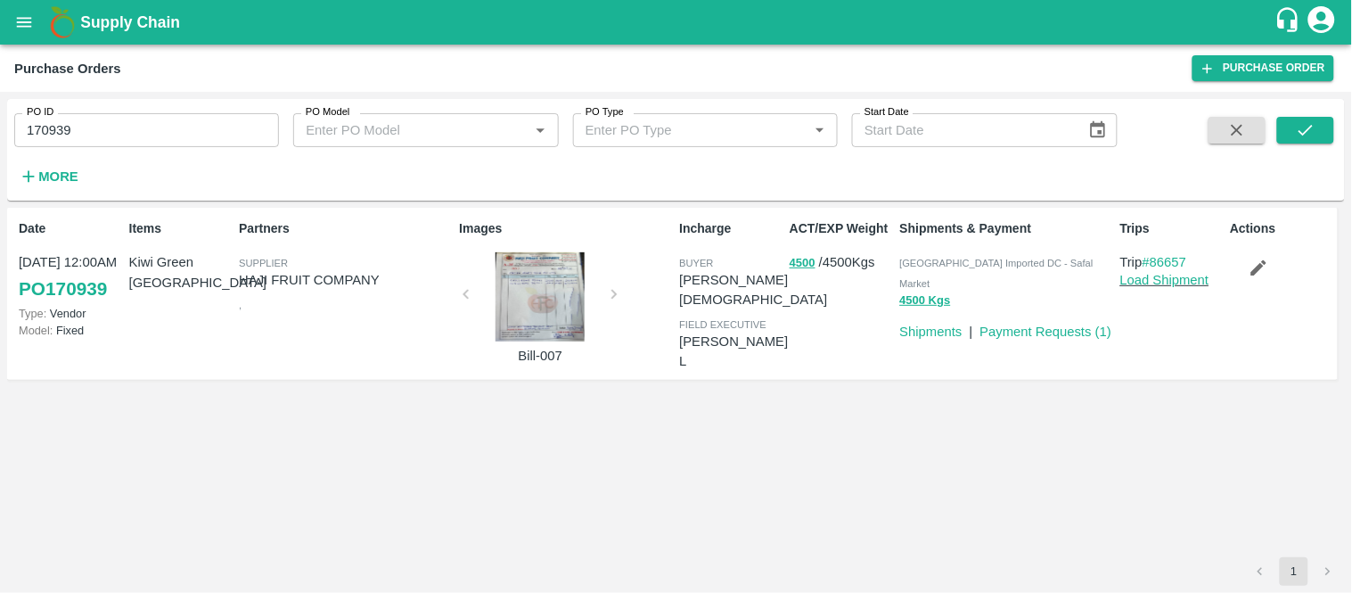
click at [176, 259] on p "Kiwi Green [GEOGRAPHIC_DATA]" at bounding box center [180, 272] width 103 height 40
copy p "Kiwi Green [GEOGRAPHIC_DATA]"
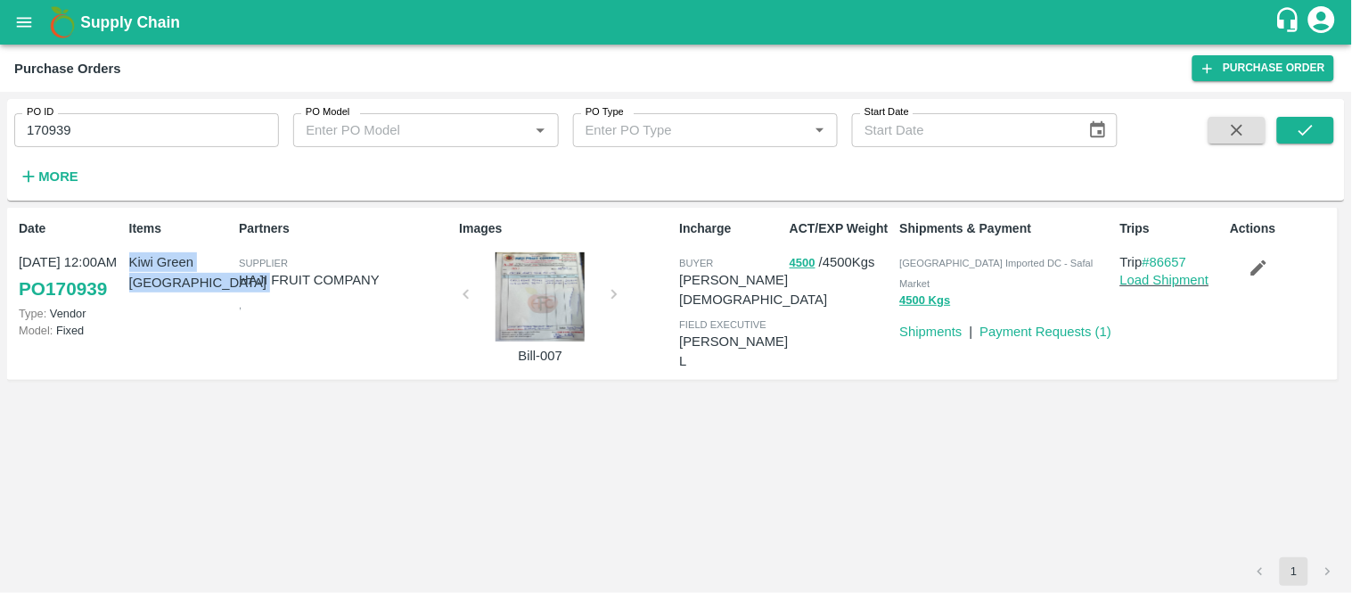
click at [176, 259] on p "Kiwi Green [GEOGRAPHIC_DATA]" at bounding box center [180, 272] width 103 height 40
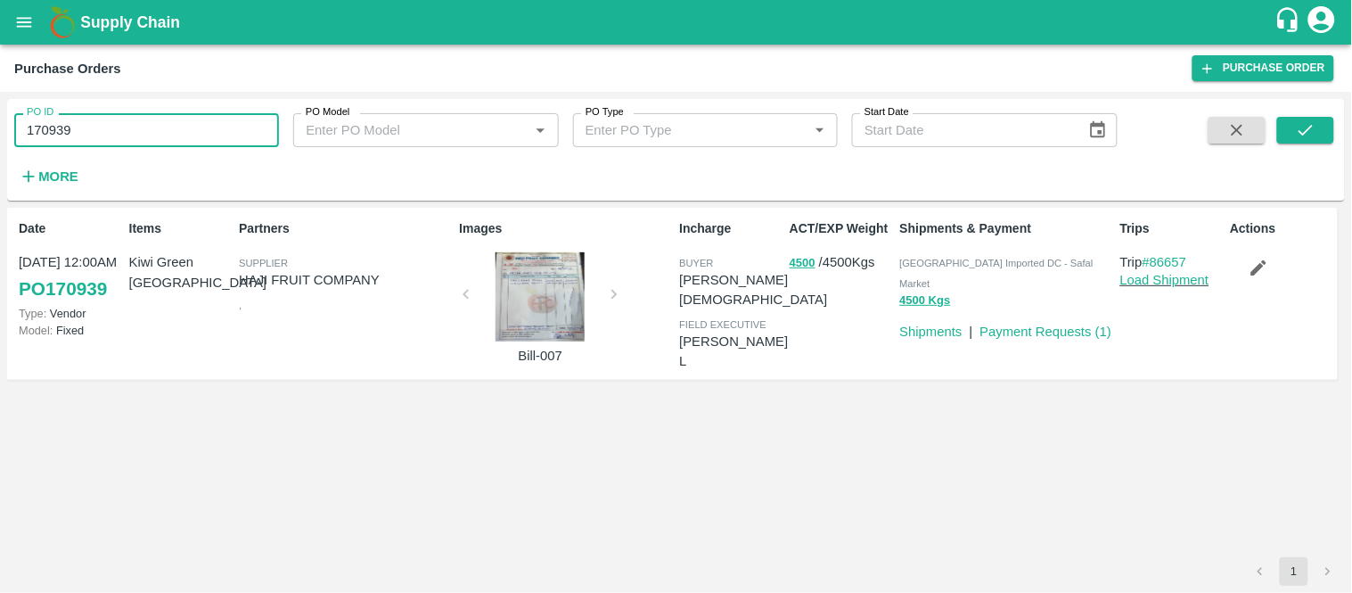
click at [103, 135] on input "170939" at bounding box center [146, 130] width 265 height 34
click at [1322, 140] on button "submit" at bounding box center [1305, 130] width 57 height 27
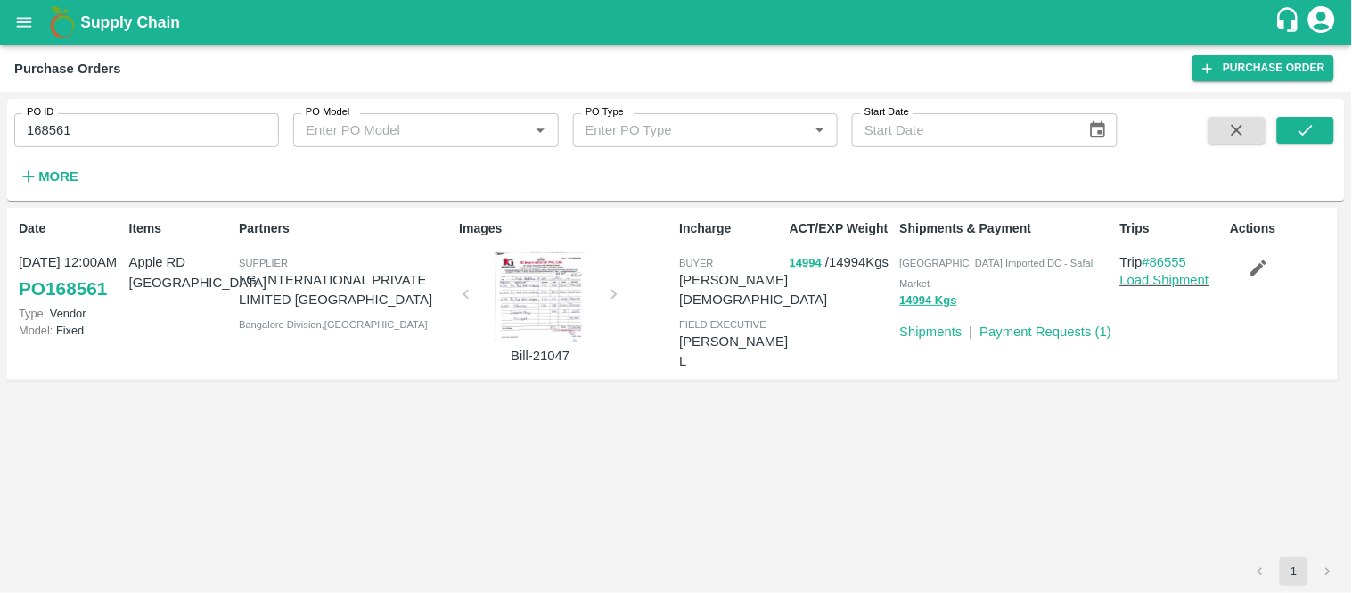
click at [161, 263] on p "Apple RD [GEOGRAPHIC_DATA]" at bounding box center [180, 272] width 103 height 40
copy p "Apple RD [GEOGRAPHIC_DATA]"
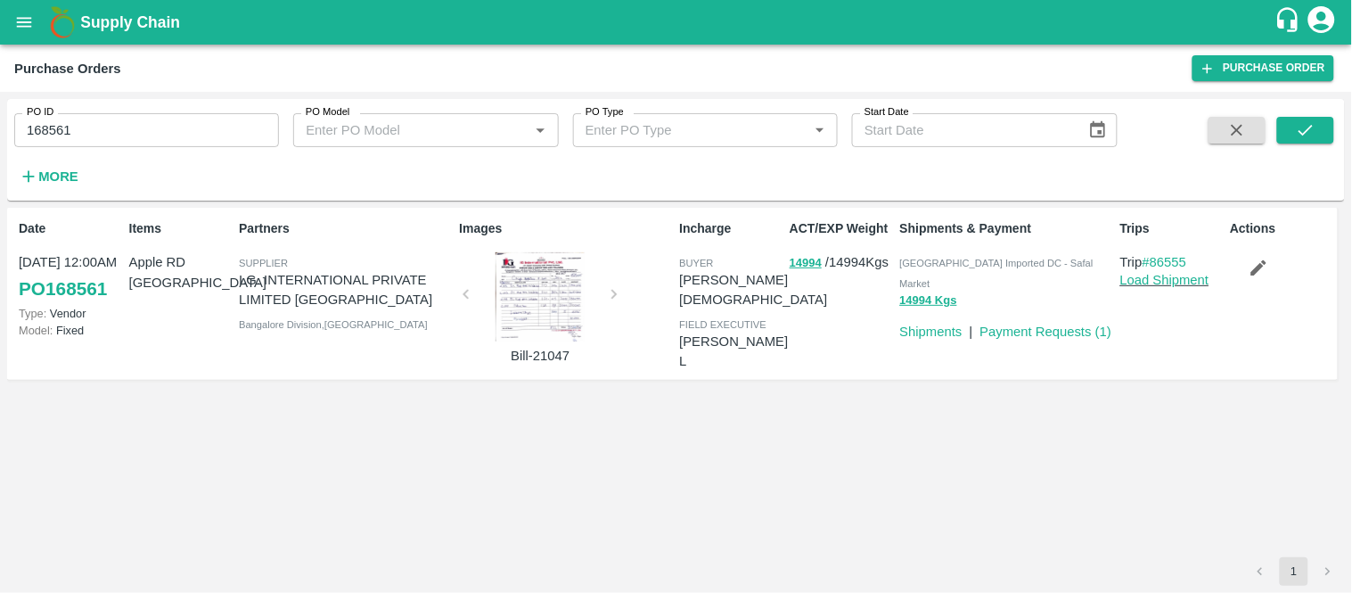
click at [86, 120] on input "168561" at bounding box center [146, 130] width 265 height 34
click at [1301, 120] on icon "submit" at bounding box center [1306, 130] width 20 height 20
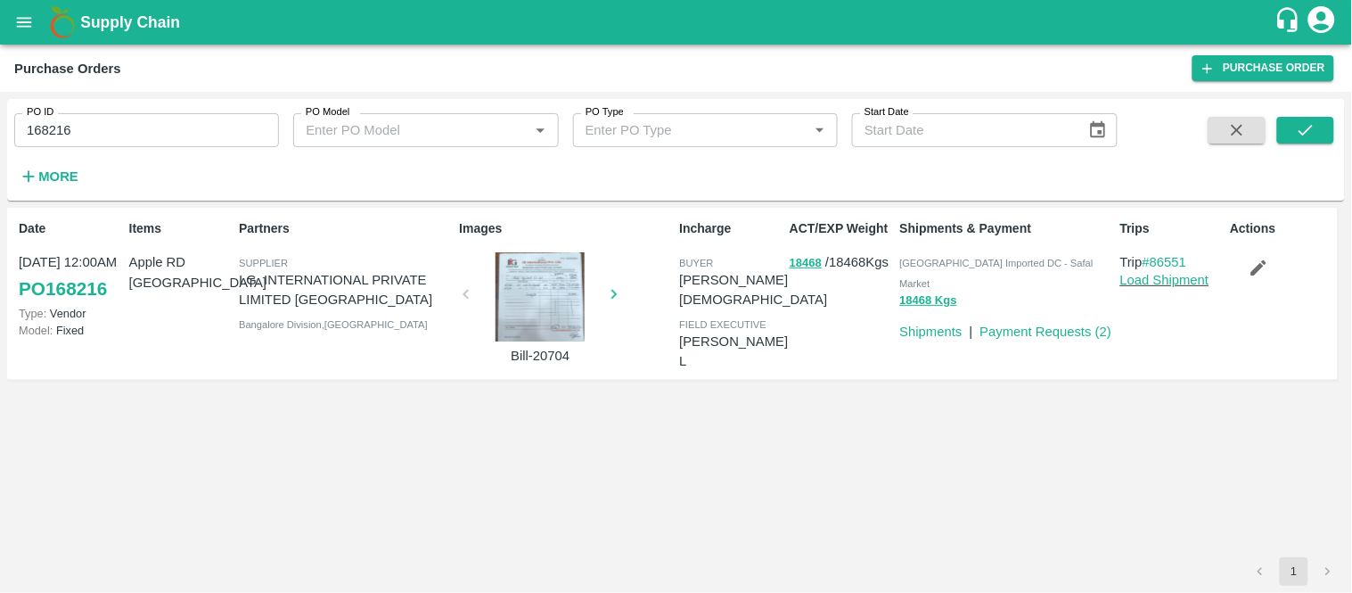
click at [182, 271] on p "Apple RD [GEOGRAPHIC_DATA]" at bounding box center [180, 272] width 103 height 40
click at [164, 256] on p "Apple RD [GEOGRAPHIC_DATA]" at bounding box center [180, 272] width 103 height 40
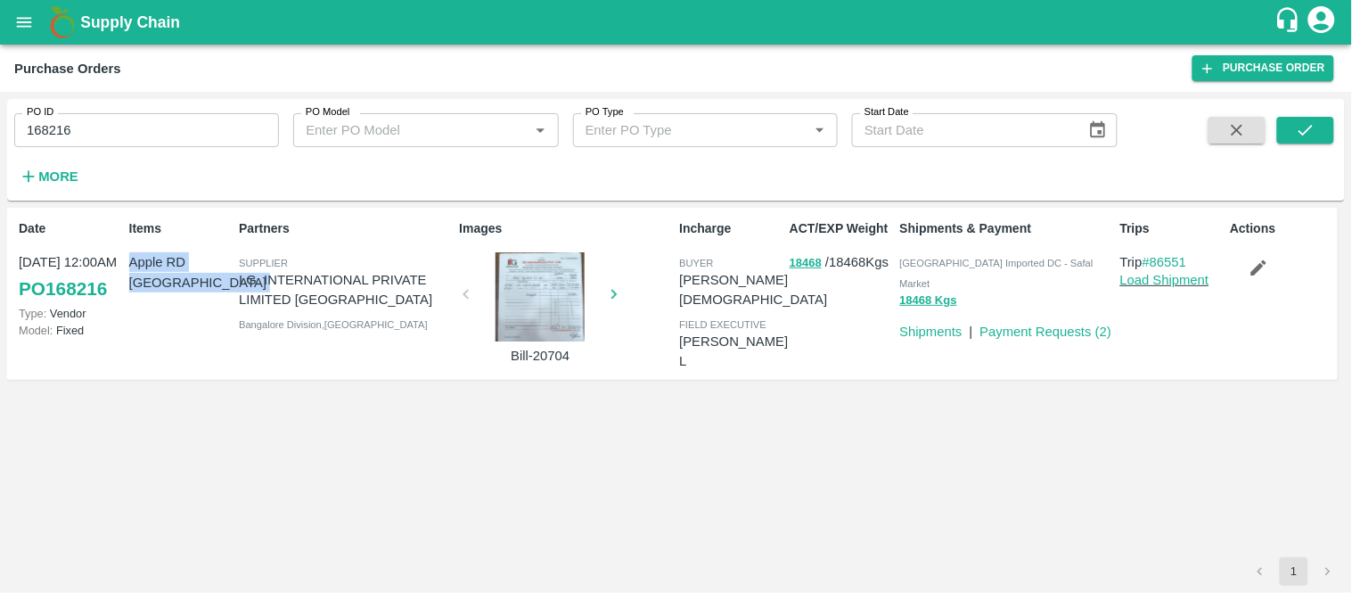
copy p "Apple RD [GEOGRAPHIC_DATA]"
click at [164, 256] on p "Apple RD [GEOGRAPHIC_DATA]" at bounding box center [180, 272] width 103 height 40
click at [85, 129] on input "168216" at bounding box center [146, 130] width 265 height 34
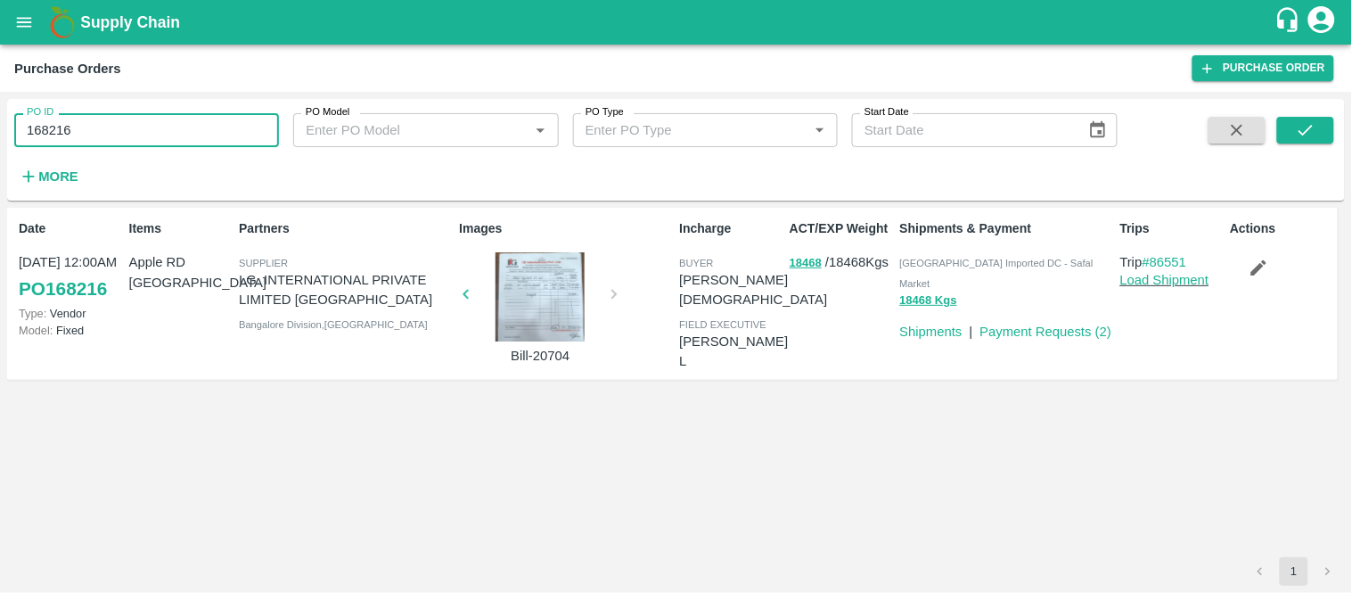
click at [85, 129] on input "168216" at bounding box center [146, 130] width 265 height 34
click at [1282, 141] on button "submit" at bounding box center [1305, 130] width 57 height 27
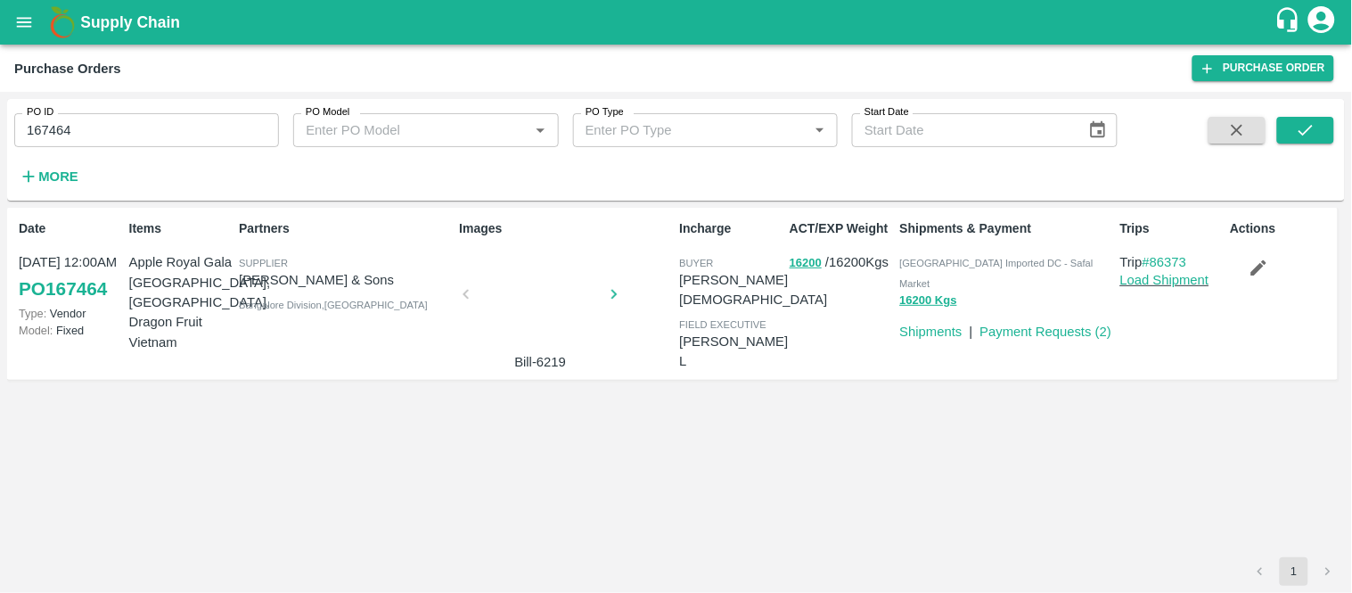
click at [161, 271] on p "Apple Royal Gala [GEOGRAPHIC_DATA], [GEOGRAPHIC_DATA], Dragon Fruit Vietnam" at bounding box center [180, 301] width 103 height 99
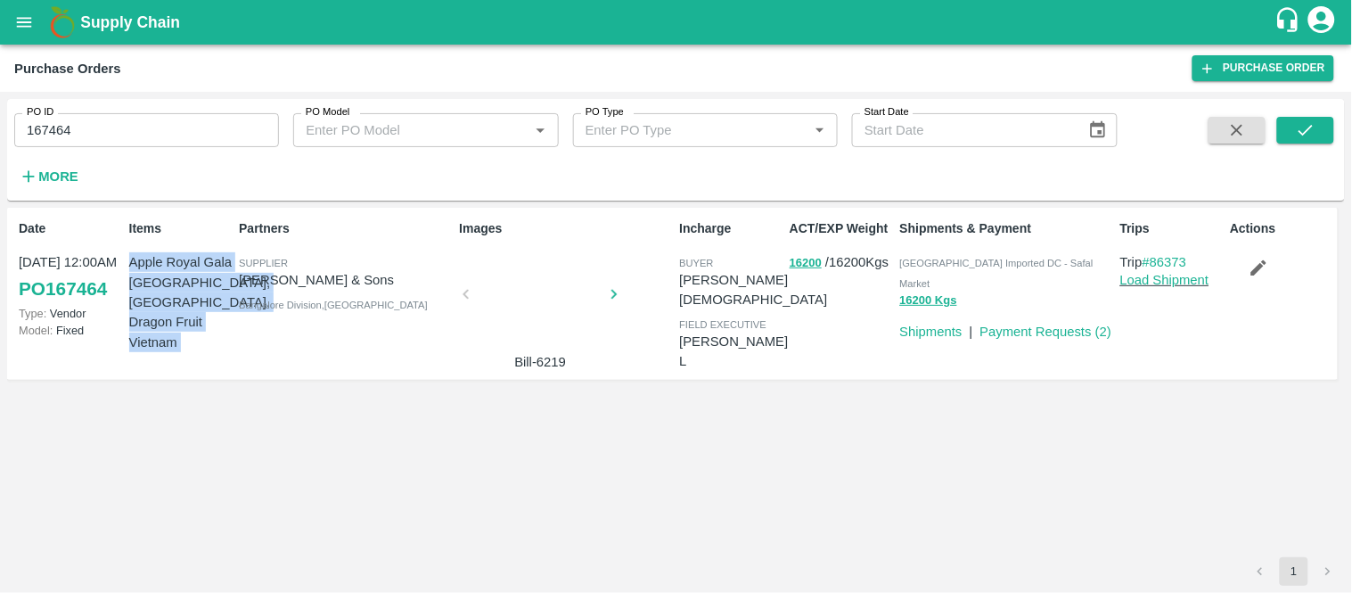
click at [161, 271] on p "Apple Royal Gala [GEOGRAPHIC_DATA], [GEOGRAPHIC_DATA], Dragon Fruit Vietnam" at bounding box center [180, 301] width 103 height 99
copy p "Apple Royal Gala [GEOGRAPHIC_DATA], [GEOGRAPHIC_DATA], Dragon Fruit Vietnam"
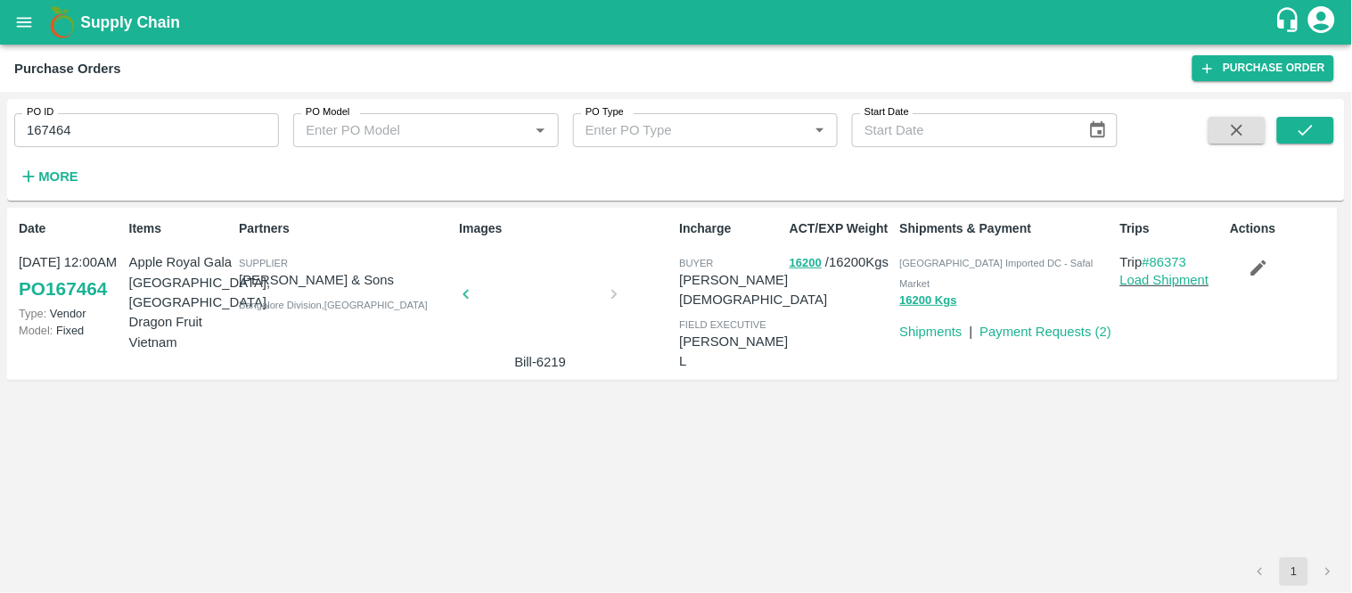
click at [143, 117] on input "167464" at bounding box center [146, 130] width 265 height 34
type input "167464"
type input "168975"
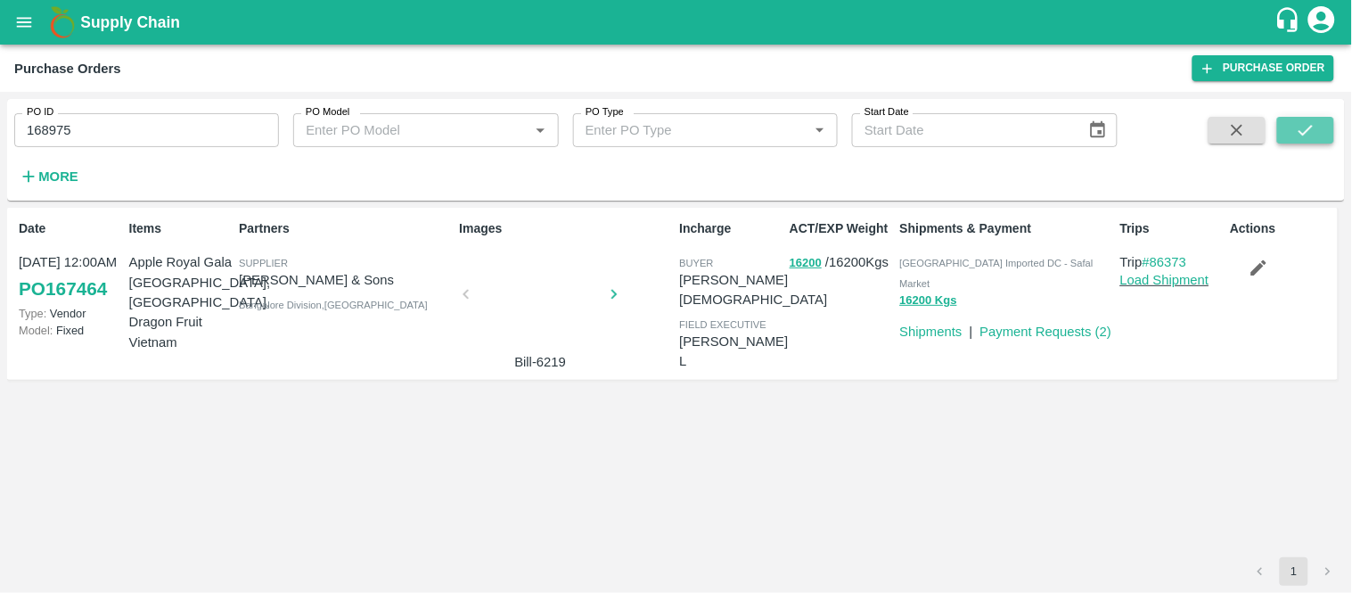
click at [1300, 137] on icon "submit" at bounding box center [1306, 130] width 20 height 20
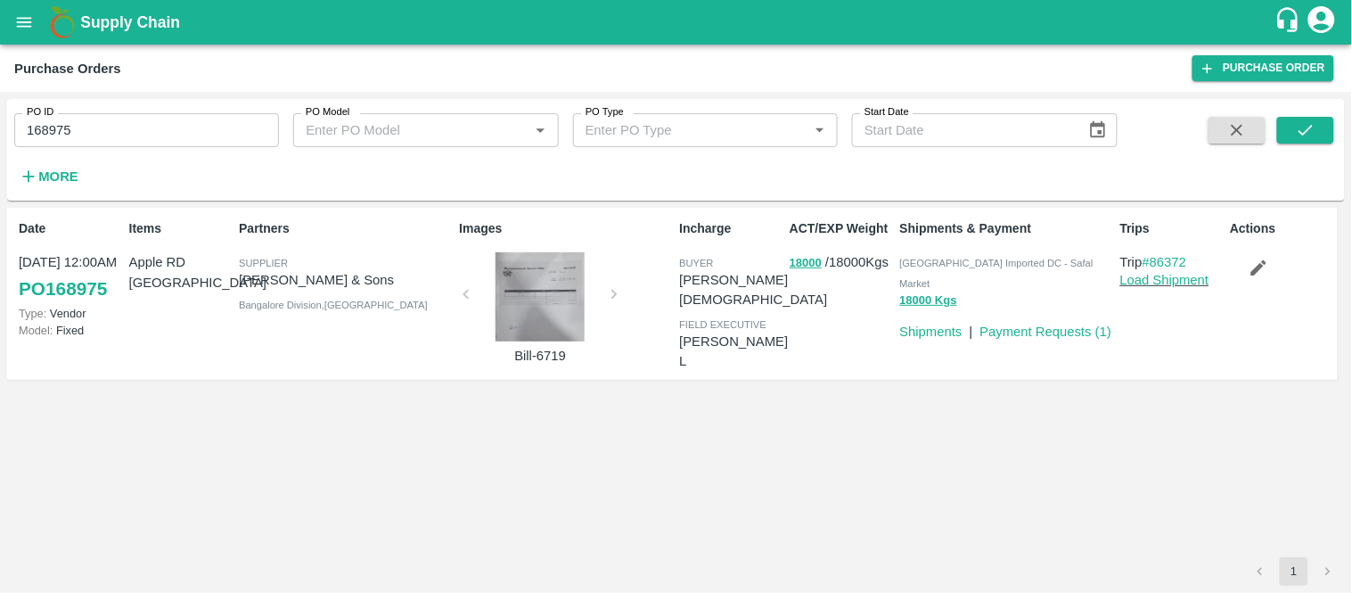
click at [158, 273] on div "Items Apple RD [GEOGRAPHIC_DATA]" at bounding box center [177, 293] width 111 height 163
copy p "Apple RD [GEOGRAPHIC_DATA]"
click at [180, 114] on input "168975" at bounding box center [146, 130] width 265 height 34
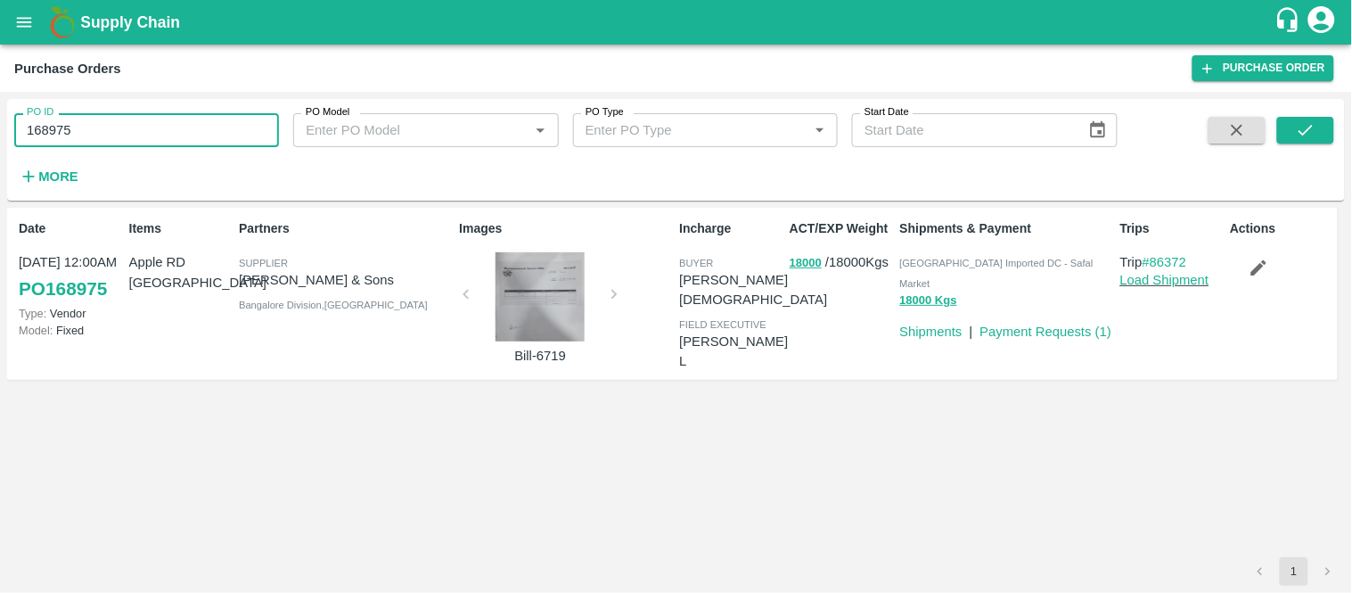
click at [180, 114] on input "168975" at bounding box center [146, 130] width 265 height 34
click at [1312, 137] on icon "submit" at bounding box center [1306, 130] width 20 height 20
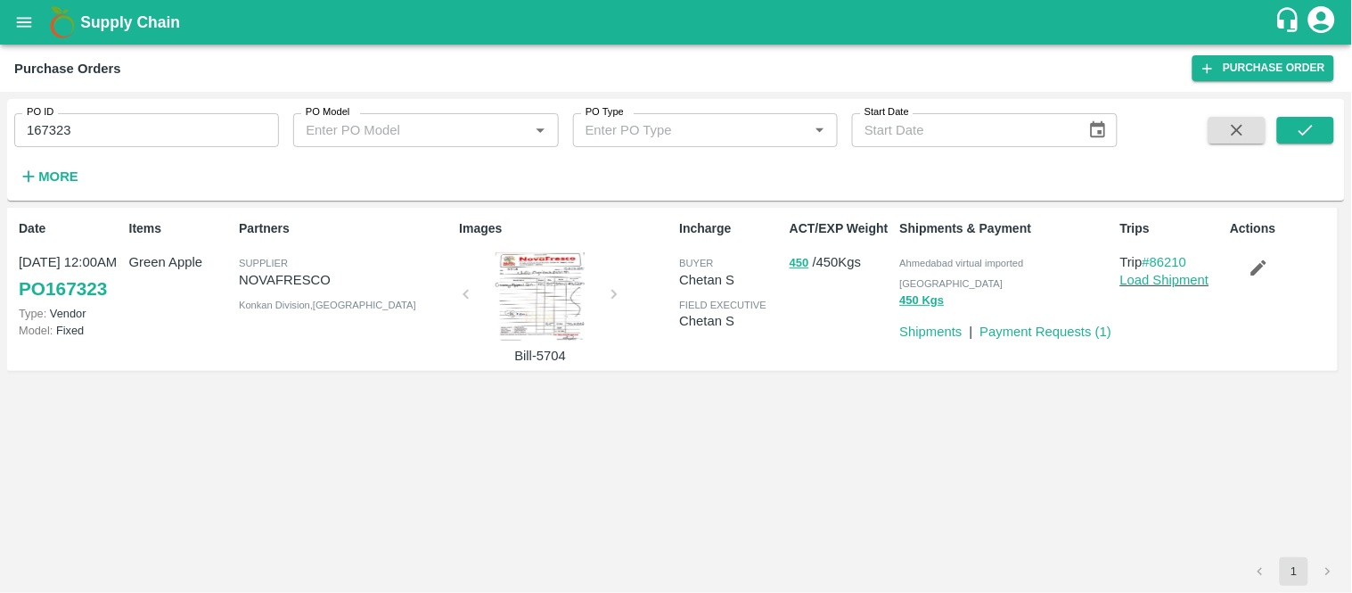
click at [132, 257] on p "Green Apple" at bounding box center [180, 262] width 103 height 20
copy p "Green Apple"
click at [132, 257] on p "Green Apple" at bounding box center [180, 262] width 103 height 20
click at [189, 135] on input "167323" at bounding box center [146, 130] width 265 height 34
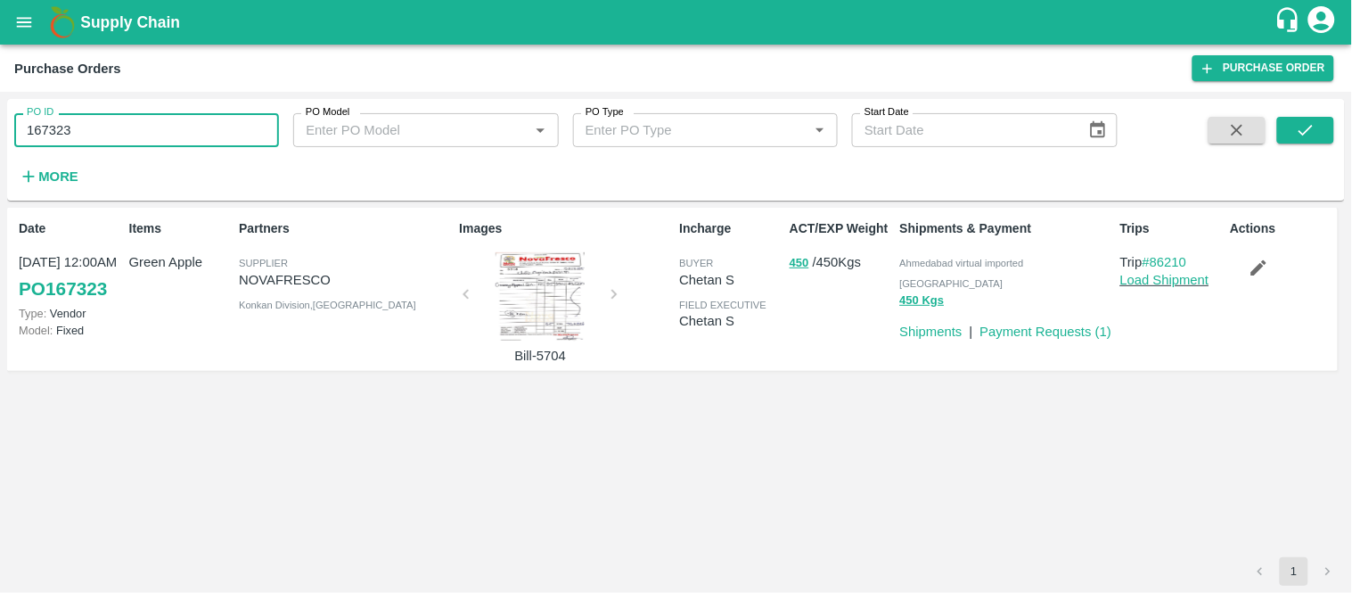
click at [189, 135] on input "167323" at bounding box center [146, 130] width 265 height 34
click at [1314, 135] on icon "submit" at bounding box center [1306, 130] width 20 height 20
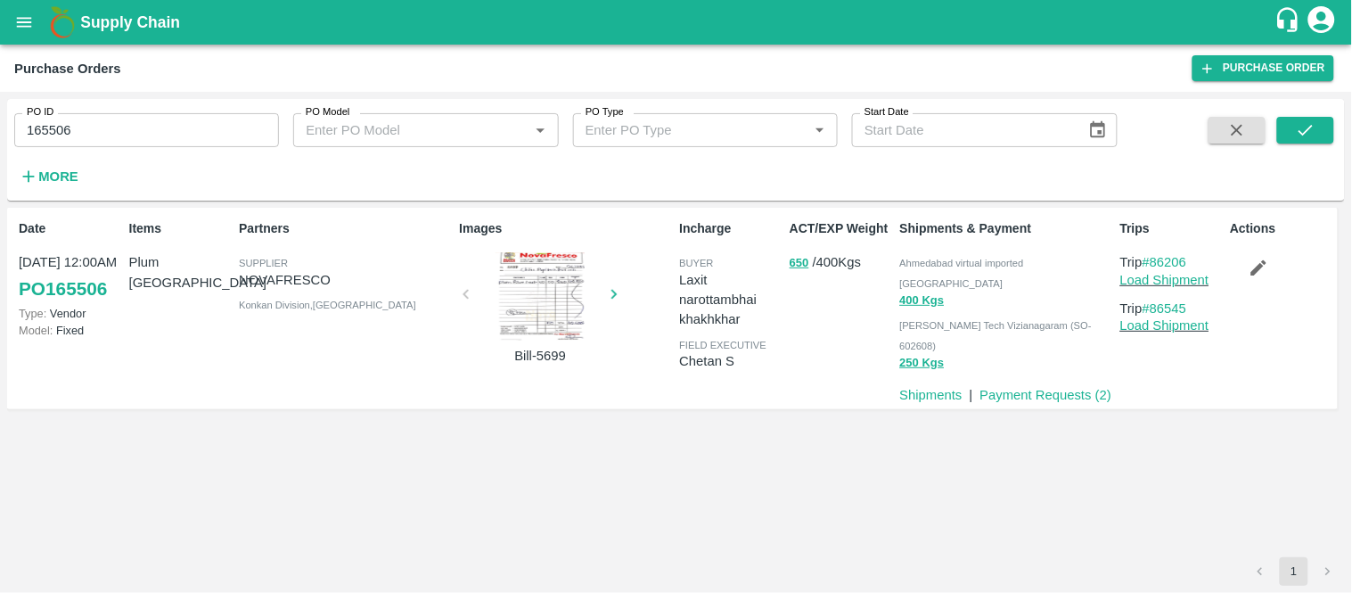
click at [159, 265] on p "Plum [GEOGRAPHIC_DATA]" at bounding box center [180, 272] width 103 height 40
copy p "Plum [GEOGRAPHIC_DATA]"
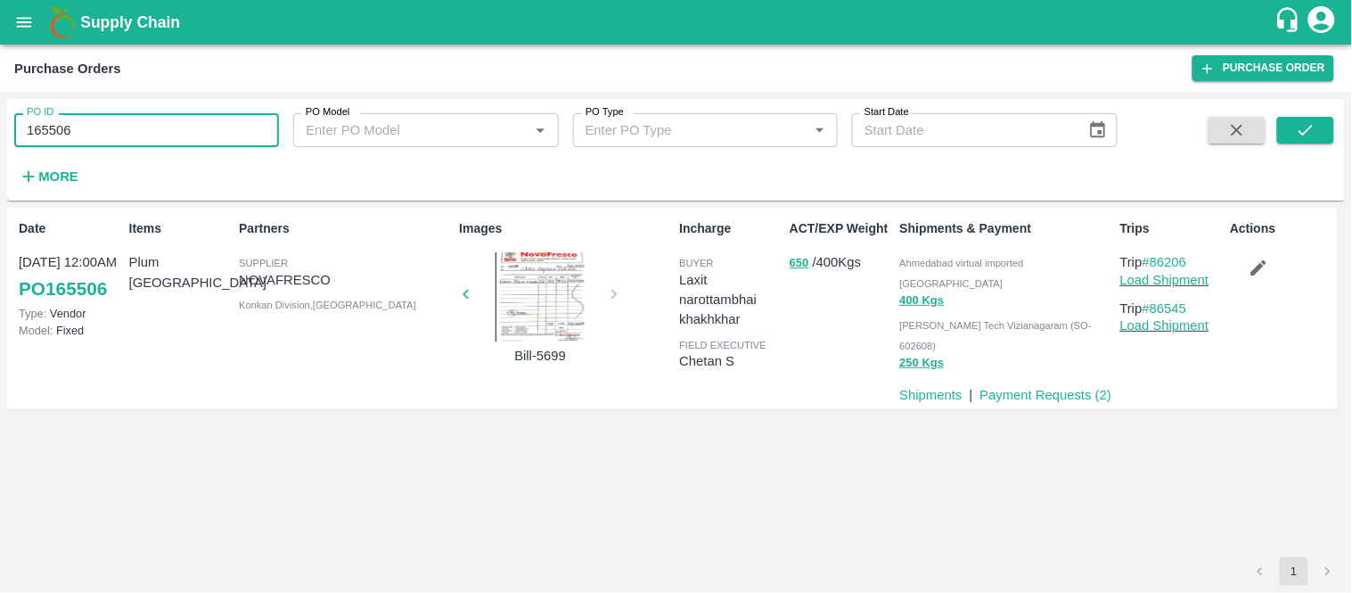
click at [89, 118] on input "165506" at bounding box center [146, 130] width 265 height 34
type input "159449"
click at [1291, 127] on button "submit" at bounding box center [1305, 130] width 57 height 27
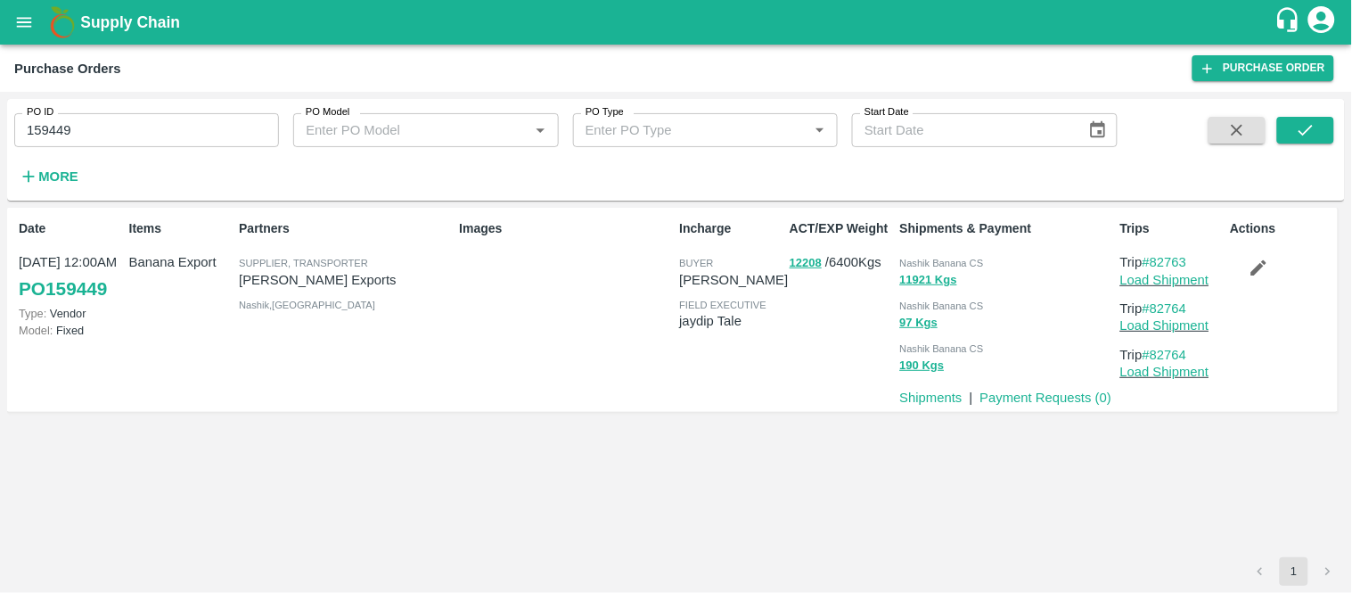
click at [135, 258] on p "Banana Export" at bounding box center [180, 262] width 103 height 20
copy p "Banana Export"
